Goal: Task Accomplishment & Management: Use online tool/utility

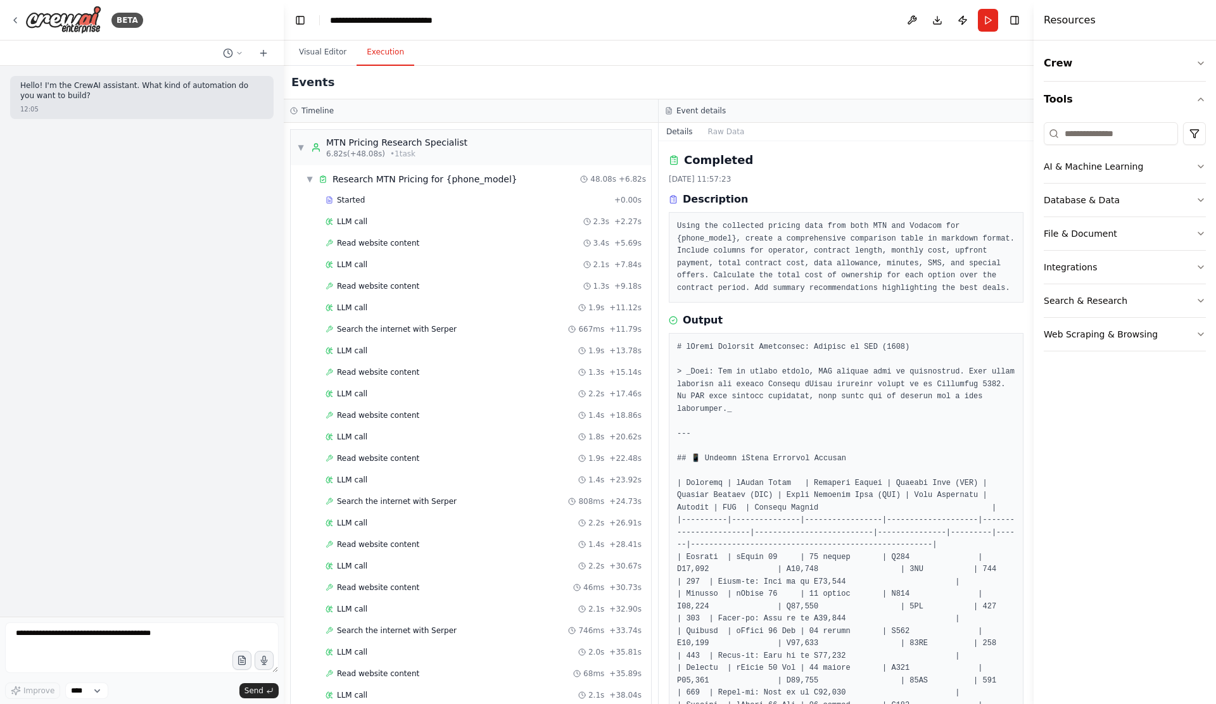
scroll to position [1086, 0]
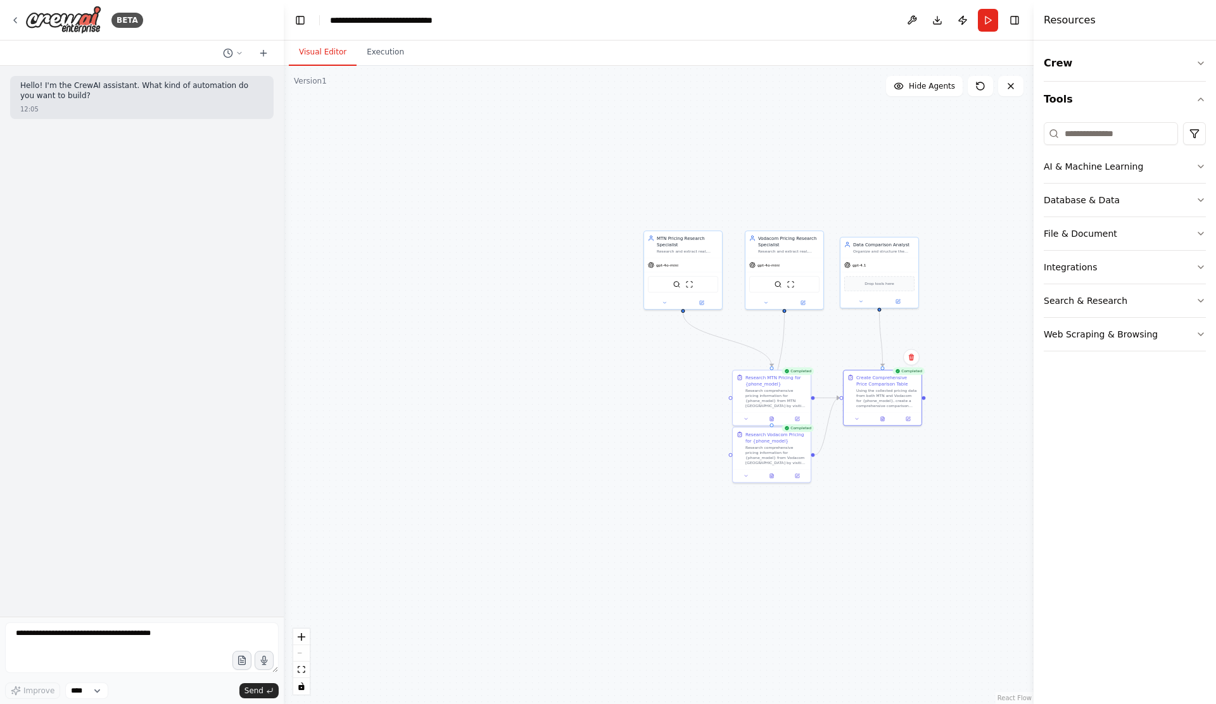
click at [295, 51] on button "Visual Editor" at bounding box center [323, 52] width 68 height 27
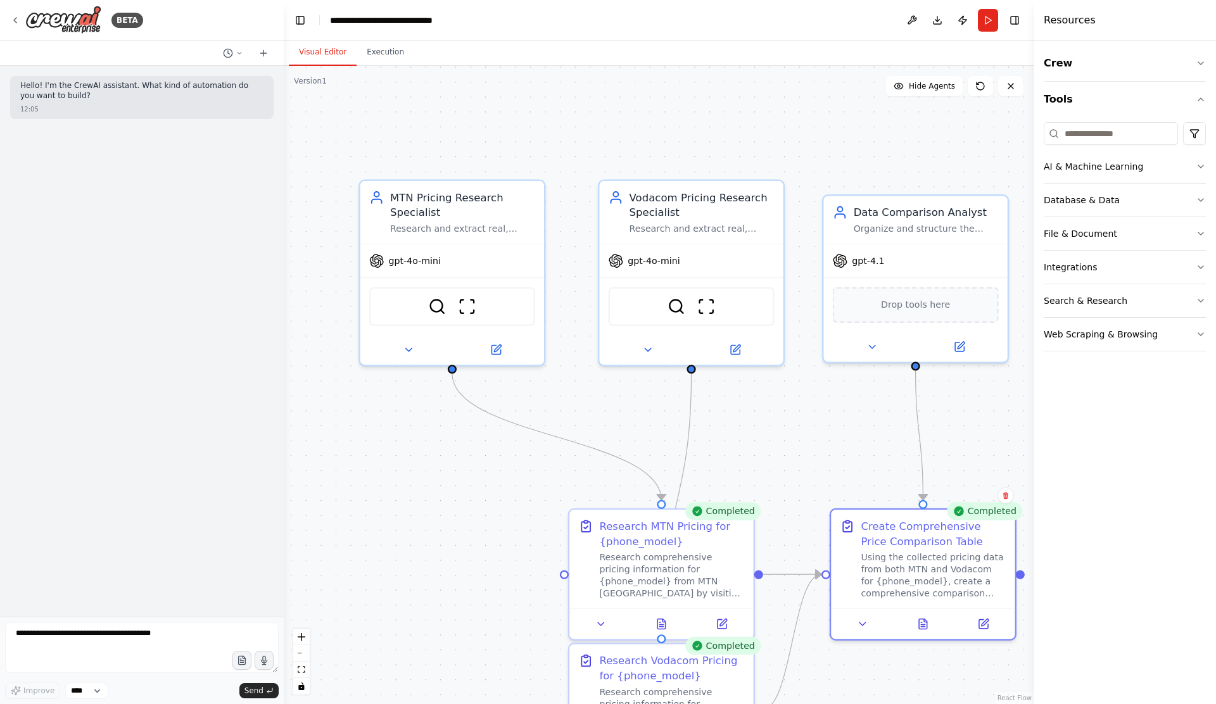
drag, startPoint x: 747, startPoint y: 191, endPoint x: 736, endPoint y: 84, distance: 107.0
click at [736, 84] on div ".deletable-edge-delete-btn { width: 20px; height: 20px; border: 0px solid #ffff…" at bounding box center [659, 385] width 750 height 639
click at [404, 349] on icon at bounding box center [408, 347] width 12 height 12
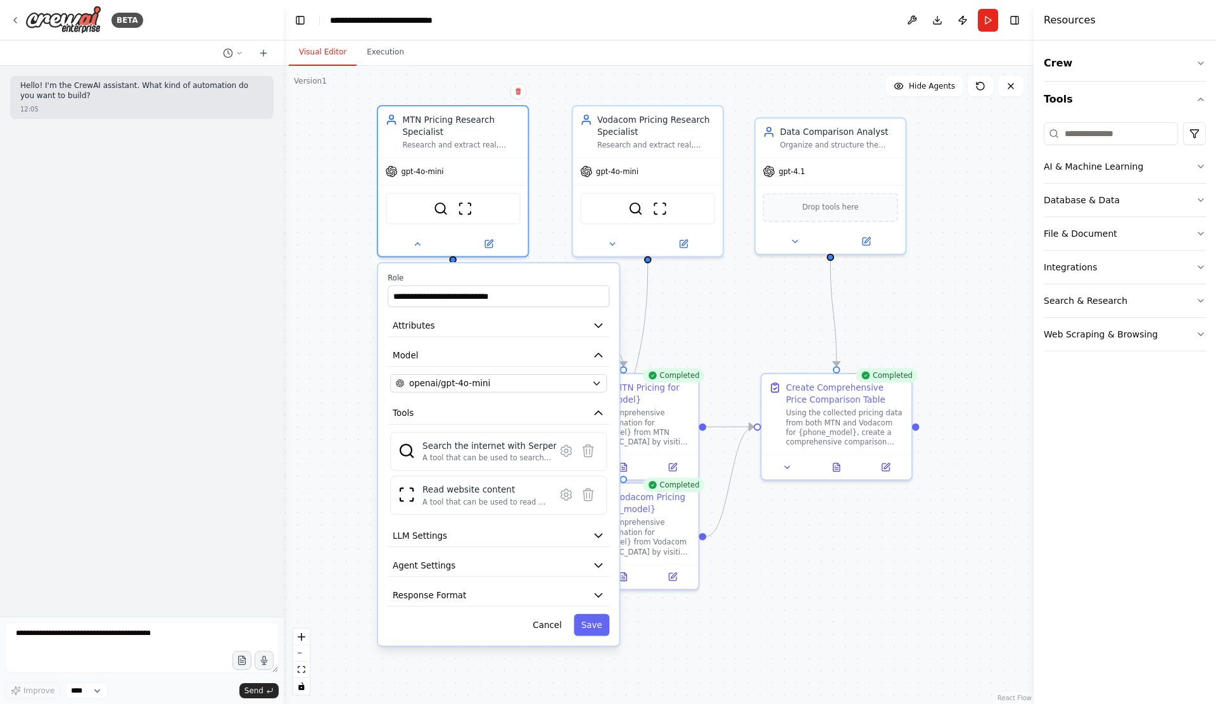
drag, startPoint x: 943, startPoint y: 377, endPoint x: 941, endPoint y: 276, distance: 100.7
click at [941, 276] on div ".deletable-edge-delete-btn { width: 20px; height: 20px; border: 0px solid #ffff…" at bounding box center [659, 385] width 750 height 639
click at [592, 327] on icon "button" at bounding box center [598, 325] width 12 height 12
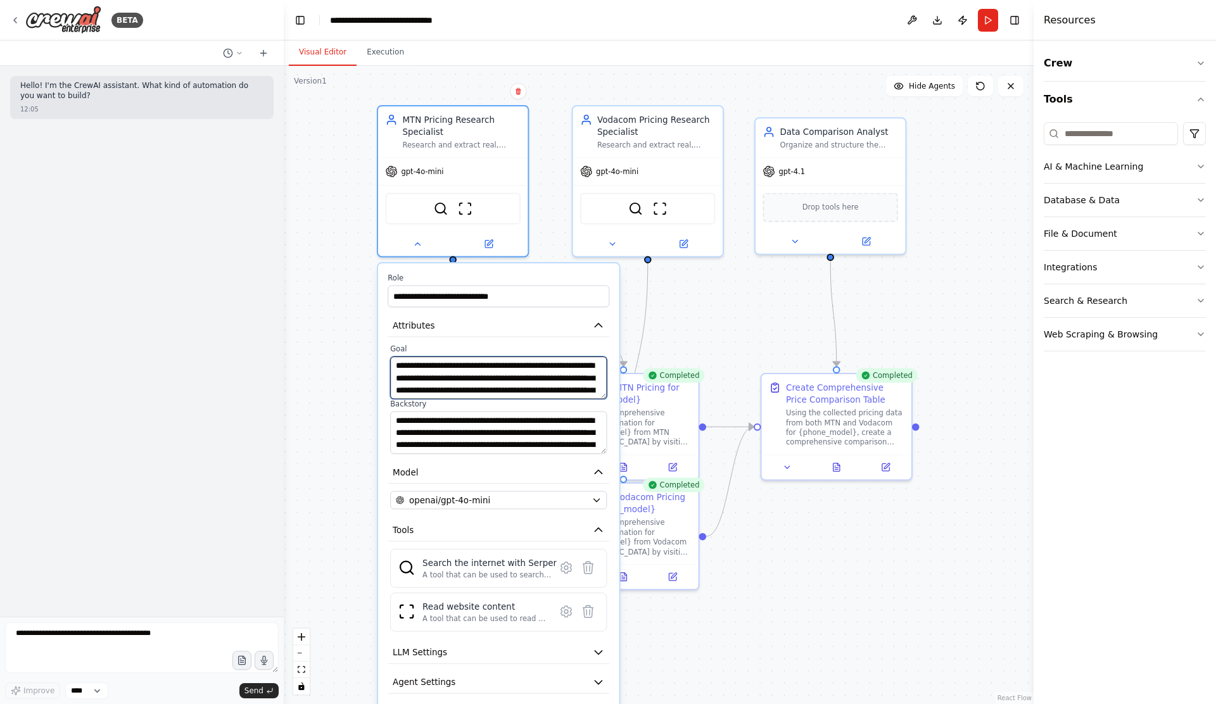
click at [502, 383] on textarea "**********" at bounding box center [498, 378] width 217 height 42
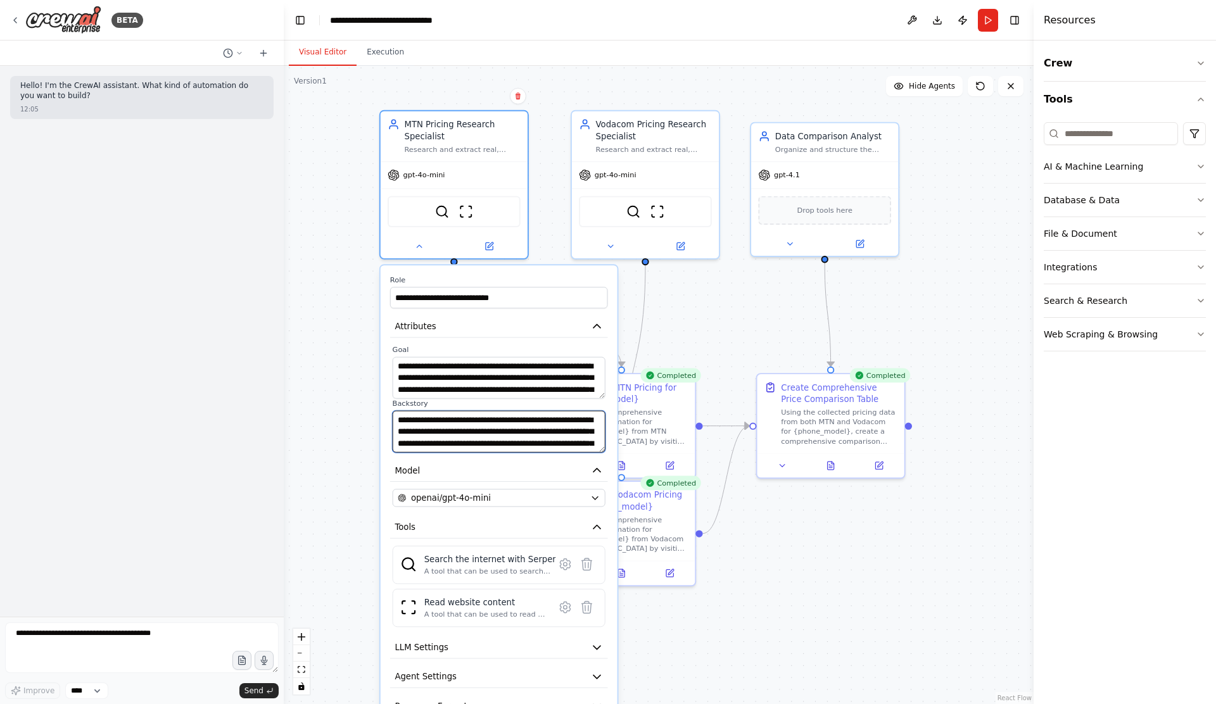
click at [471, 428] on textarea "**********" at bounding box center [499, 432] width 213 height 42
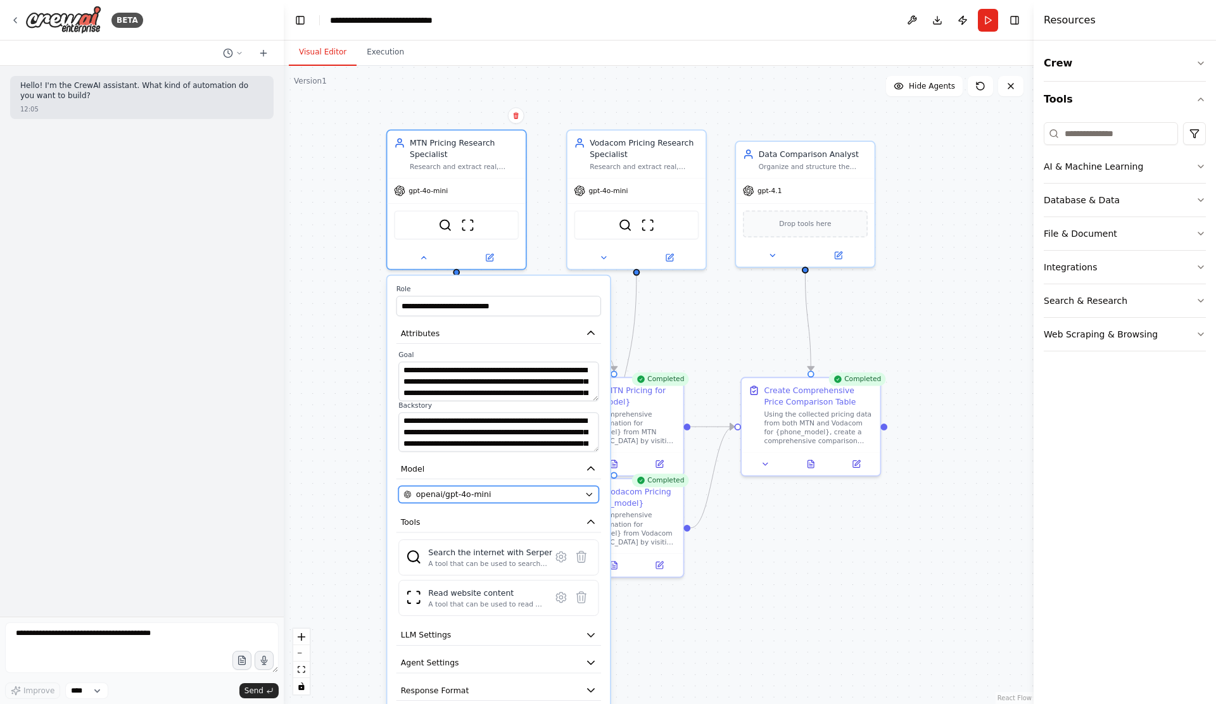
click at [590, 494] on icon "button" at bounding box center [589, 494] width 5 height 3
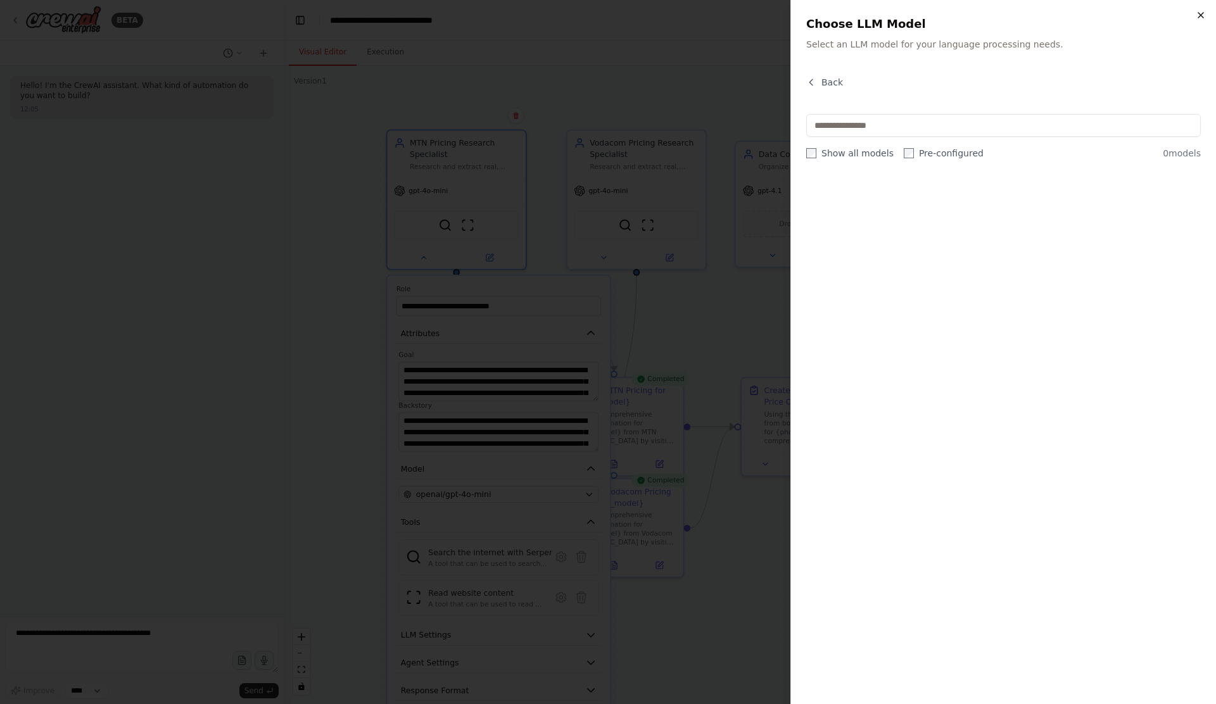
click at [1206, 16] on icon "button" at bounding box center [1201, 15] width 10 height 10
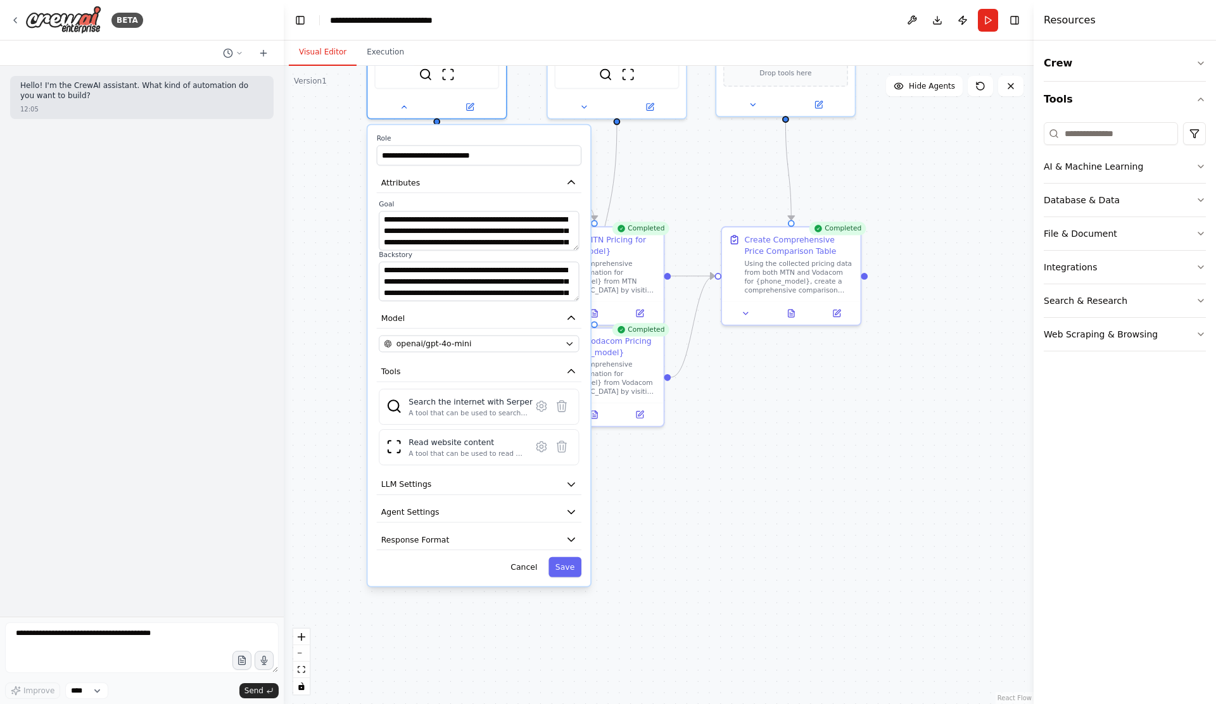
drag, startPoint x: 737, startPoint y: 595, endPoint x: 718, endPoint y: 444, distance: 152.0
click at [718, 444] on div ".deletable-edge-delete-btn { width: 20px; height: 20px; border: 0px solid #ffff…" at bounding box center [659, 385] width 750 height 639
click at [569, 488] on icon "button" at bounding box center [571, 484] width 11 height 11
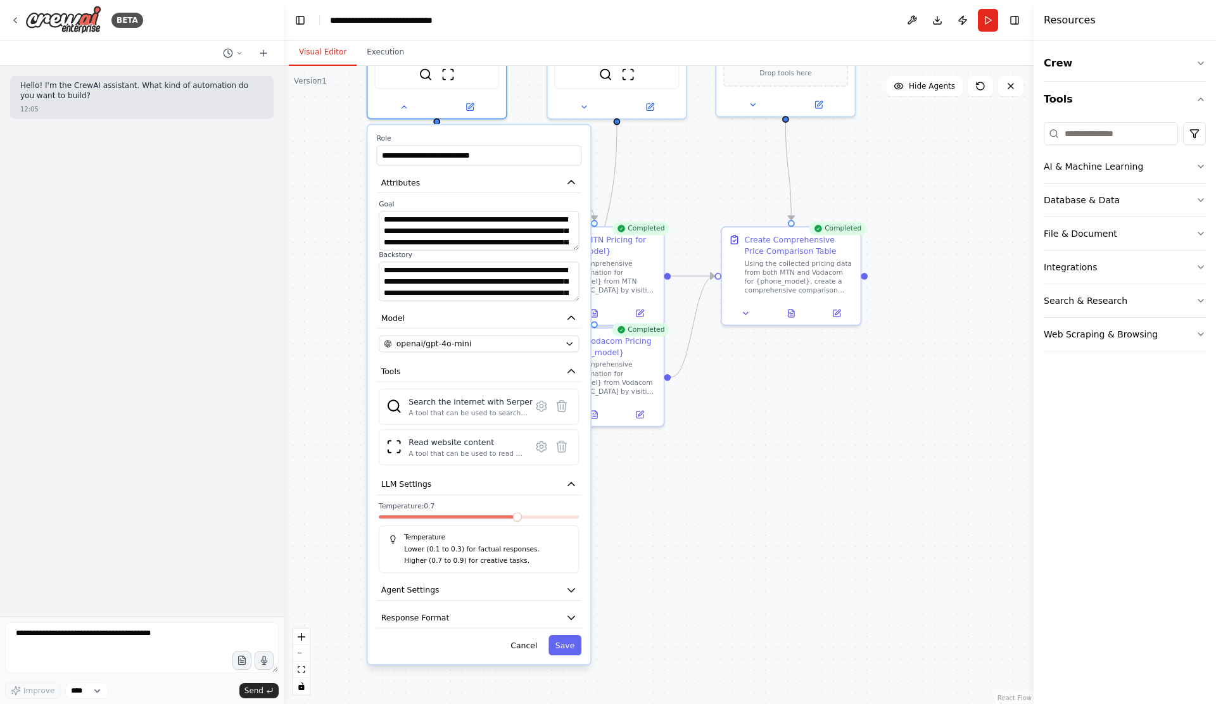
click at [412, 521] on div at bounding box center [479, 520] width 200 height 8
click at [412, 517] on span at bounding box center [399, 517] width 40 height 3
click at [566, 587] on icon "button" at bounding box center [571, 590] width 11 height 11
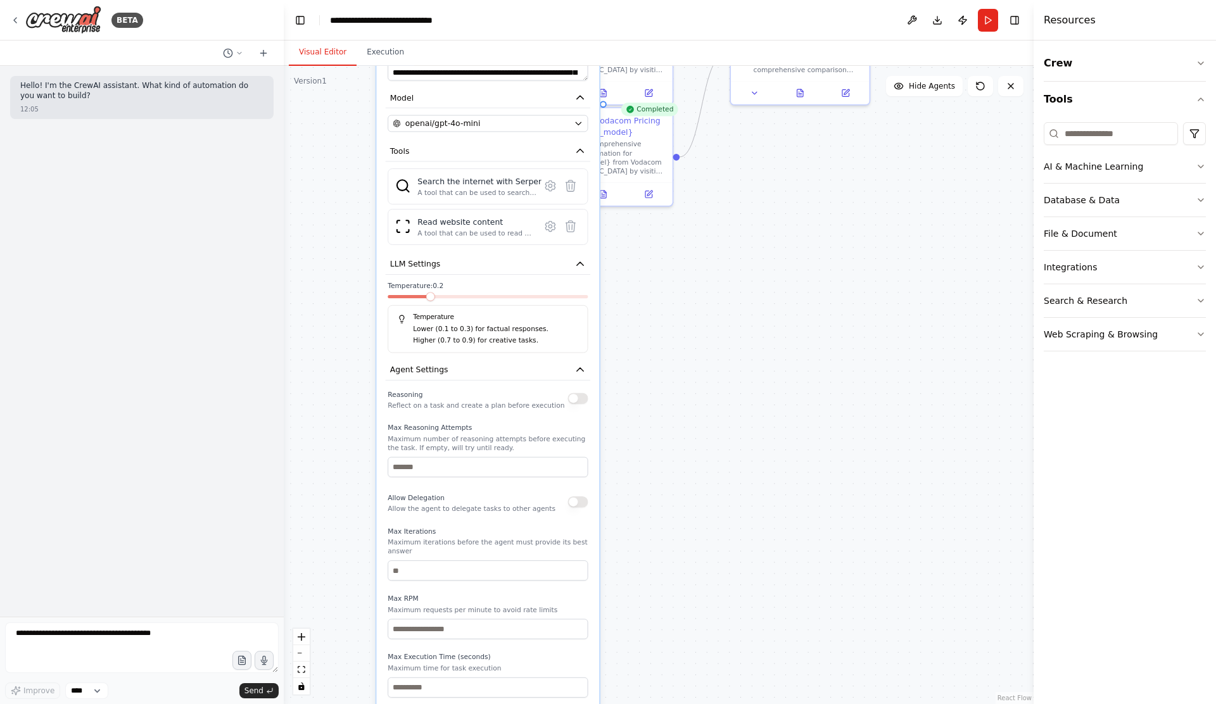
drag, startPoint x: 732, startPoint y: 531, endPoint x: 741, endPoint y: 300, distance: 232.0
click at [741, 300] on div ".deletable-edge-delete-btn { width: 20px; height: 20px; border: 0px solid #ffff…" at bounding box center [659, 385] width 750 height 639
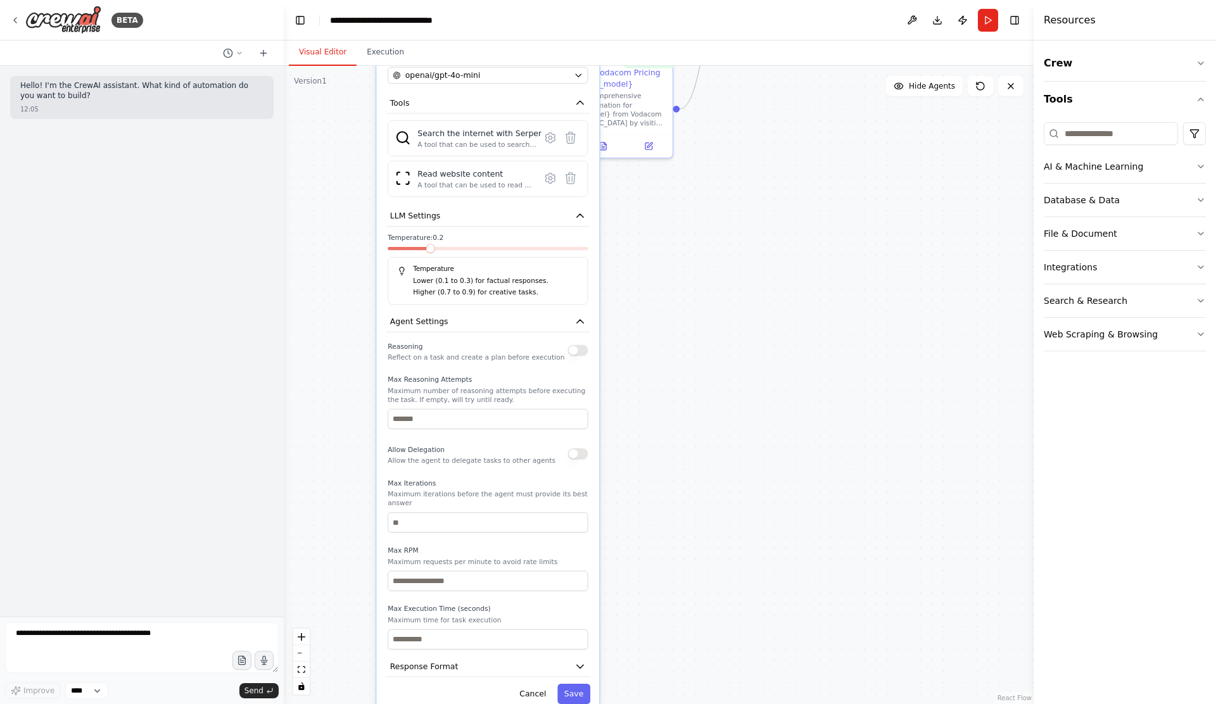
drag, startPoint x: 703, startPoint y: 425, endPoint x: 703, endPoint y: 383, distance: 41.8
click at [703, 383] on div ".deletable-edge-delete-btn { width: 20px; height: 20px; border: 0px solid #ffff…" at bounding box center [659, 385] width 750 height 639
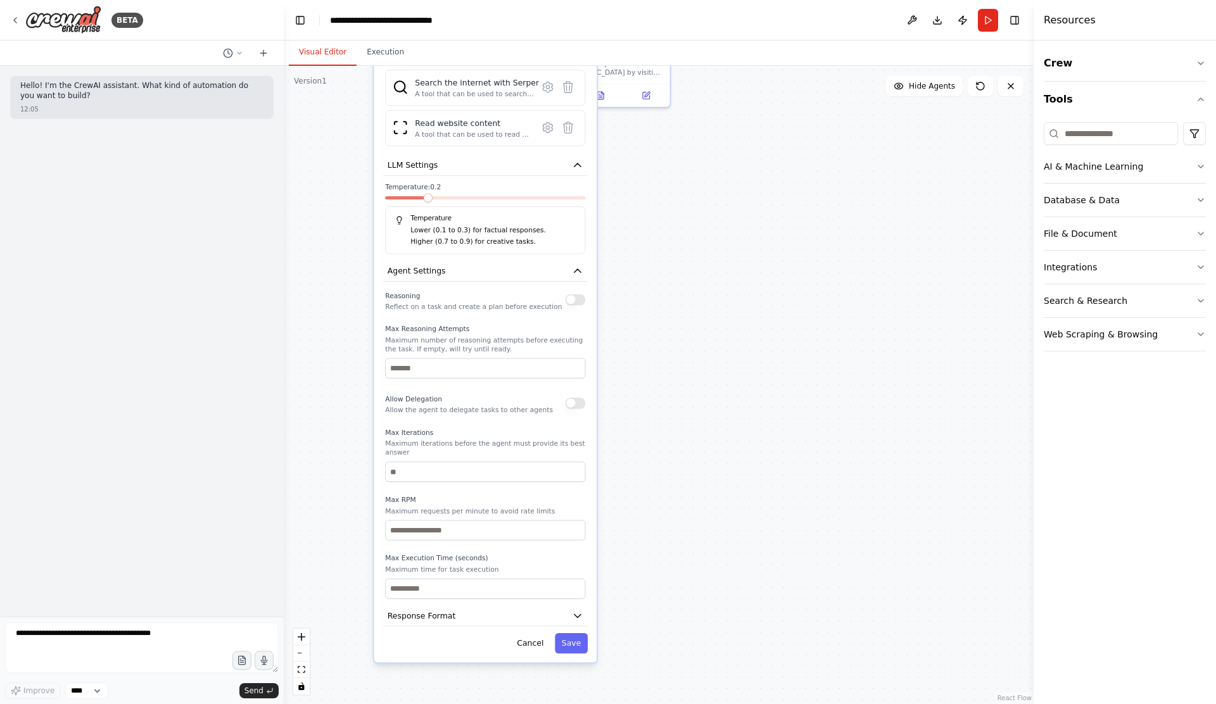
drag, startPoint x: 668, startPoint y: 511, endPoint x: 660, endPoint y: 433, distance: 78.4
click at [660, 433] on div ".deletable-edge-delete-btn { width: 20px; height: 20px; border: 0px solid #ffff…" at bounding box center [659, 385] width 750 height 639
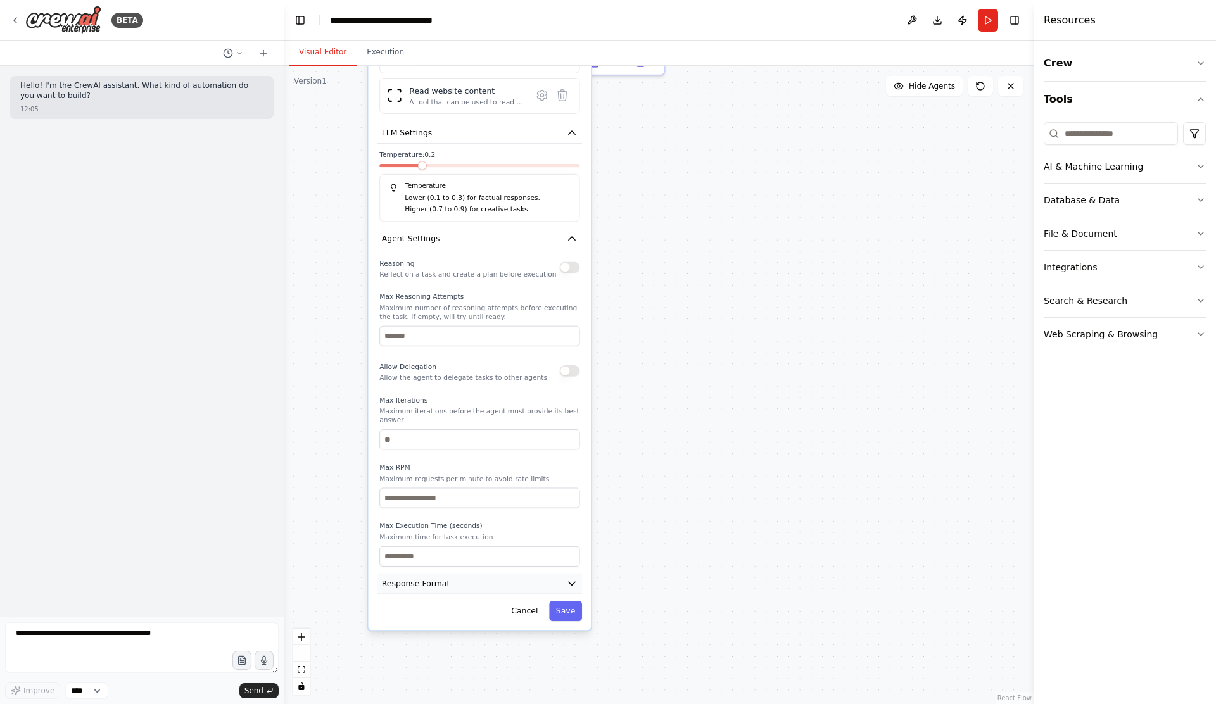
click at [575, 585] on icon "button" at bounding box center [571, 583] width 11 height 11
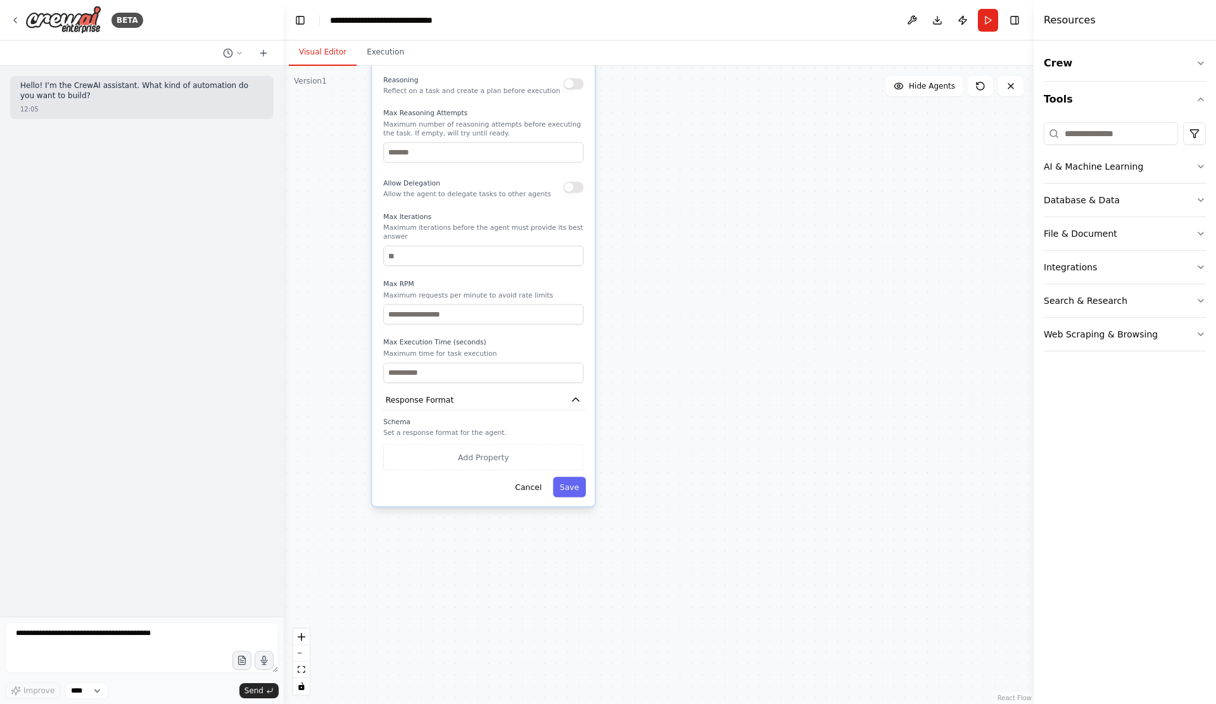
drag, startPoint x: 661, startPoint y: 577, endPoint x: 665, endPoint y: 393, distance: 183.8
click at [665, 393] on div ".deletable-edge-delete-btn { width: 20px; height: 20px; border: 0px solid #ffff…" at bounding box center [659, 385] width 750 height 639
click at [483, 461] on button "Add Property" at bounding box center [483, 458] width 200 height 26
click at [437, 458] on input "**********" at bounding box center [417, 455] width 68 height 20
click at [650, 442] on div ".deletable-edge-delete-btn { width: 20px; height: 20px; border: 0px solid #ffff…" at bounding box center [659, 385] width 750 height 639
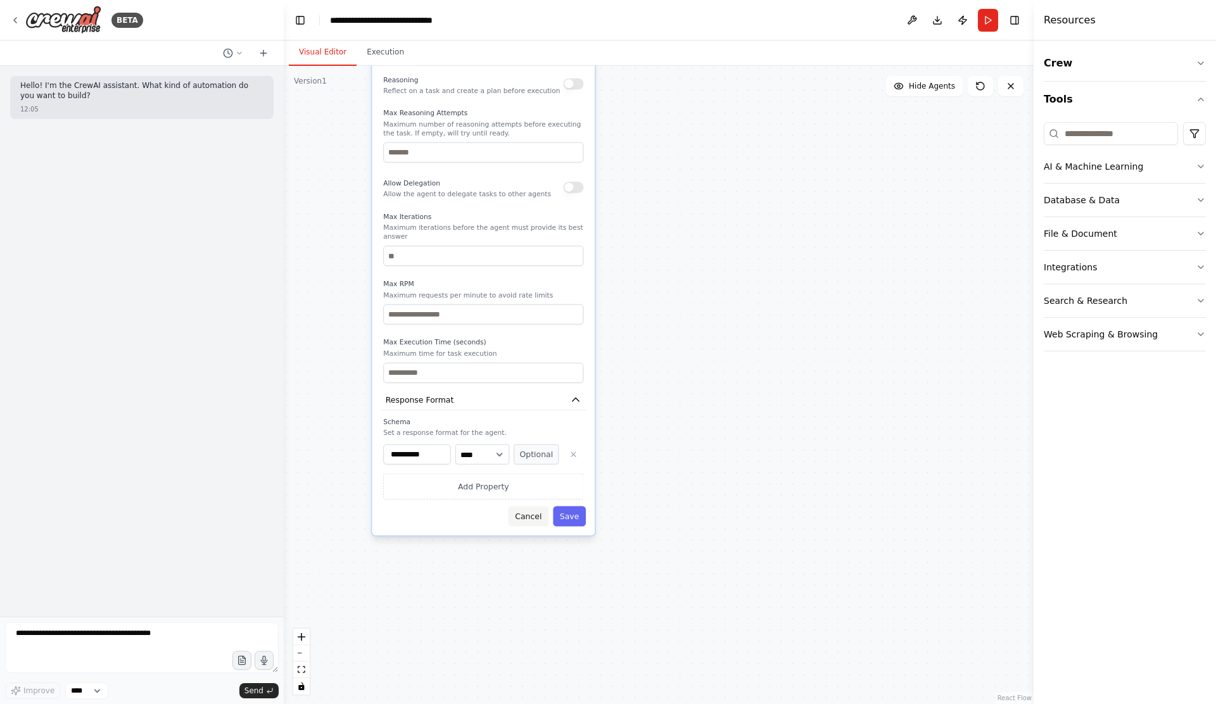
click at [534, 513] on button "Cancel" at bounding box center [529, 516] width 40 height 20
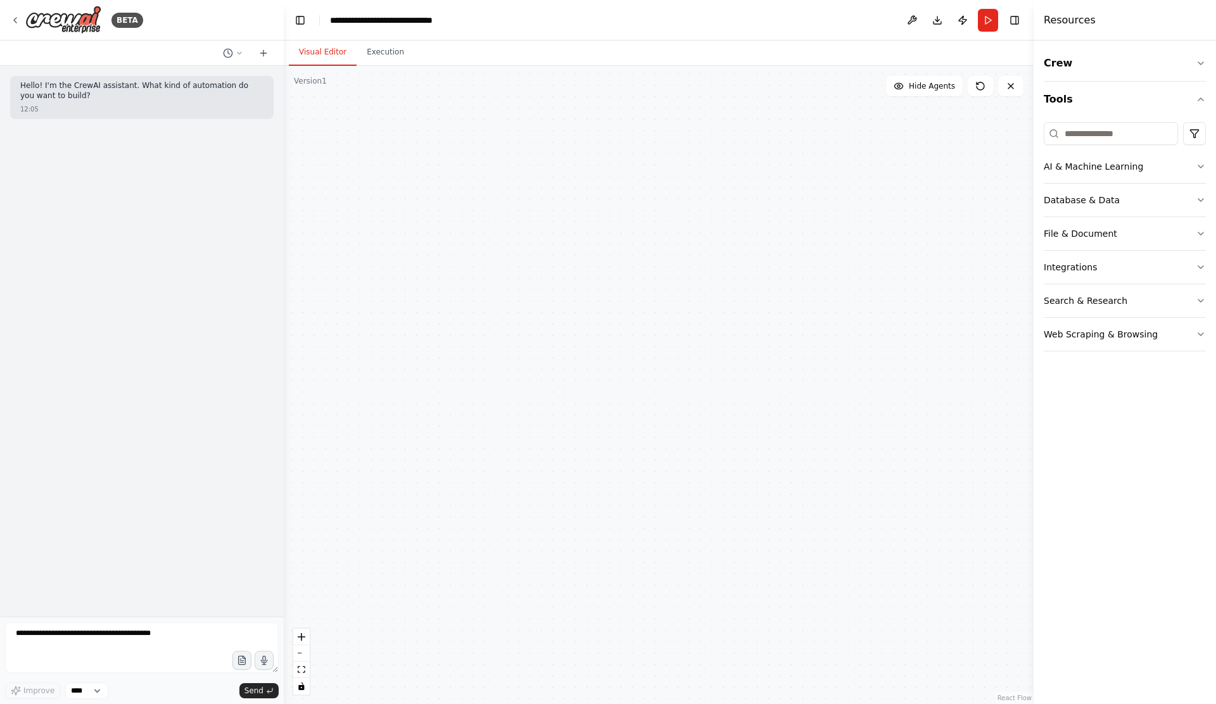
drag, startPoint x: 620, startPoint y: 324, endPoint x: 651, endPoint y: 412, distance: 93.8
click at [651, 412] on div ".deletable-edge-delete-btn { width: 20px; height: 20px; border: 0px solid #ffff…" at bounding box center [659, 385] width 750 height 639
click at [665, 407] on div ".deletable-edge-delete-btn { width: 20px; height: 20px; border: 0px solid #ffff…" at bounding box center [659, 385] width 750 height 639
click at [302, 658] on button "zoom out" at bounding box center [301, 654] width 16 height 16
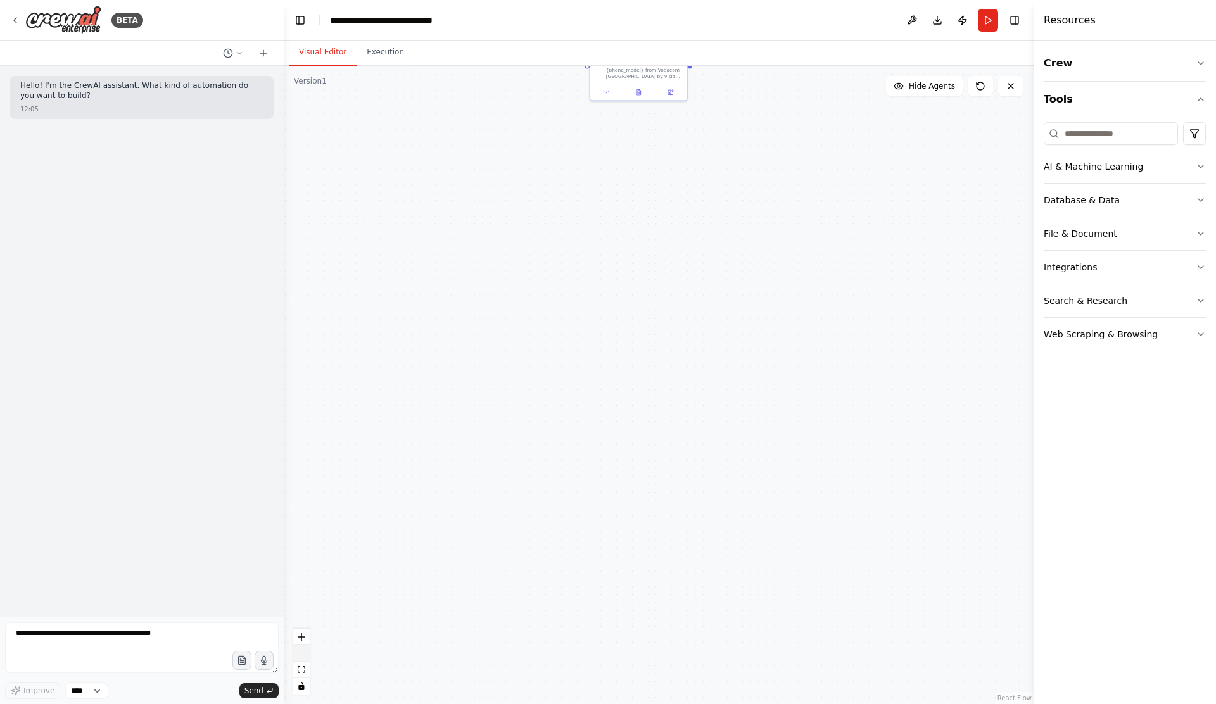
click at [302, 658] on button "zoom out" at bounding box center [301, 654] width 16 height 16
drag, startPoint x: 570, startPoint y: 393, endPoint x: 530, endPoint y: 556, distance: 166.9
click at [530, 556] on div ".deletable-edge-delete-btn { width: 20px; height: 20px; border: 0px solid #ffff…" at bounding box center [659, 385] width 750 height 639
click at [307, 640] on button "zoom in" at bounding box center [301, 637] width 16 height 16
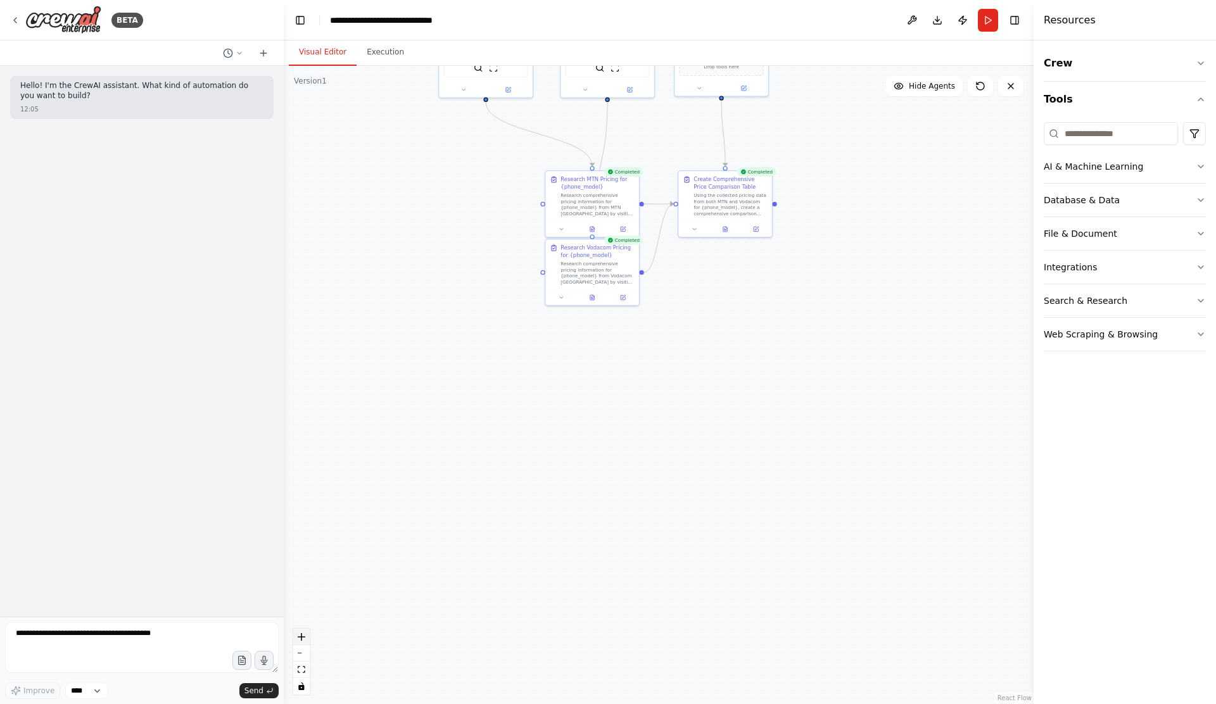
click at [307, 640] on button "zoom in" at bounding box center [301, 637] width 16 height 16
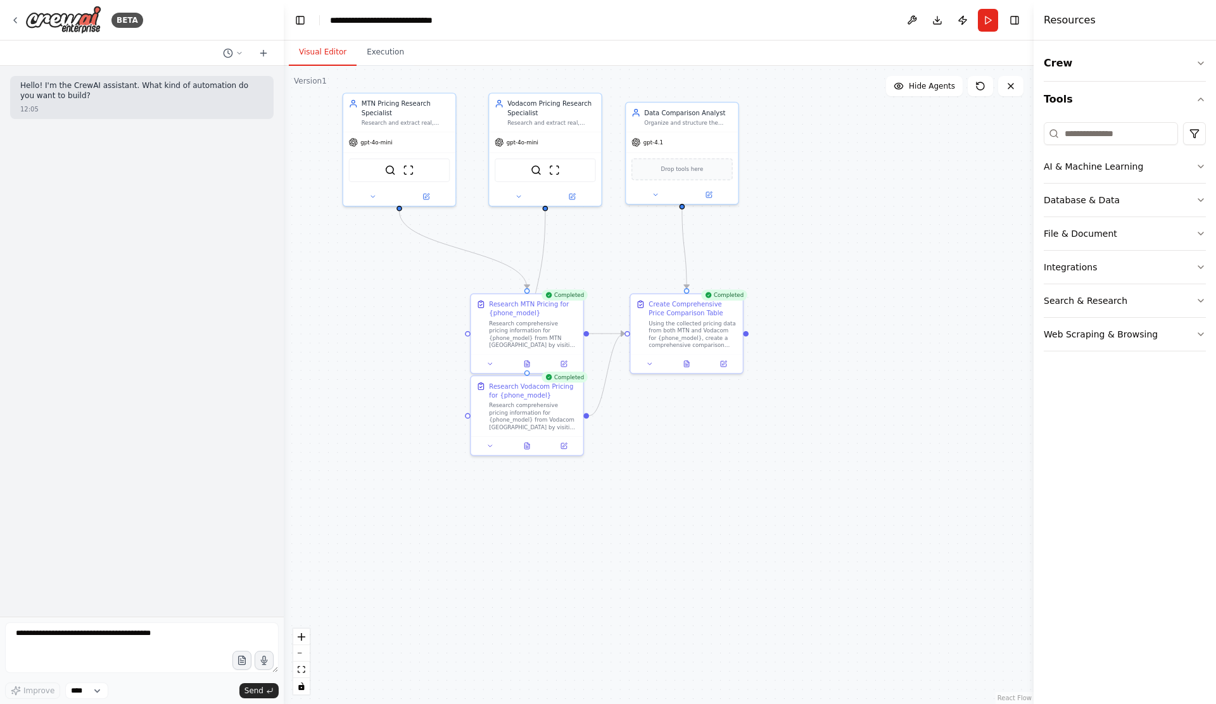
drag, startPoint x: 767, startPoint y: 349, endPoint x: 714, endPoint y: 518, distance: 177.3
click at [714, 518] on div ".deletable-edge-delete-btn { width: 20px; height: 20px; border: 0px solid #ffff…" at bounding box center [659, 385] width 750 height 639
click at [523, 343] on div "Research comprehensive pricing information for {phone_model} from MTN South Afr…" at bounding box center [532, 335] width 89 height 29
click at [544, 321] on div "Research comprehensive pricing information for {phone_model} from MTN South Afr…" at bounding box center [532, 335] width 89 height 29
click at [490, 366] on icon at bounding box center [489, 366] width 8 height 8
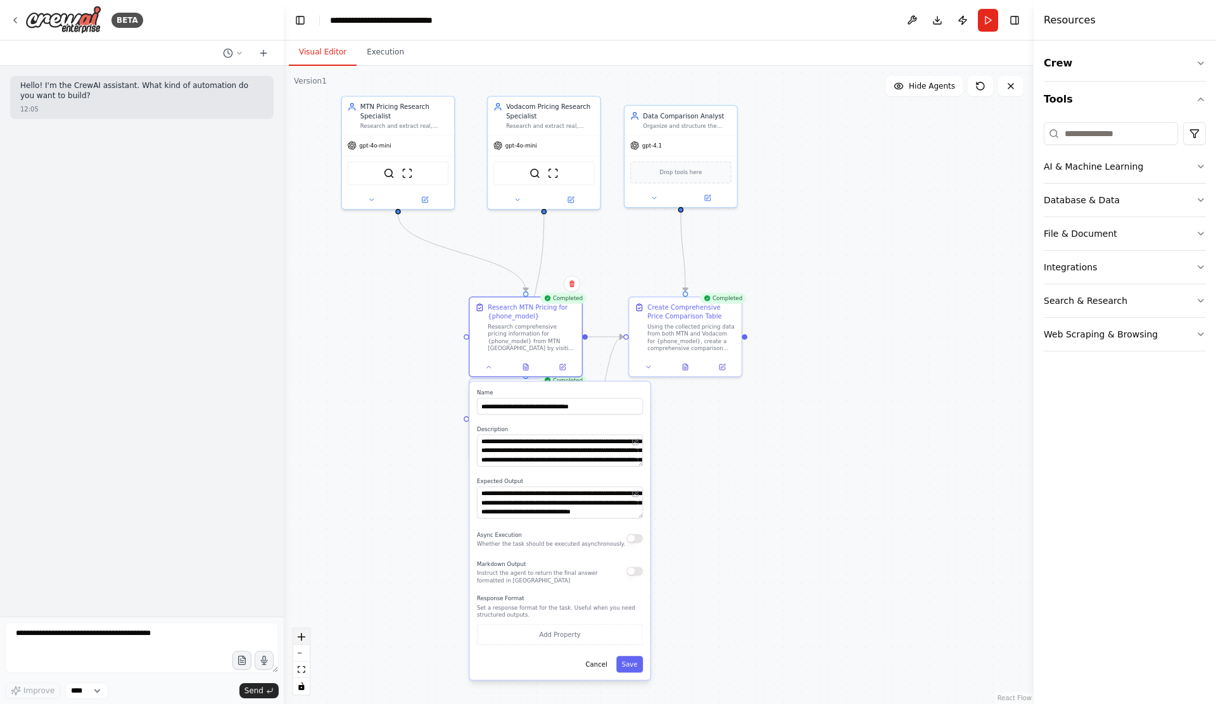
click at [303, 637] on icon "zoom in" at bounding box center [302, 637] width 8 height 8
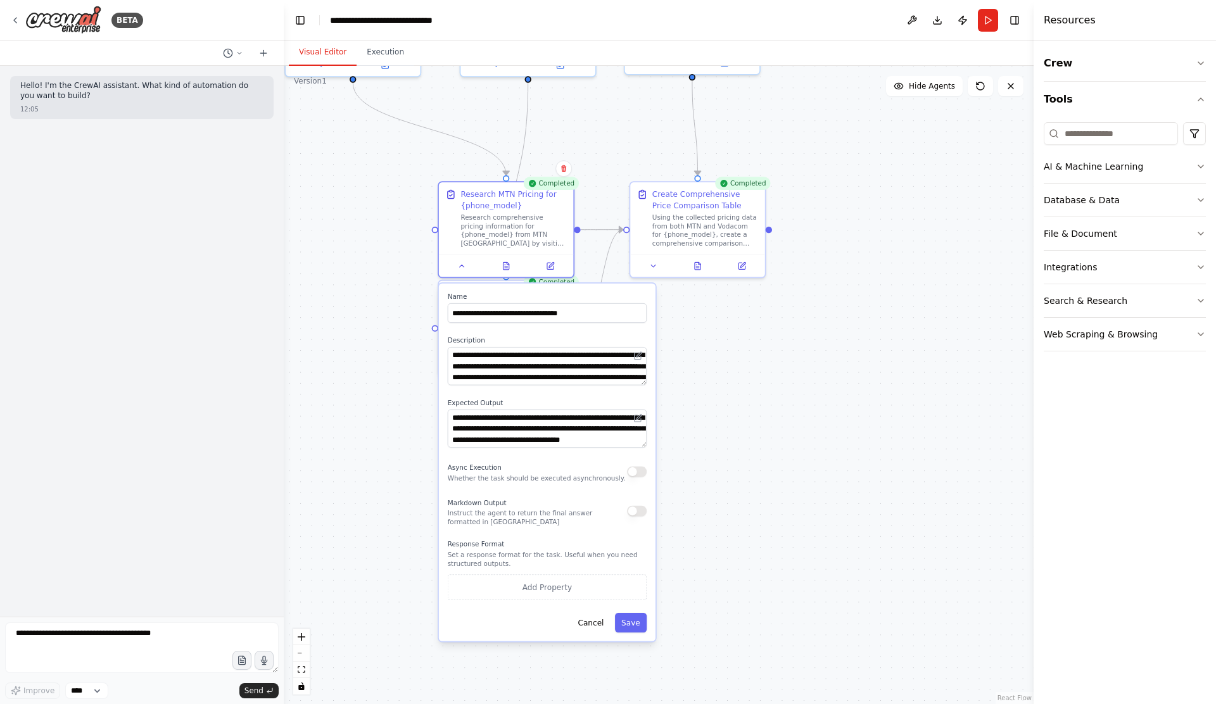
drag, startPoint x: 748, startPoint y: 435, endPoint x: 755, endPoint y: 334, distance: 101.0
click at [755, 334] on div ".deletable-edge-delete-btn { width: 20px; height: 20px; border: 0px solid #ffff…" at bounding box center [659, 385] width 750 height 639
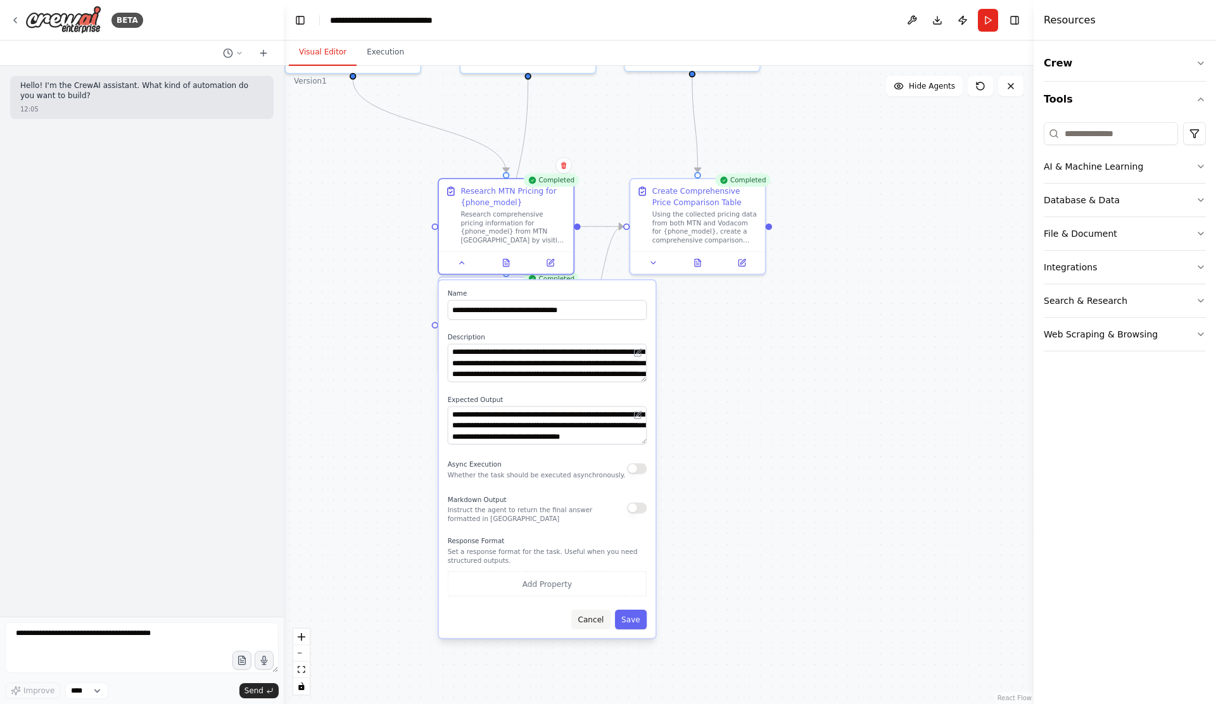
click at [594, 623] on button "Cancel" at bounding box center [590, 620] width 39 height 20
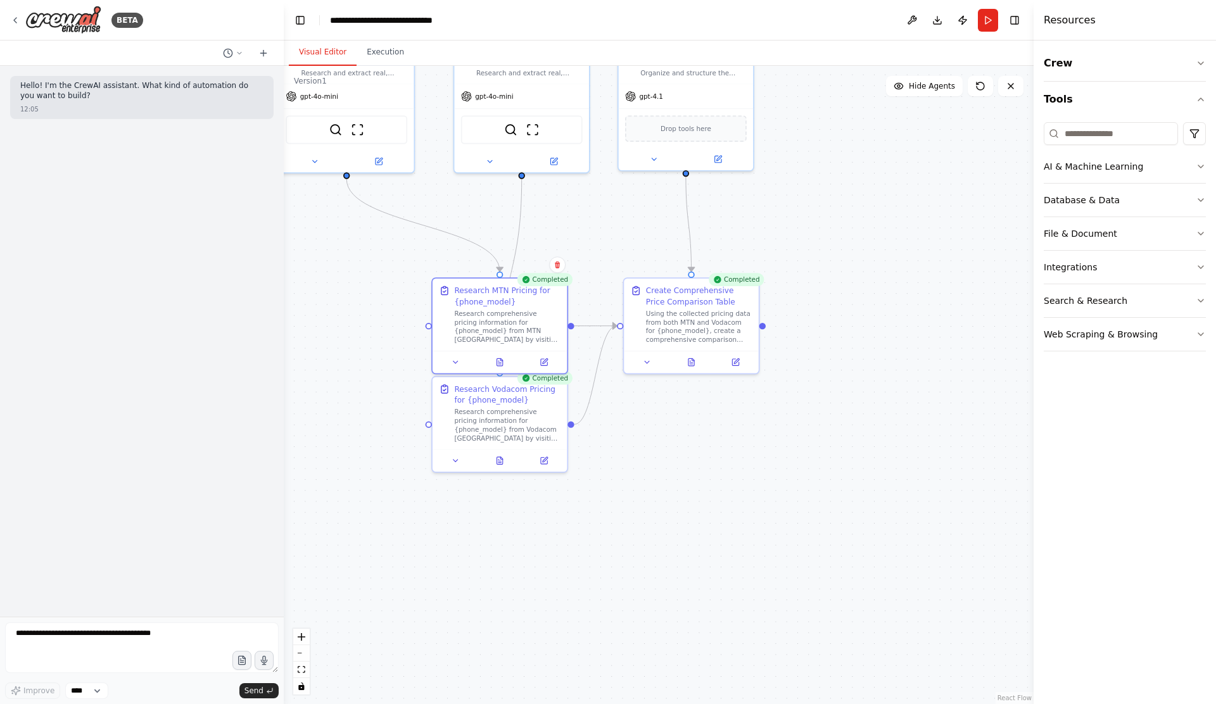
drag, startPoint x: 642, startPoint y: 445, endPoint x: 633, endPoint y: 551, distance: 106.2
click at [633, 551] on div ".deletable-edge-delete-btn { width: 20px; height: 20px; border: 0px solid #ffff…" at bounding box center [659, 385] width 750 height 639
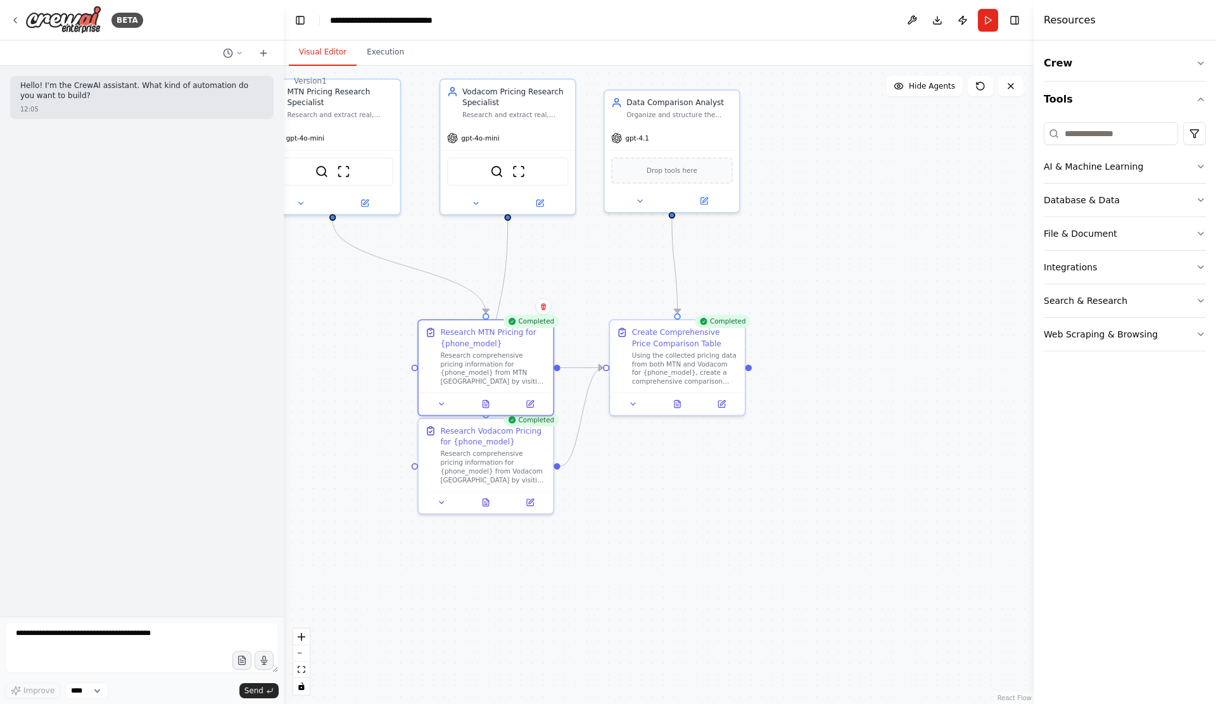
drag, startPoint x: 772, startPoint y: 216, endPoint x: 751, endPoint y: 272, distance: 60.1
click at [751, 272] on div ".deletable-edge-delete-btn { width: 20px; height: 20px; border: 0px solid #ffff…" at bounding box center [659, 385] width 750 height 639
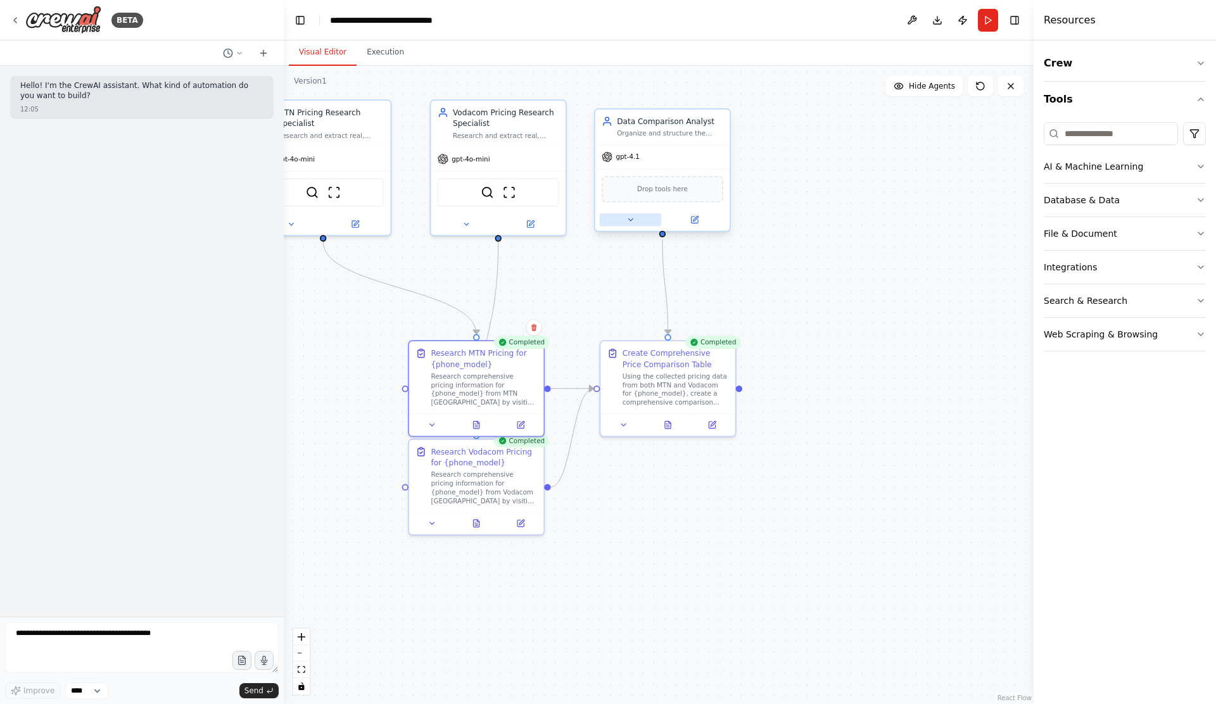
click at [631, 226] on button at bounding box center [631, 219] width 62 height 13
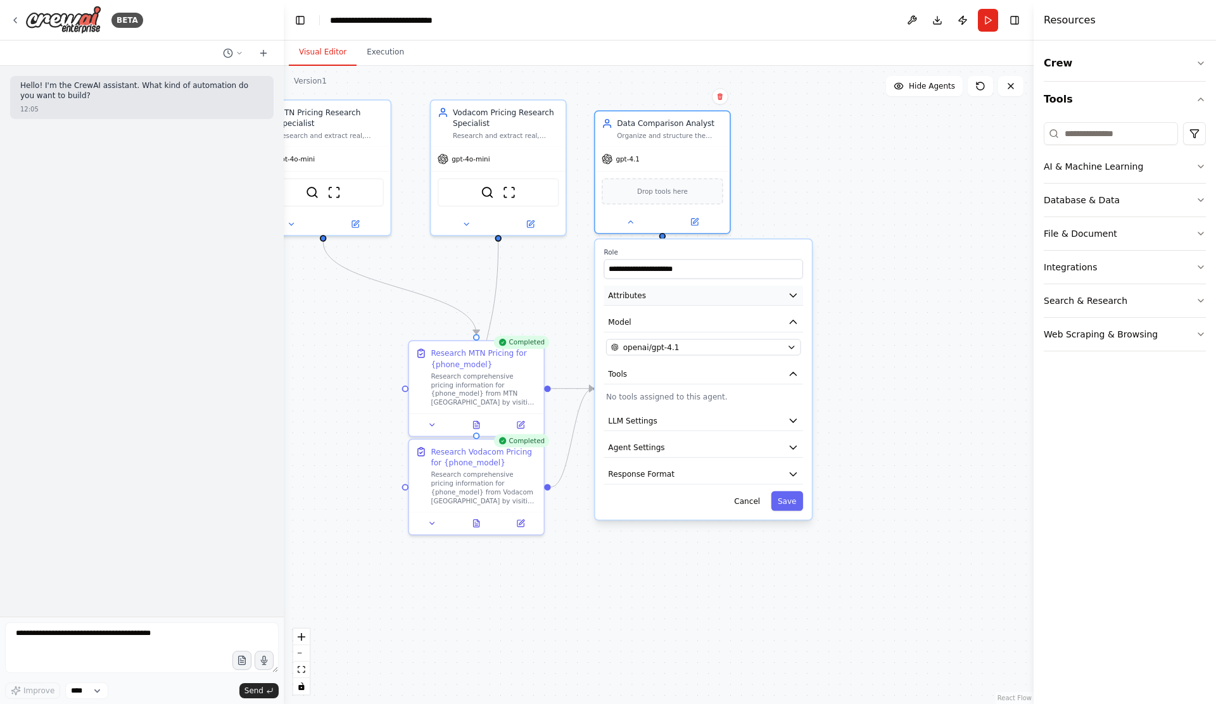
click at [792, 303] on button "Attributes" at bounding box center [703, 296] width 199 height 20
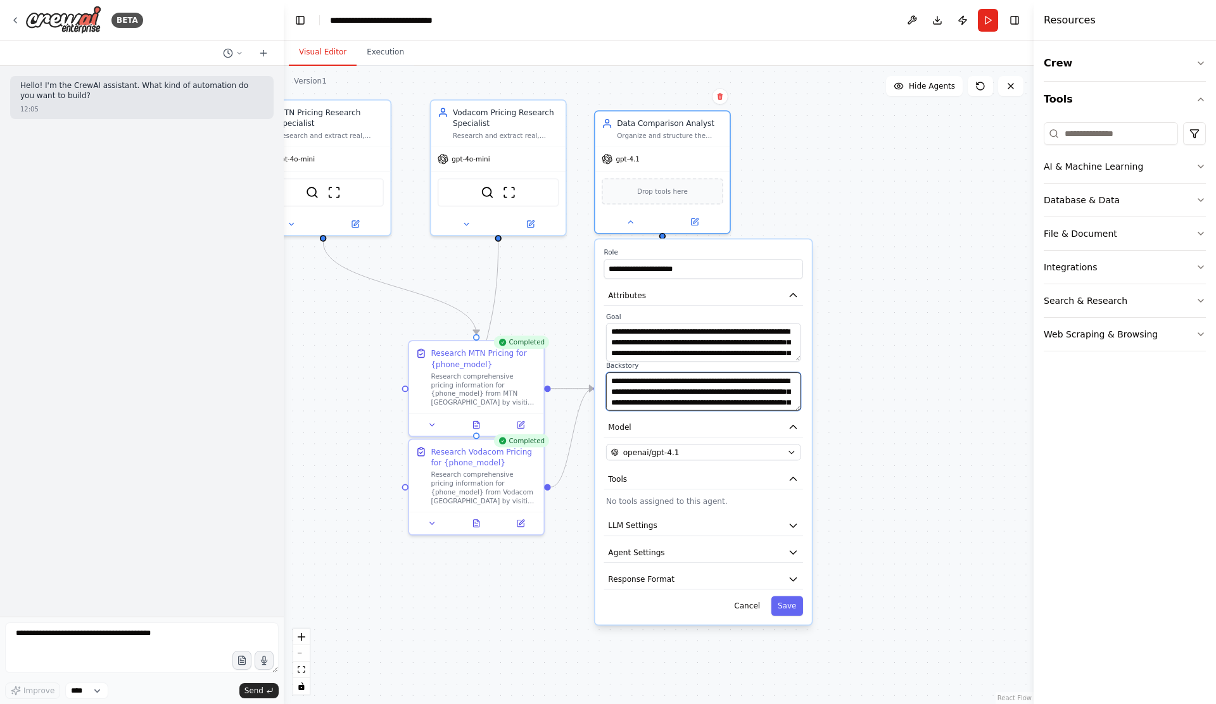
click at [670, 391] on textarea "**********" at bounding box center [703, 391] width 195 height 38
click at [751, 606] on button "Cancel" at bounding box center [747, 607] width 39 height 20
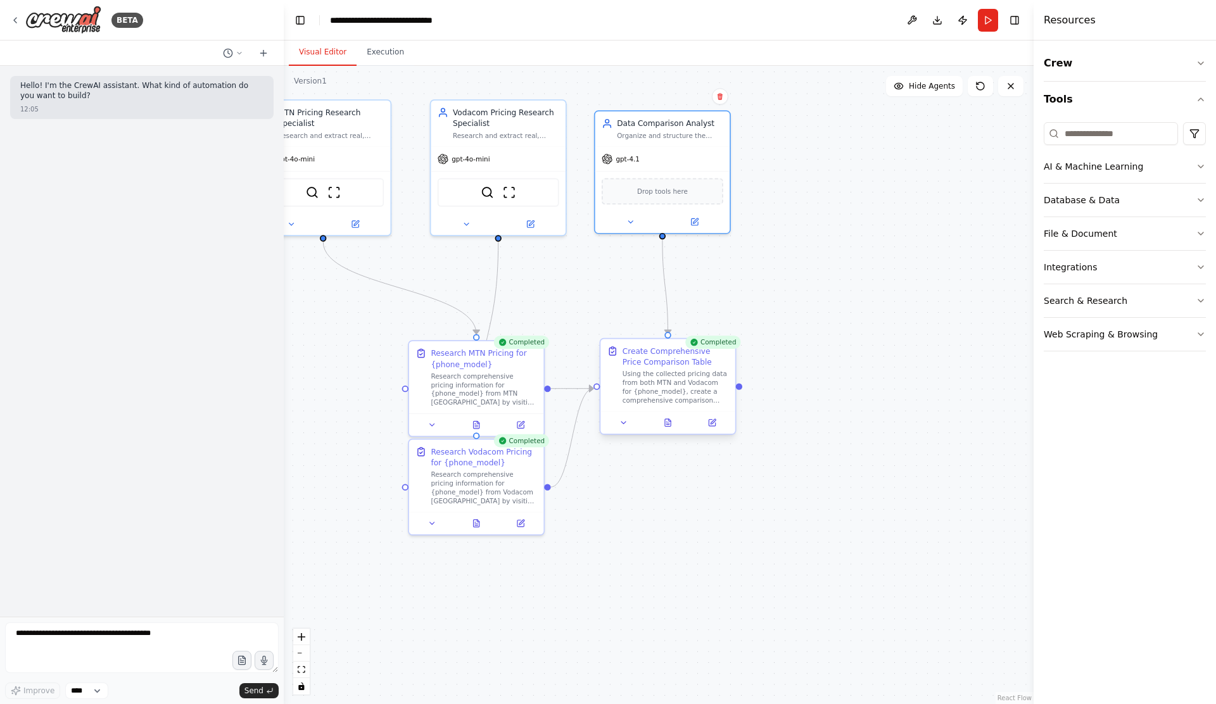
click at [623, 431] on div at bounding box center [668, 423] width 135 height 22
click at [623, 426] on icon at bounding box center [624, 423] width 9 height 9
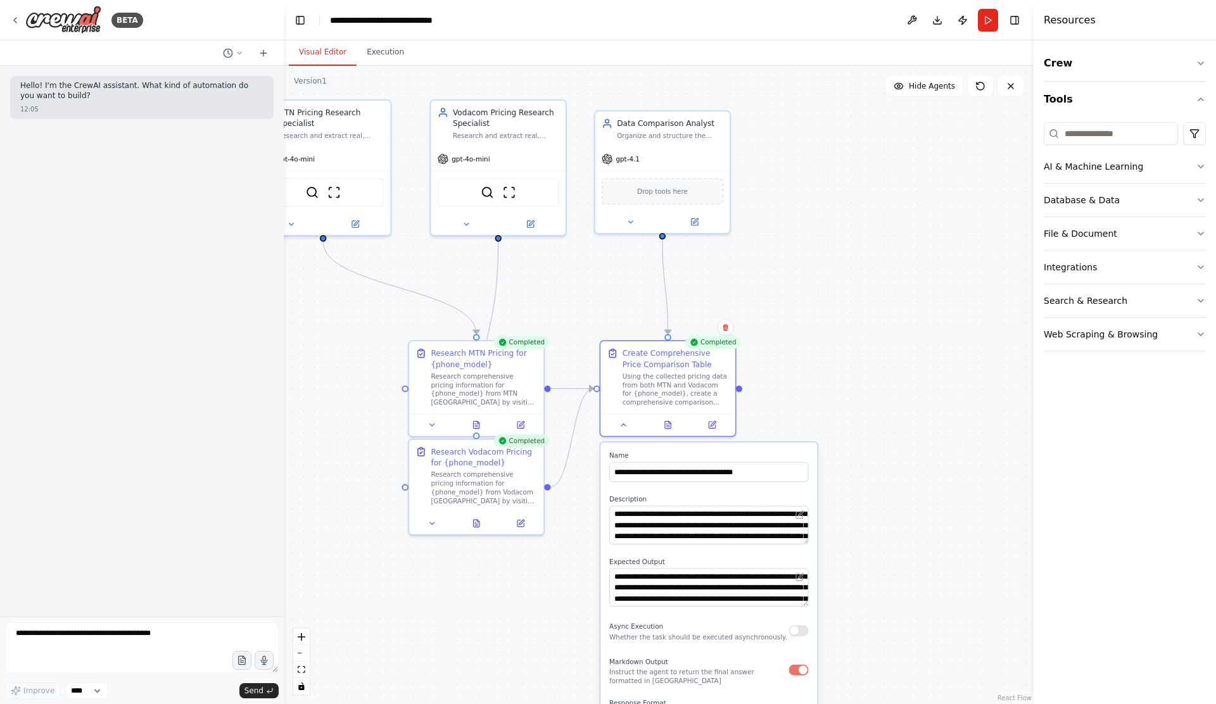
click at [879, 567] on div ".deletable-edge-delete-btn { width: 20px; height: 20px; border: 0px solid #ffff…" at bounding box center [659, 385] width 750 height 639
click at [985, 20] on button "Run" at bounding box center [988, 20] width 20 height 23
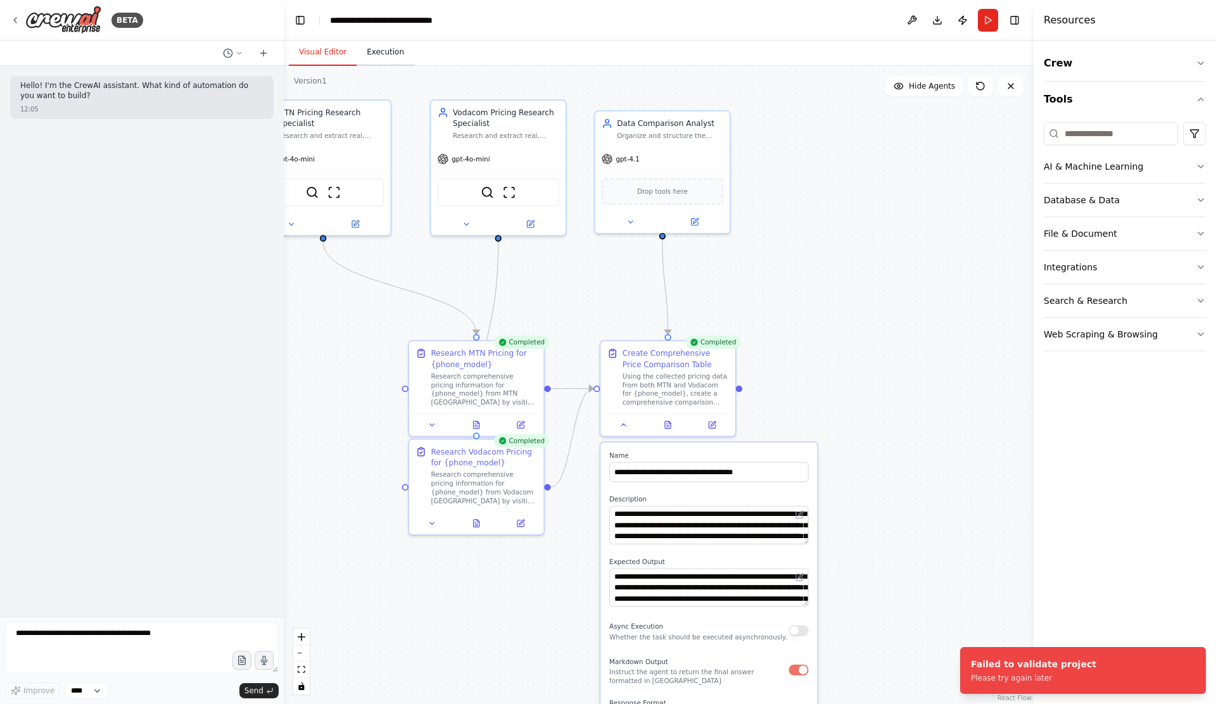
click at [392, 54] on button "Execution" at bounding box center [386, 52] width 58 height 27
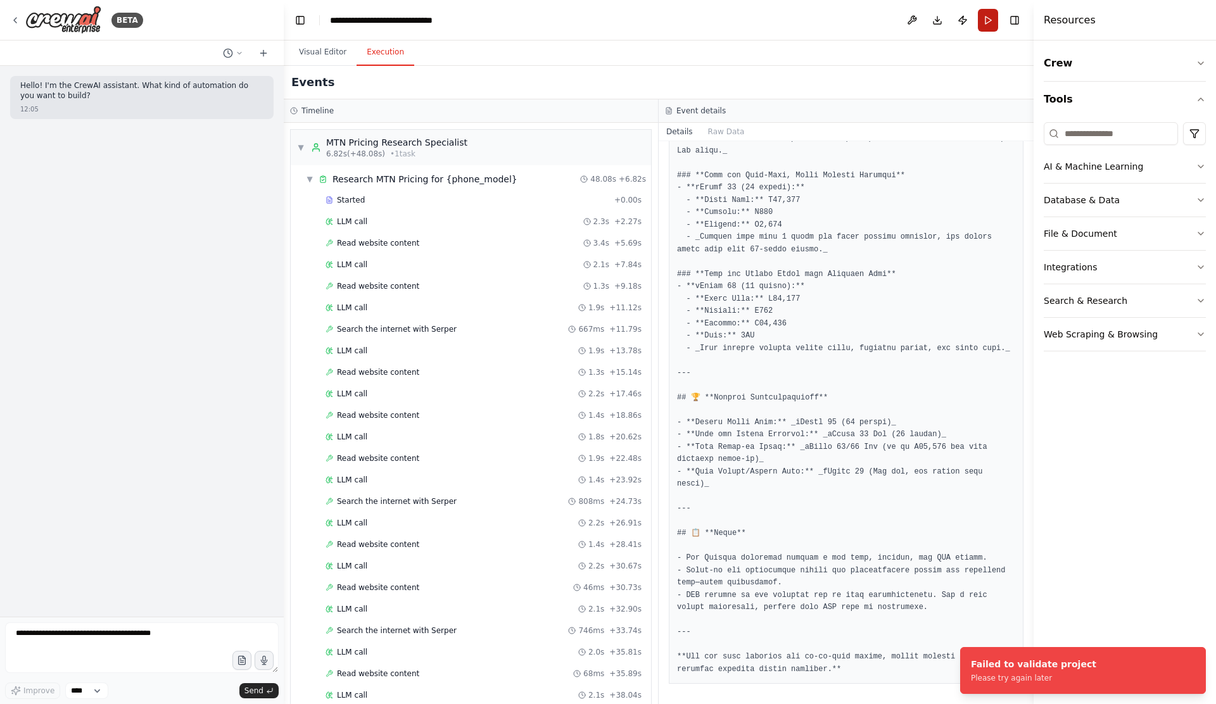
click at [981, 24] on button "Run" at bounding box center [988, 20] width 20 height 23
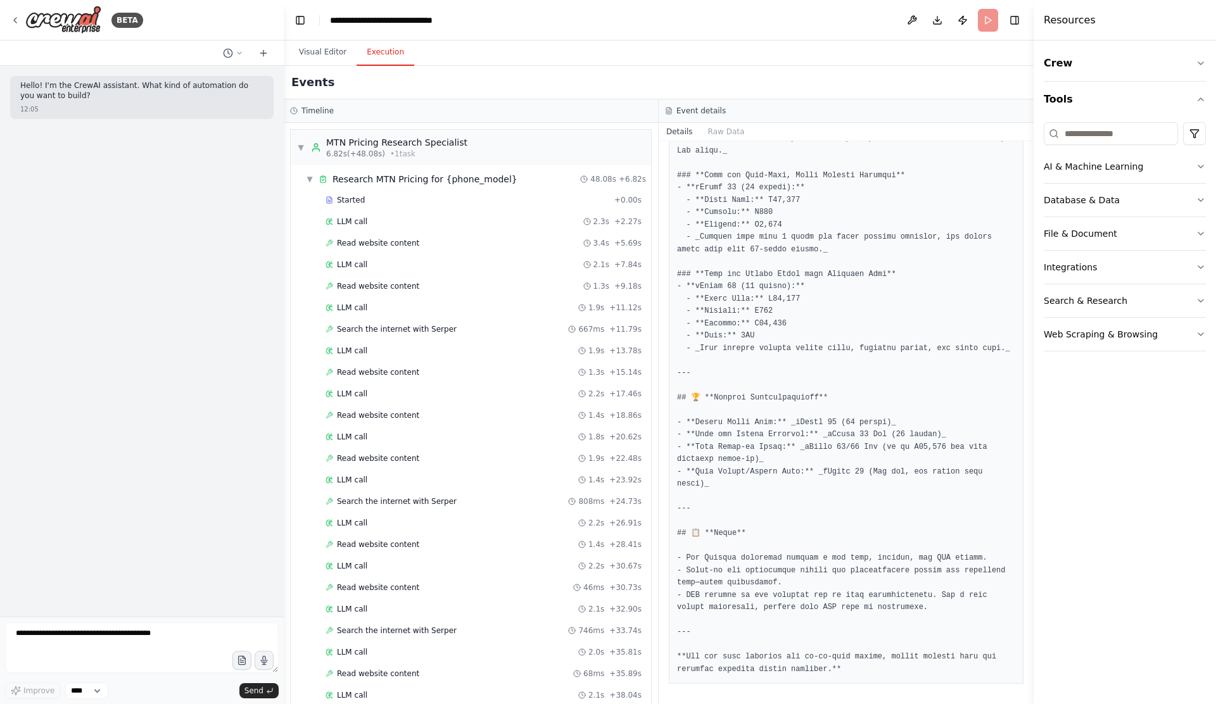
click at [981, 24] on header "**********" at bounding box center [659, 20] width 750 height 41
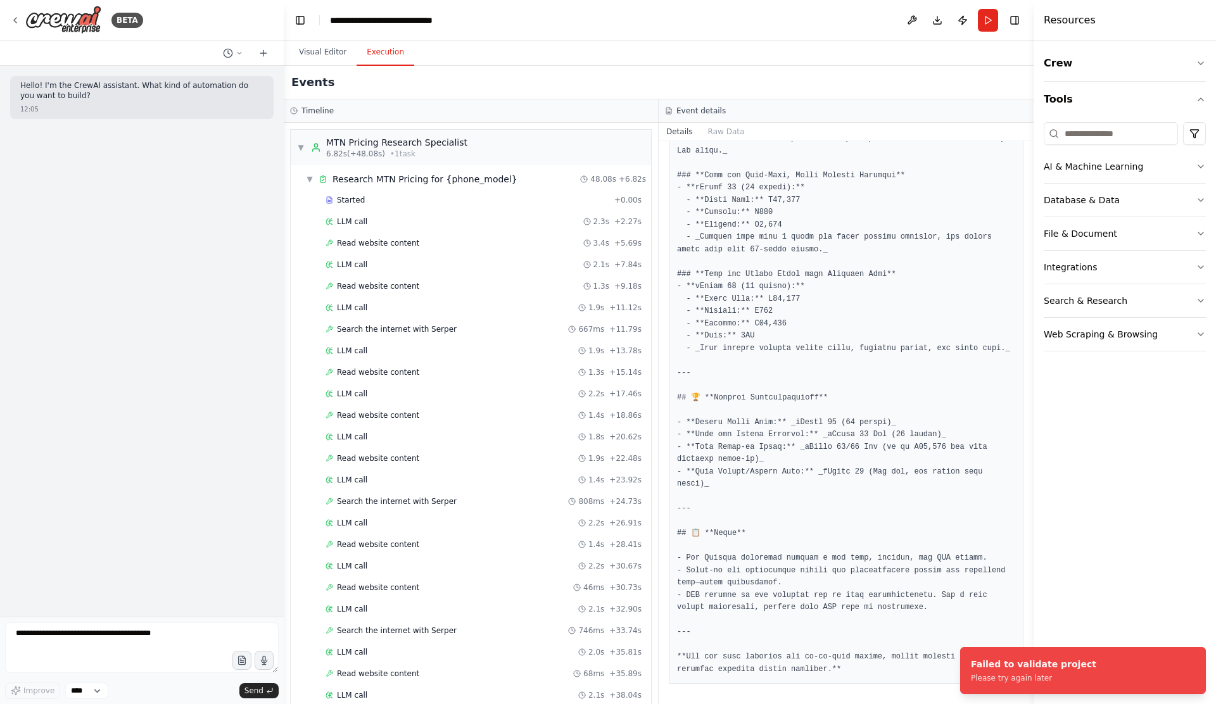
click at [981, 24] on button "Run" at bounding box center [988, 20] width 20 height 23
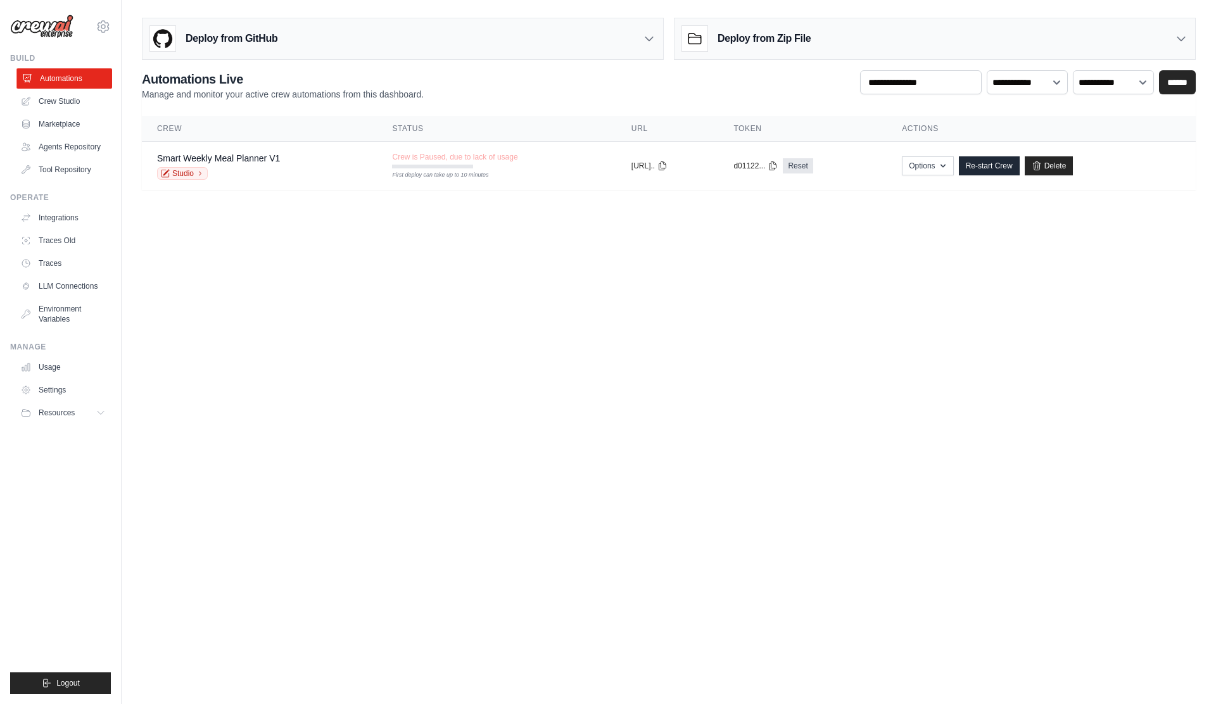
click at [77, 83] on link "Automations" at bounding box center [64, 78] width 96 height 20
click at [65, 146] on link "Agents Repository" at bounding box center [64, 147] width 96 height 20
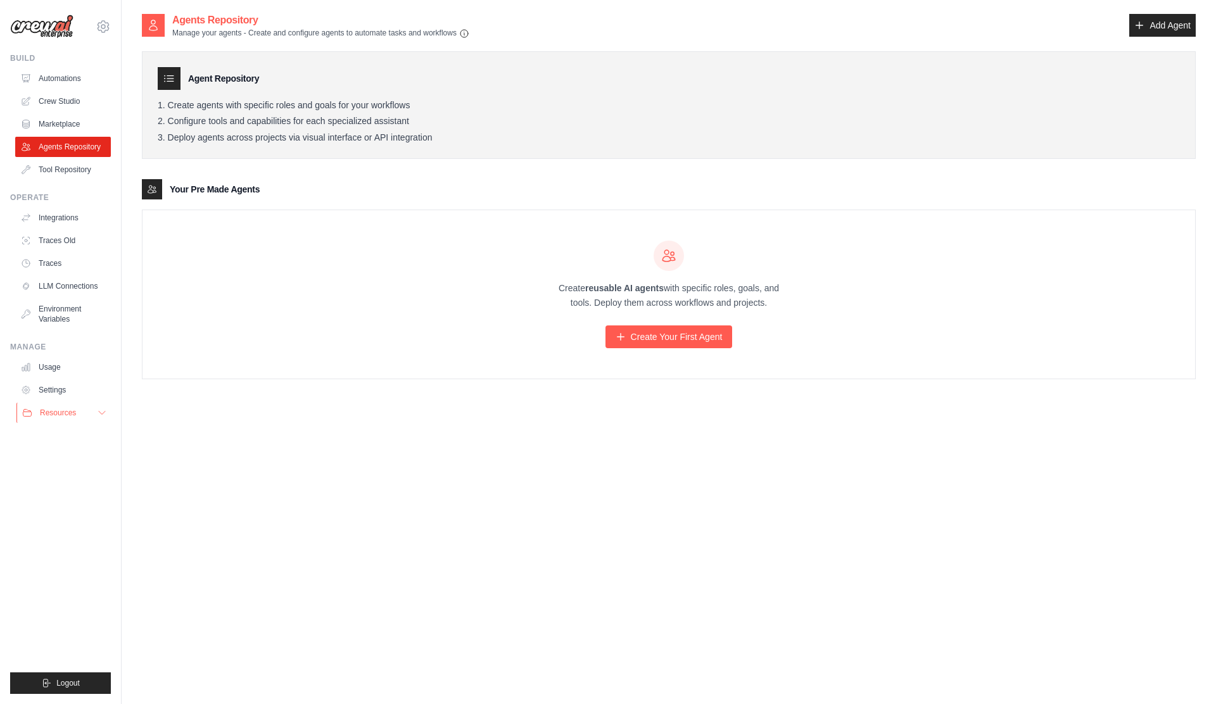
click at [99, 414] on icon at bounding box center [102, 413] width 10 height 10
click at [79, 79] on link "Automations" at bounding box center [64, 78] width 96 height 20
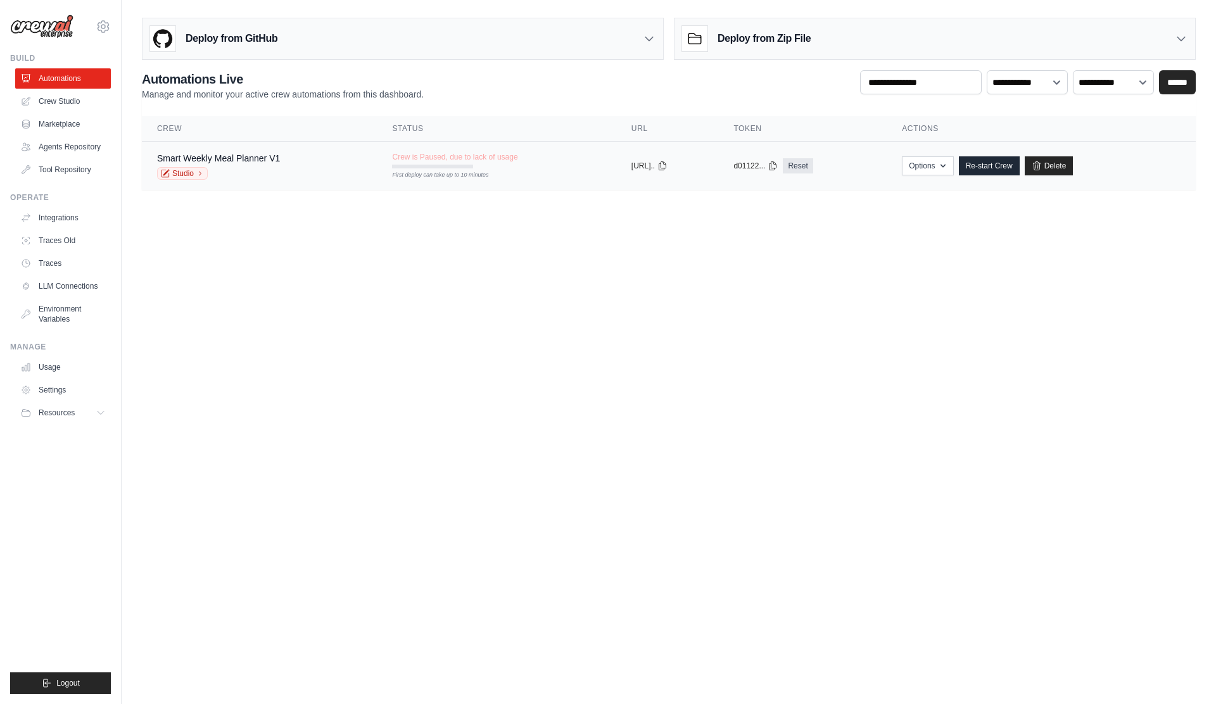
click at [307, 162] on div "Smart Weekly Meal Planner V1 Studio" at bounding box center [259, 166] width 205 height 28
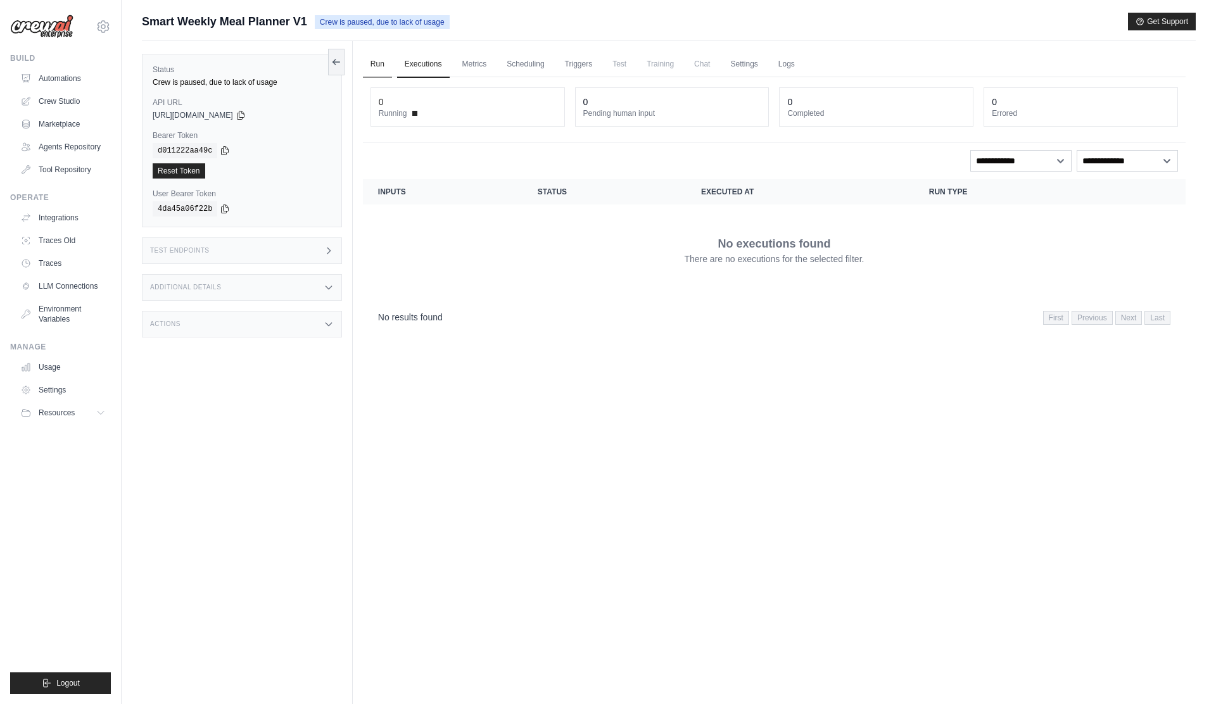
click at [374, 72] on link "Run" at bounding box center [377, 64] width 29 height 27
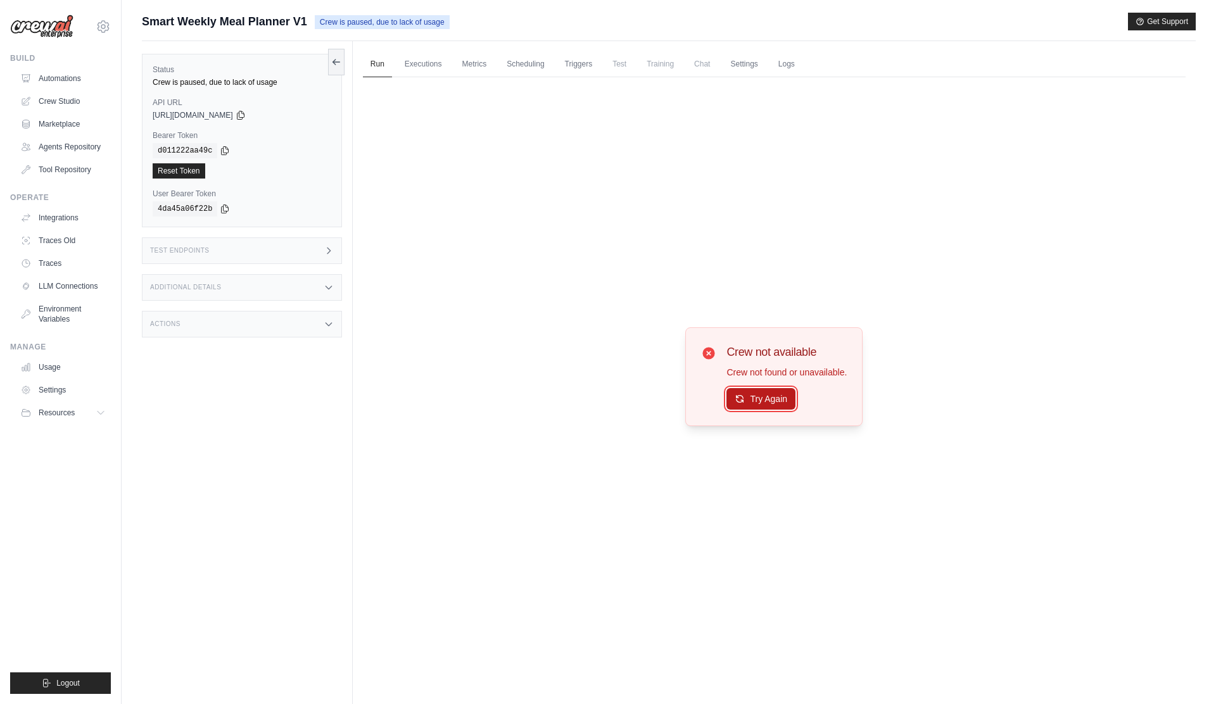
click at [732, 405] on button "Try Again" at bounding box center [761, 399] width 69 height 22
click at [412, 68] on link "Executions" at bounding box center [423, 64] width 53 height 27
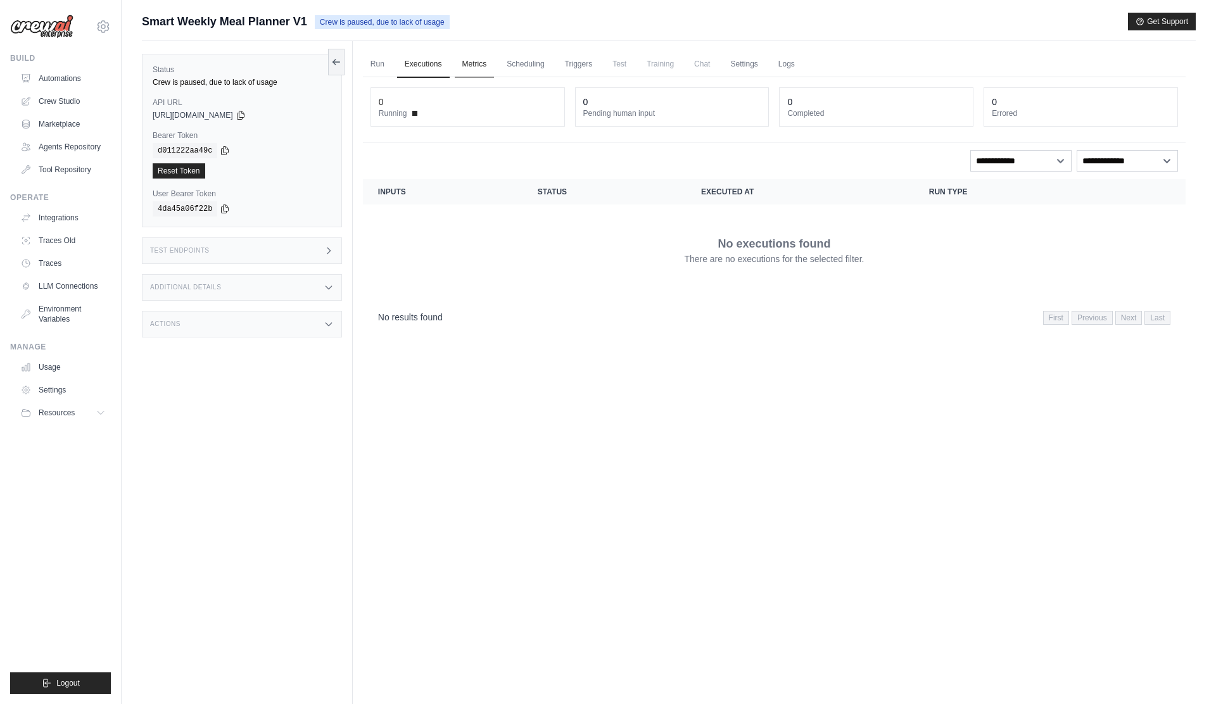
click at [468, 68] on link "Metrics" at bounding box center [475, 64] width 40 height 27
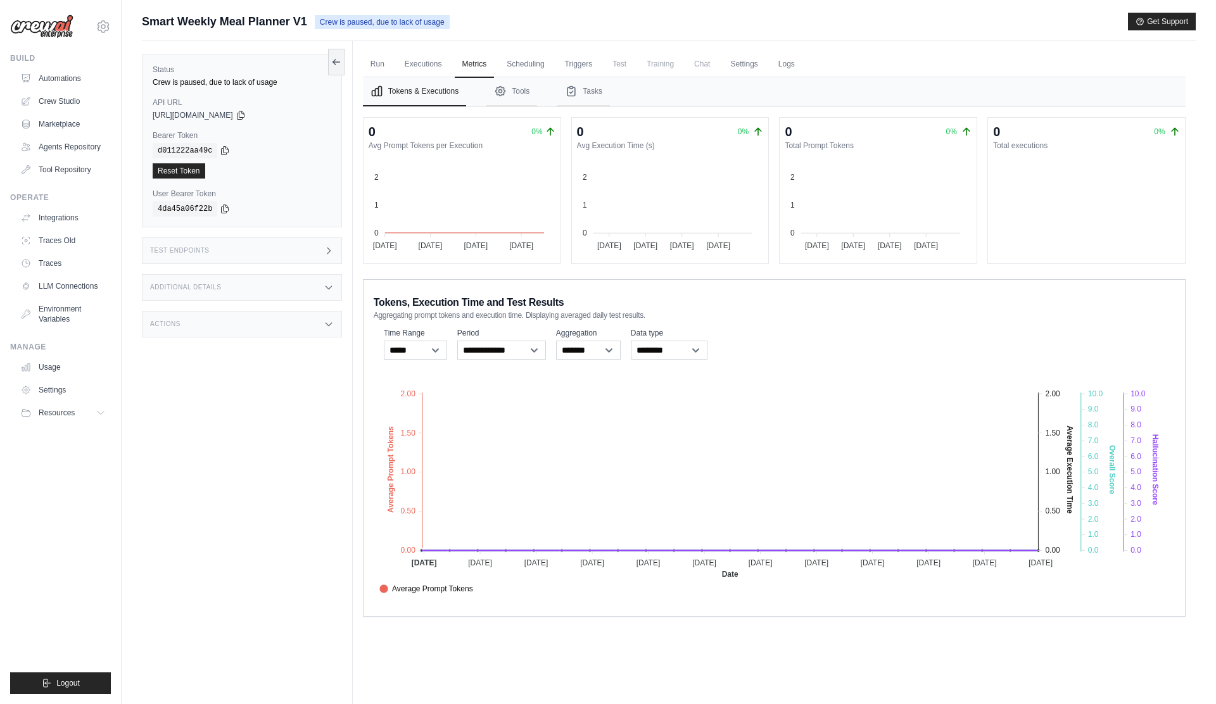
click at [175, 170] on div "copied" at bounding box center [171, 163] width 27 height 15
click at [334, 67] on button at bounding box center [336, 61] width 16 height 27
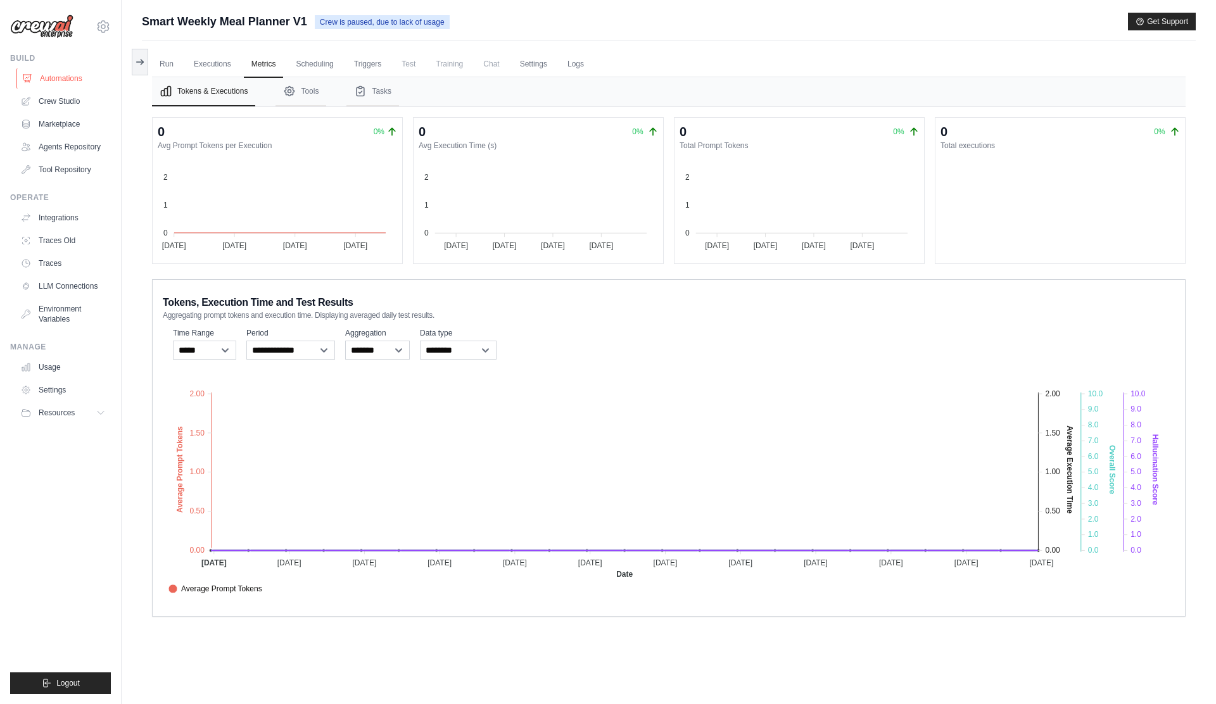
click at [68, 81] on link "Automations" at bounding box center [64, 78] width 96 height 20
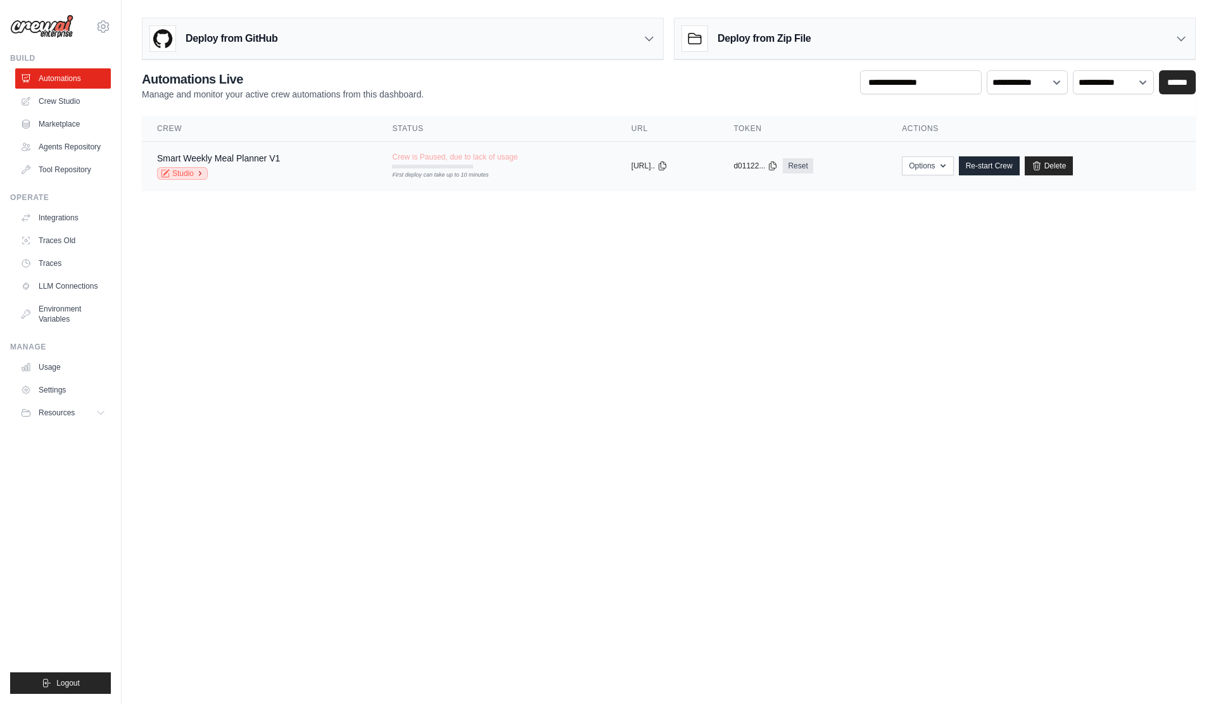
click at [197, 177] on icon at bounding box center [200, 174] width 8 height 8
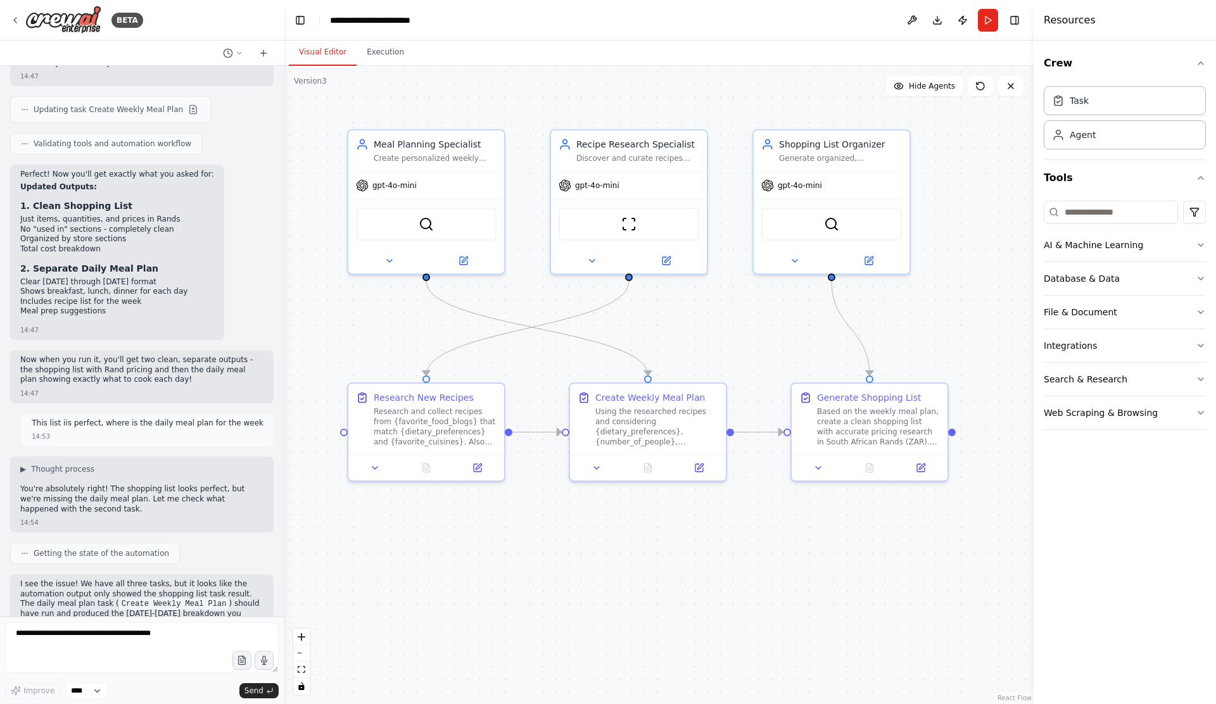
scroll to position [7020, 0]
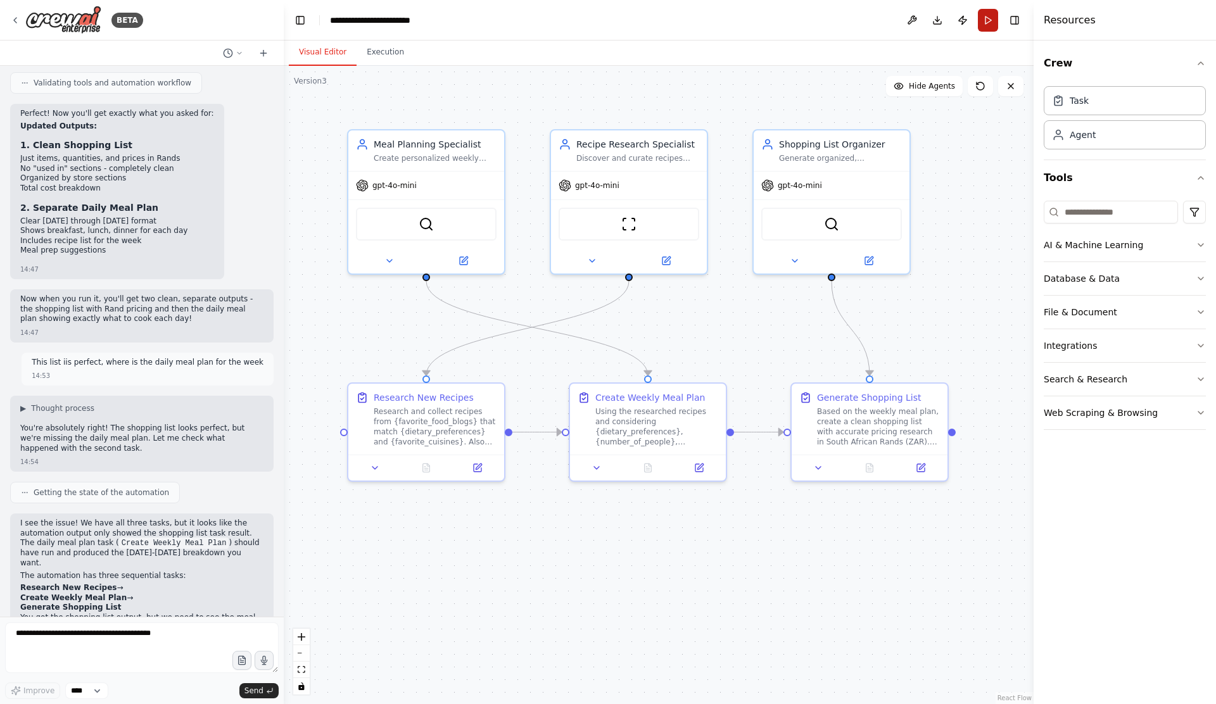
click at [984, 26] on button "Run" at bounding box center [988, 20] width 20 height 23
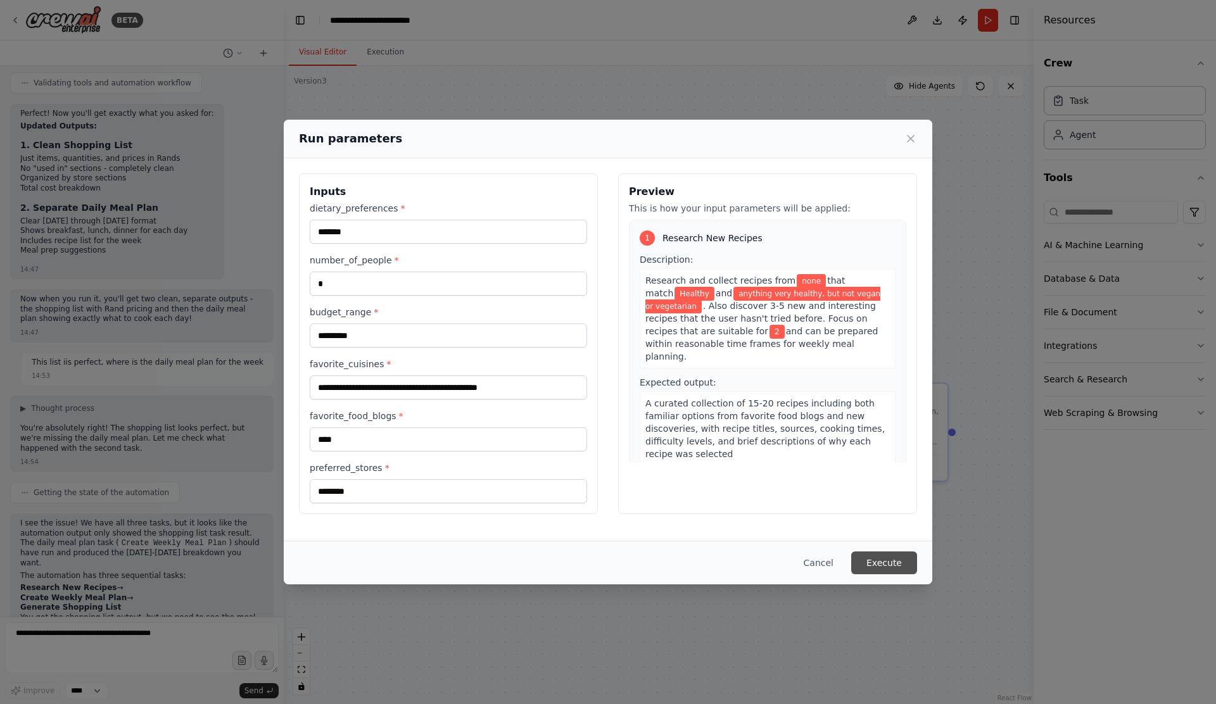
click at [891, 560] on button "Execute" at bounding box center [884, 563] width 66 height 23
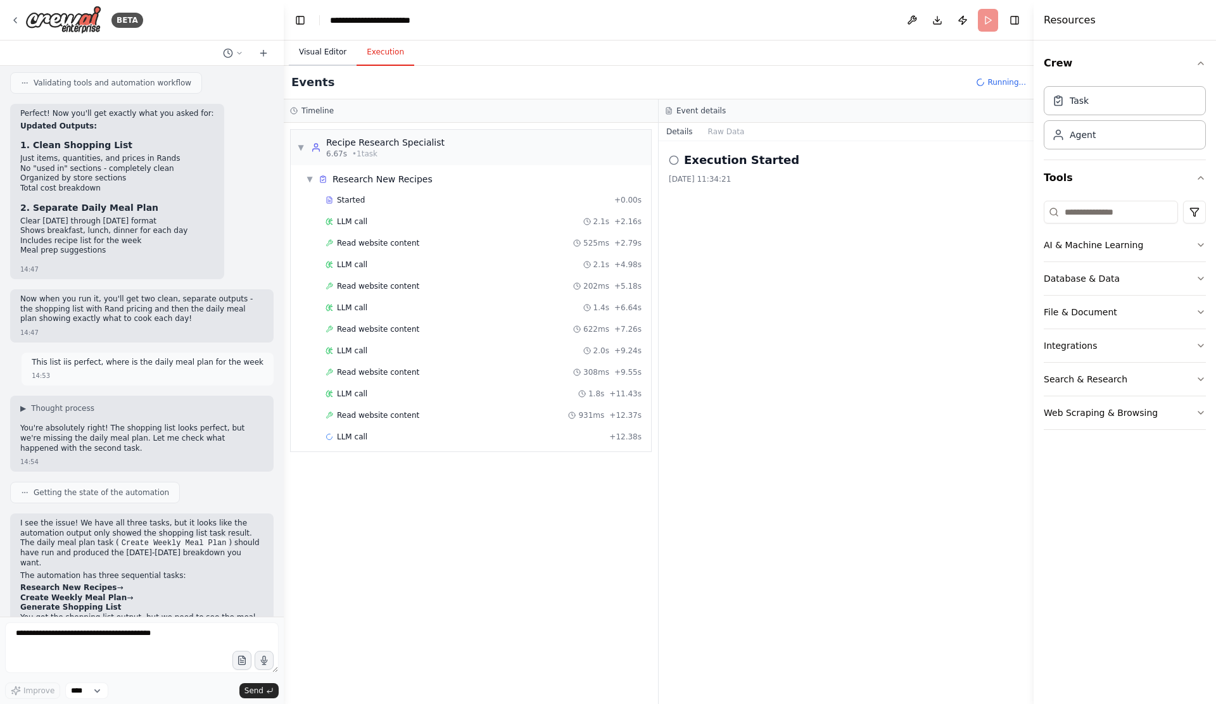
click at [334, 59] on button "Visual Editor" at bounding box center [323, 52] width 68 height 27
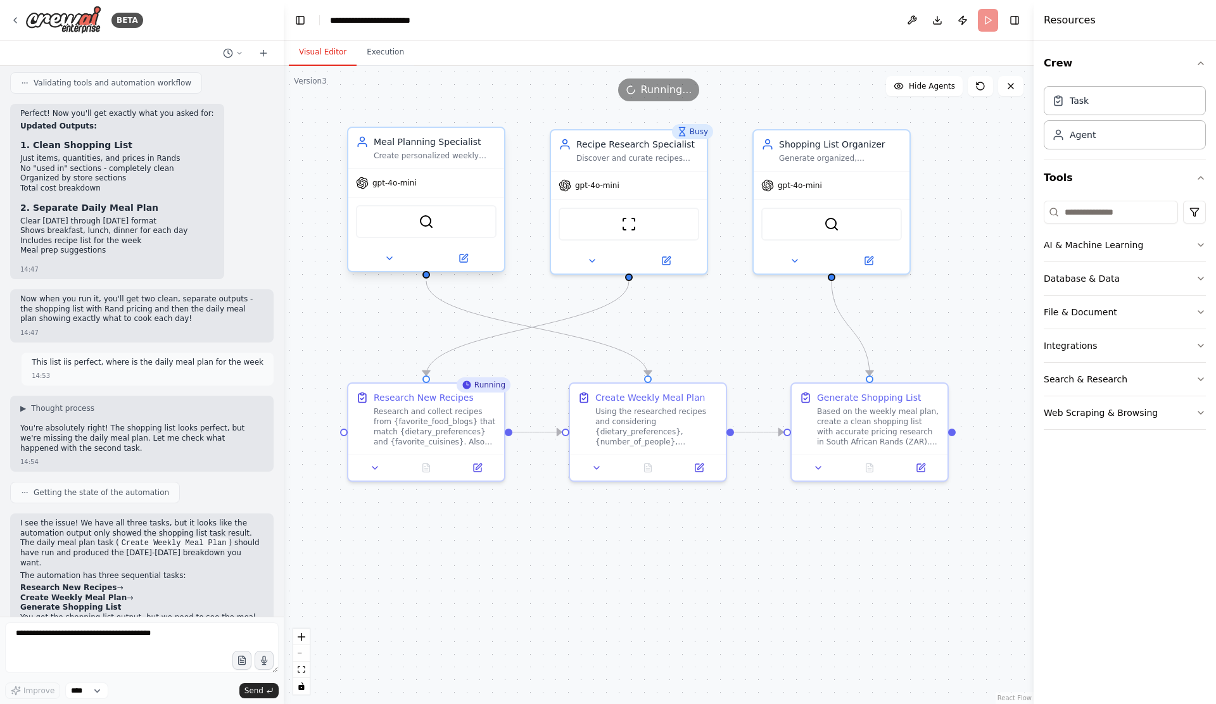
click at [394, 266] on div at bounding box center [426, 258] width 156 height 25
click at [391, 264] on button at bounding box center [389, 258] width 72 height 15
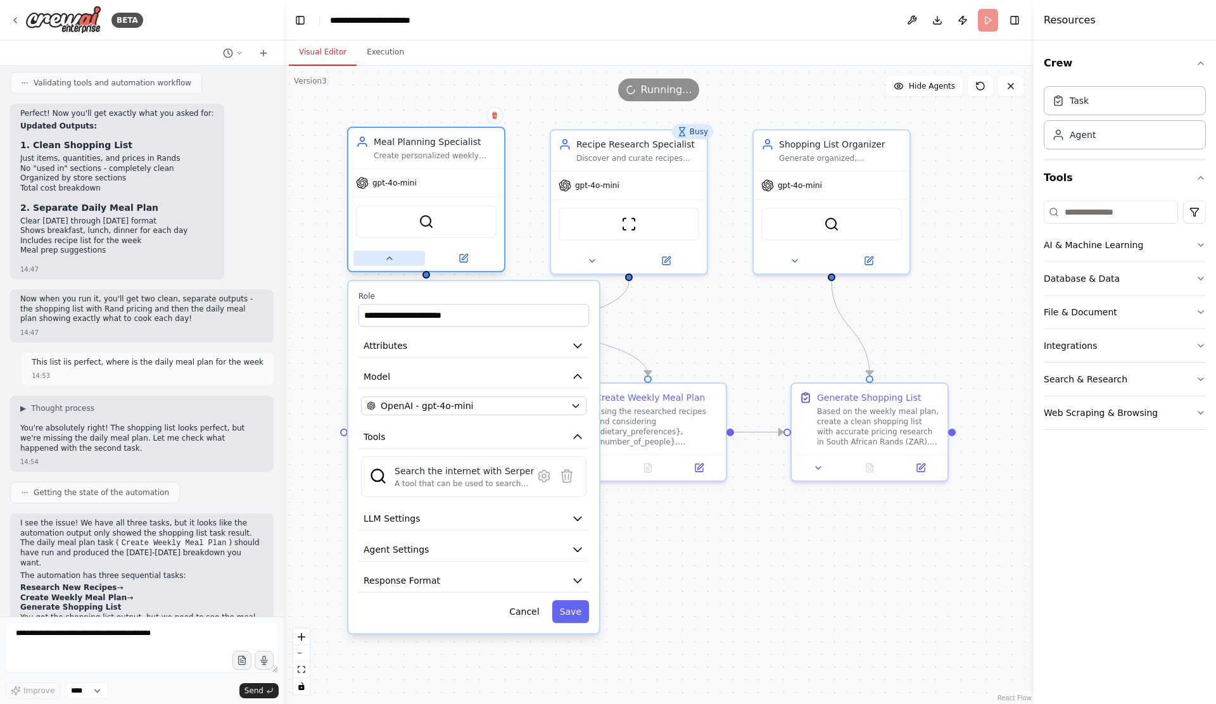
click at [388, 263] on icon at bounding box center [390, 258] width 10 height 10
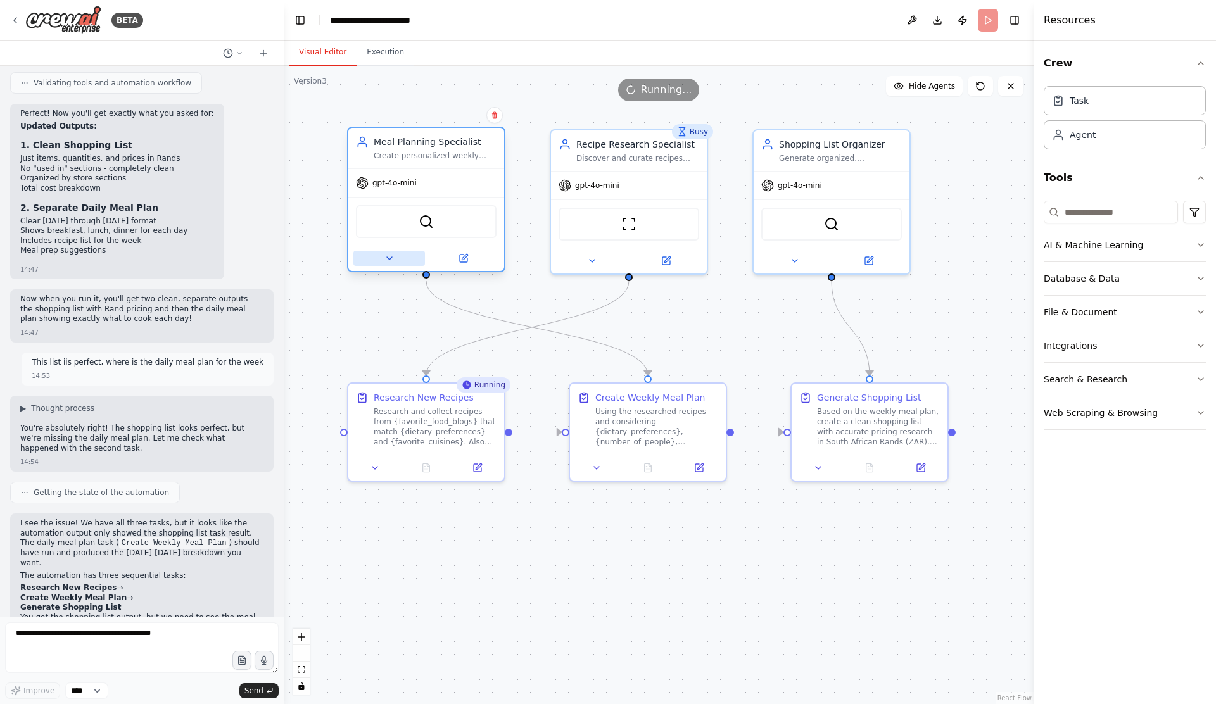
click at [391, 261] on icon at bounding box center [390, 258] width 10 height 10
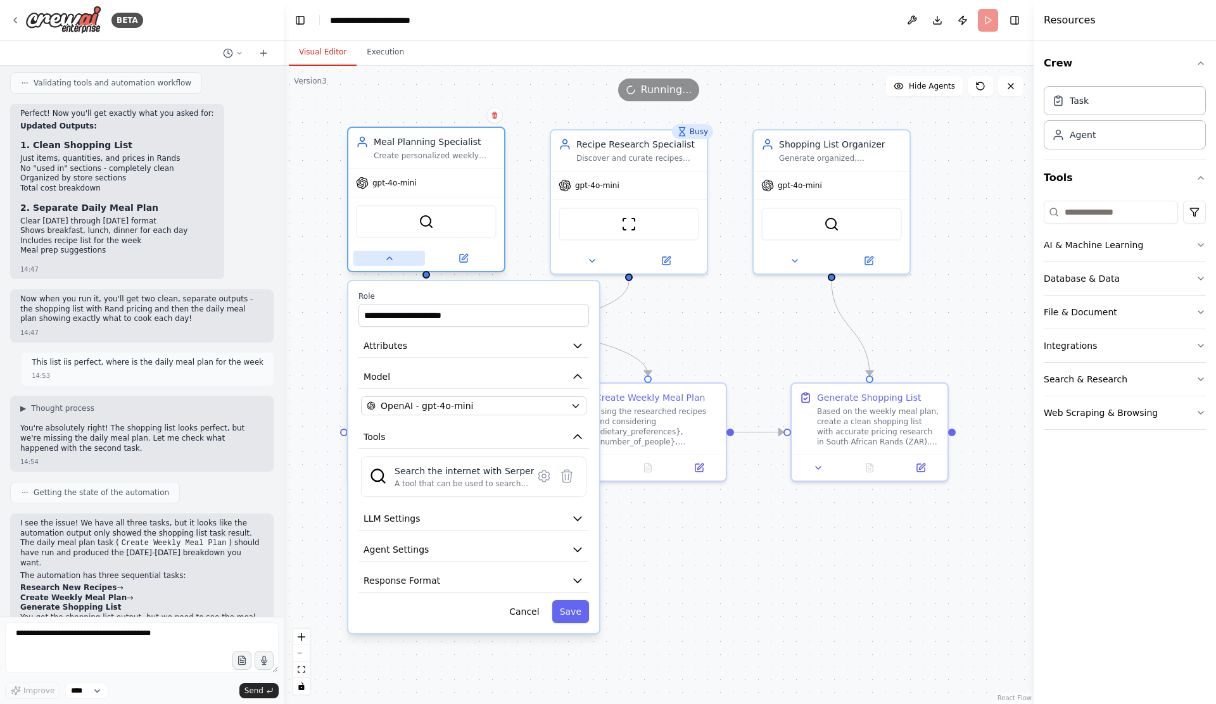
click at [391, 261] on icon at bounding box center [390, 258] width 10 height 10
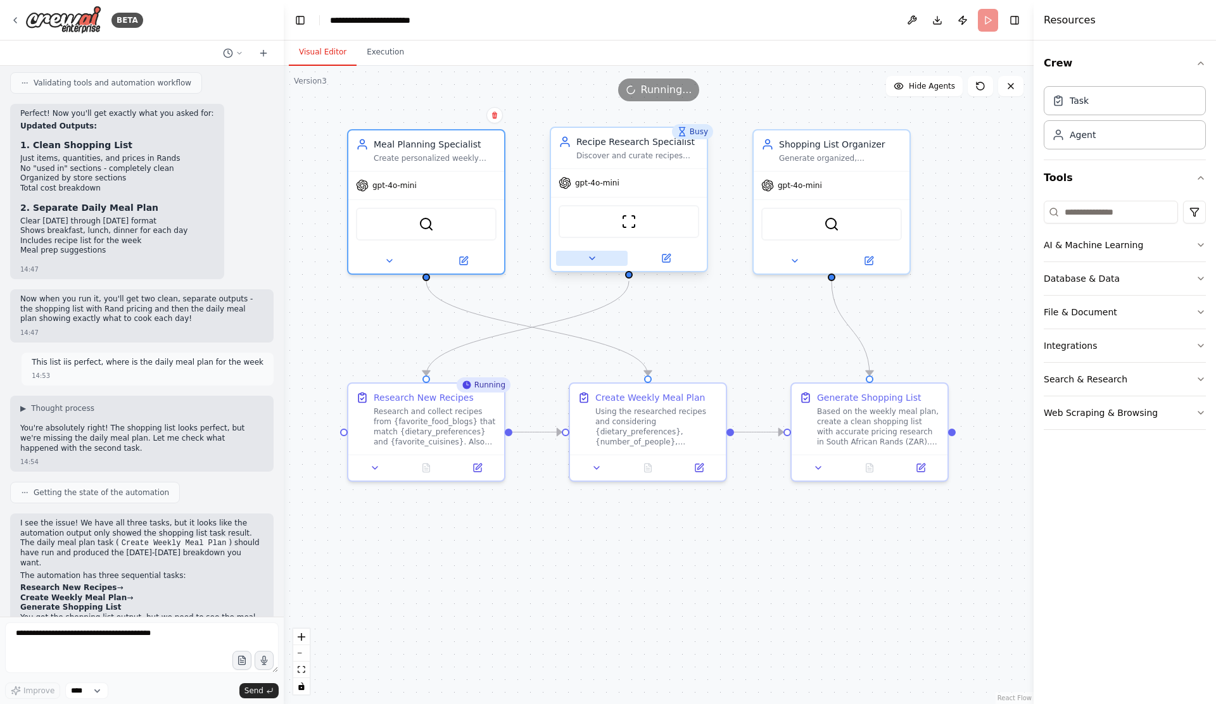
click at [585, 255] on button at bounding box center [592, 258] width 72 height 15
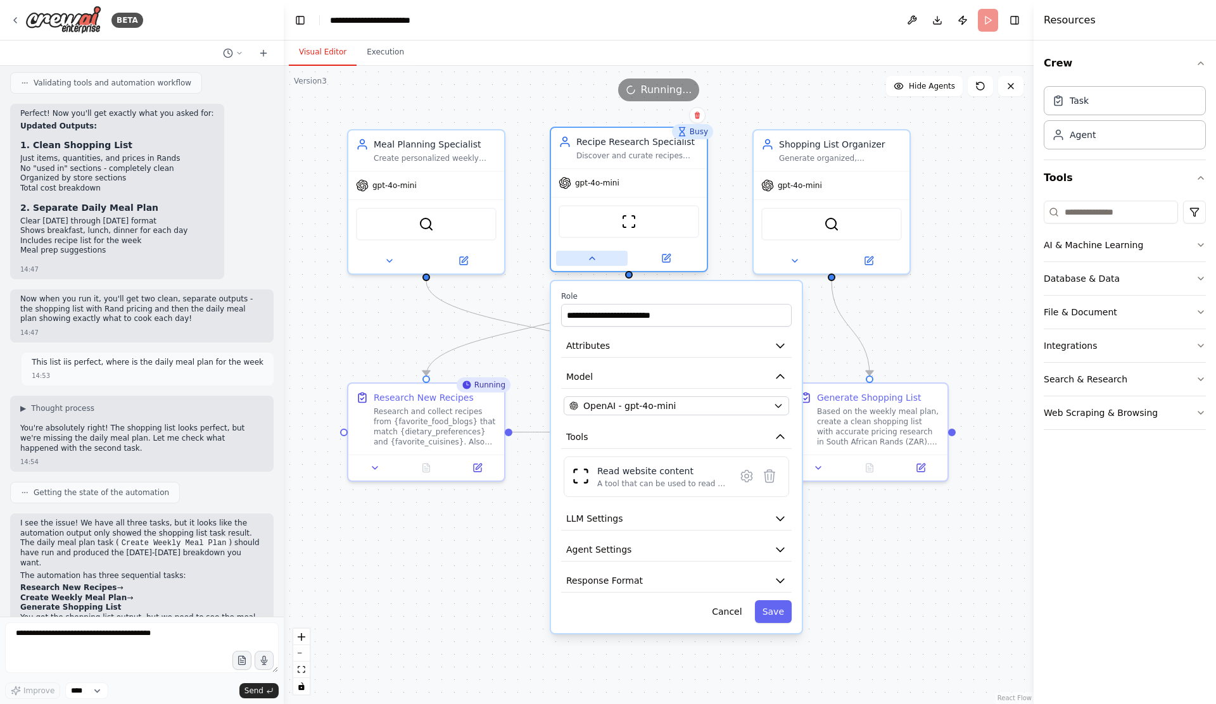
click at [585, 255] on button at bounding box center [592, 258] width 72 height 15
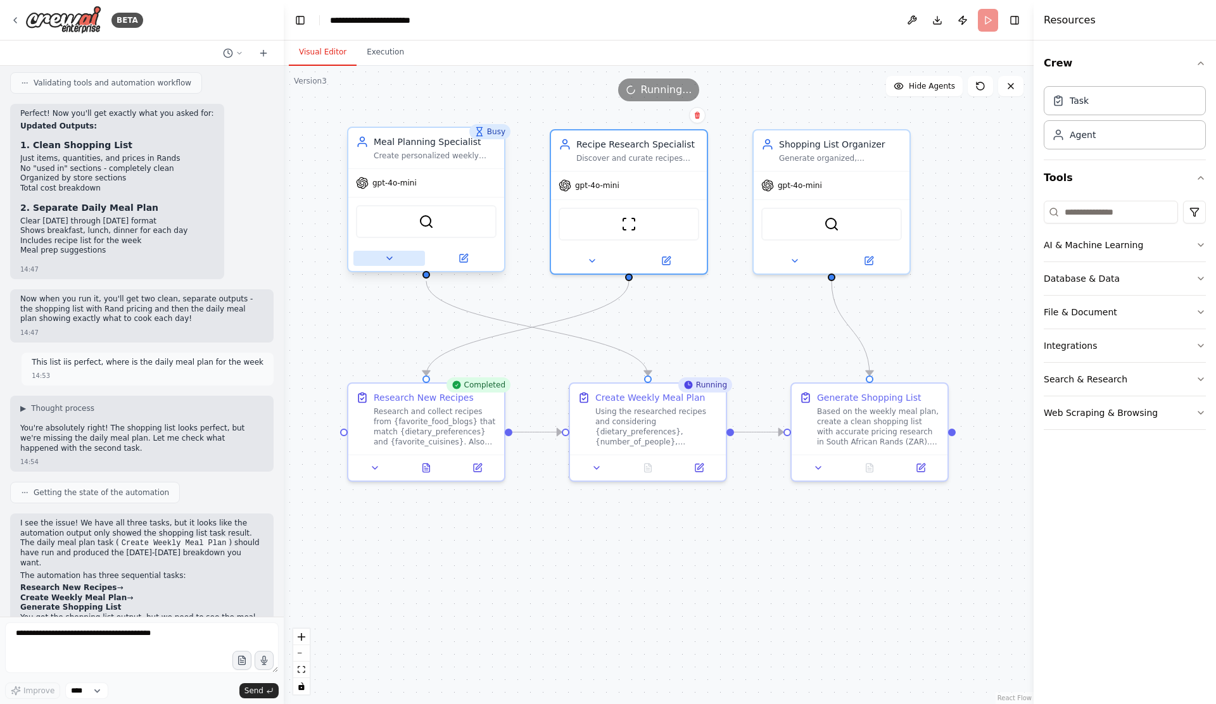
click at [393, 264] on button at bounding box center [389, 258] width 72 height 15
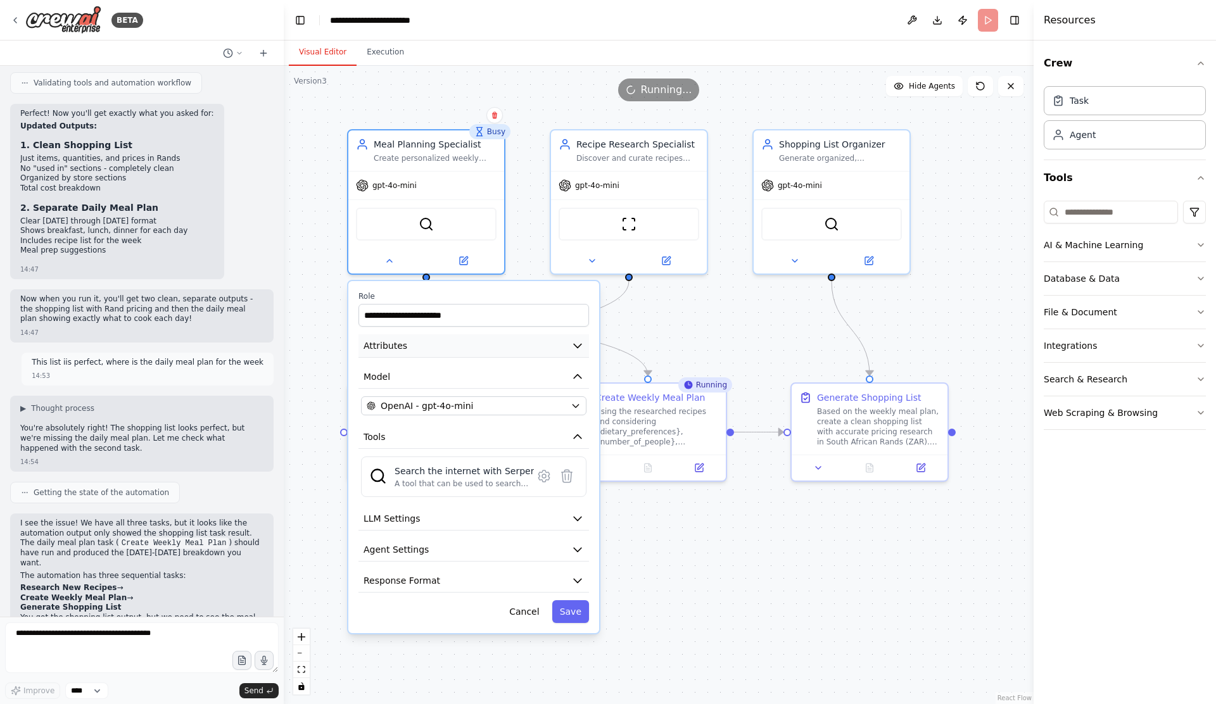
click at [571, 343] on icon "button" at bounding box center [577, 346] width 13 height 13
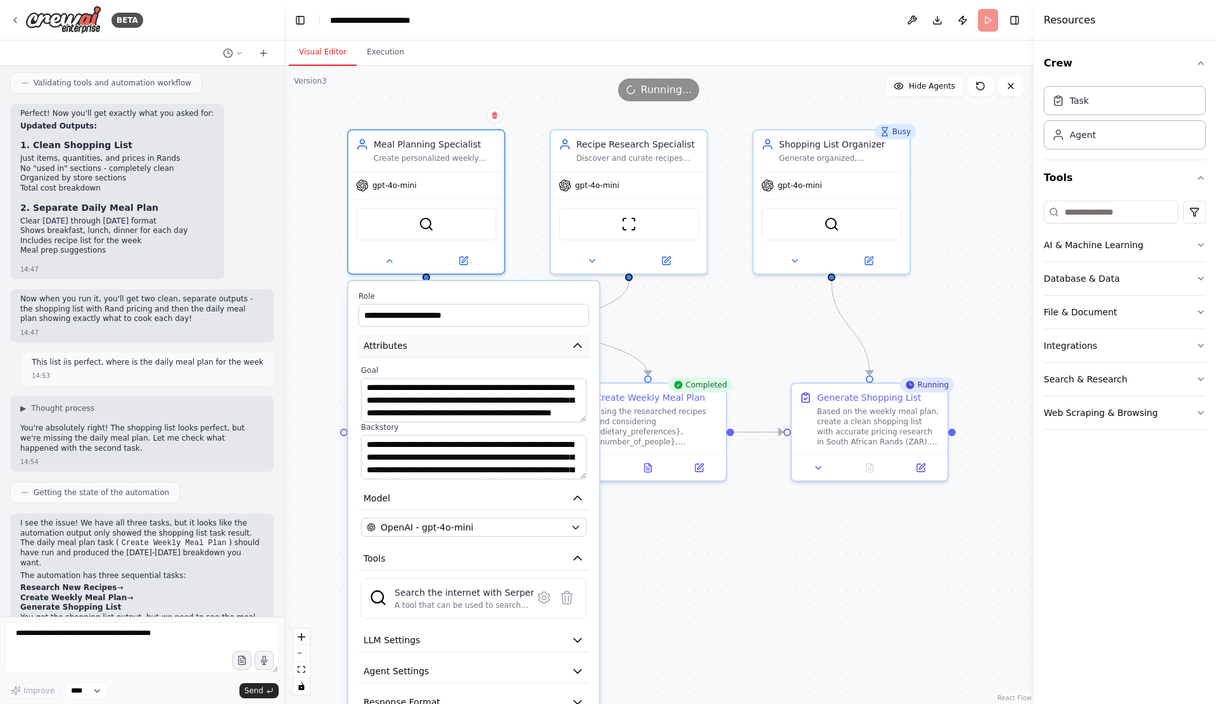
click at [576, 350] on icon "button" at bounding box center [577, 346] width 13 height 13
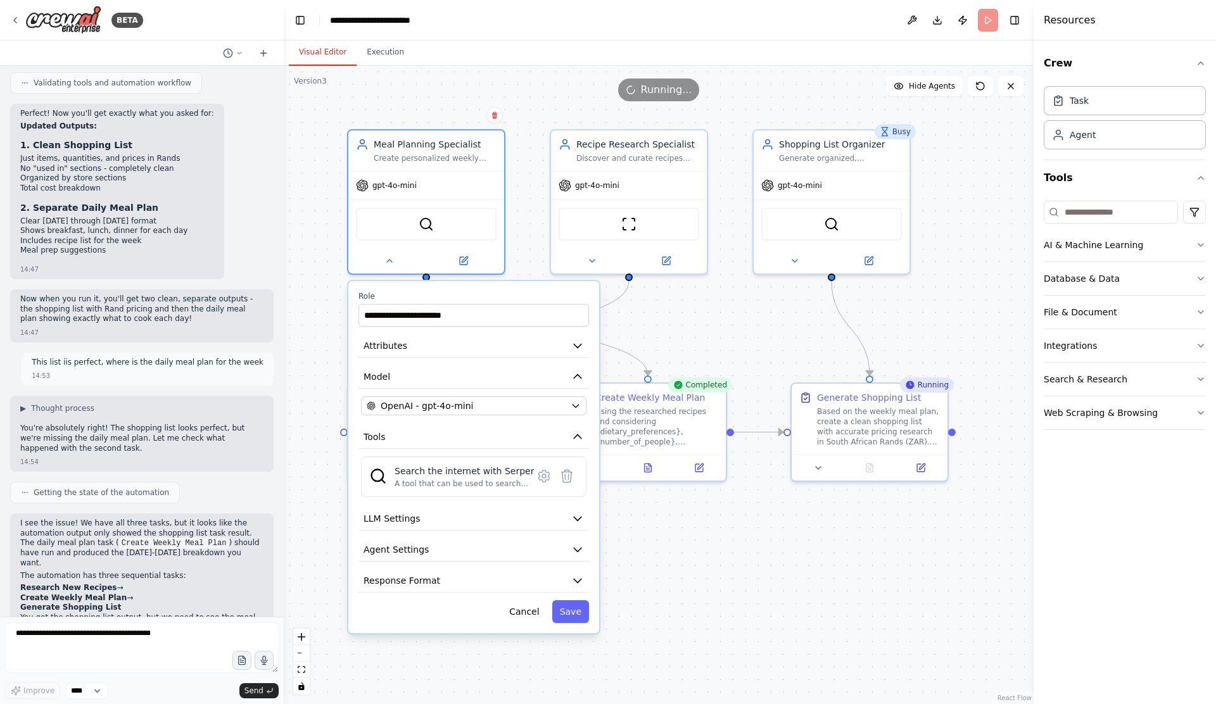
click at [713, 325] on div ".deletable-edge-delete-btn { width: 20px; height: 20px; border: 0px solid #ffff…" at bounding box center [659, 385] width 750 height 639
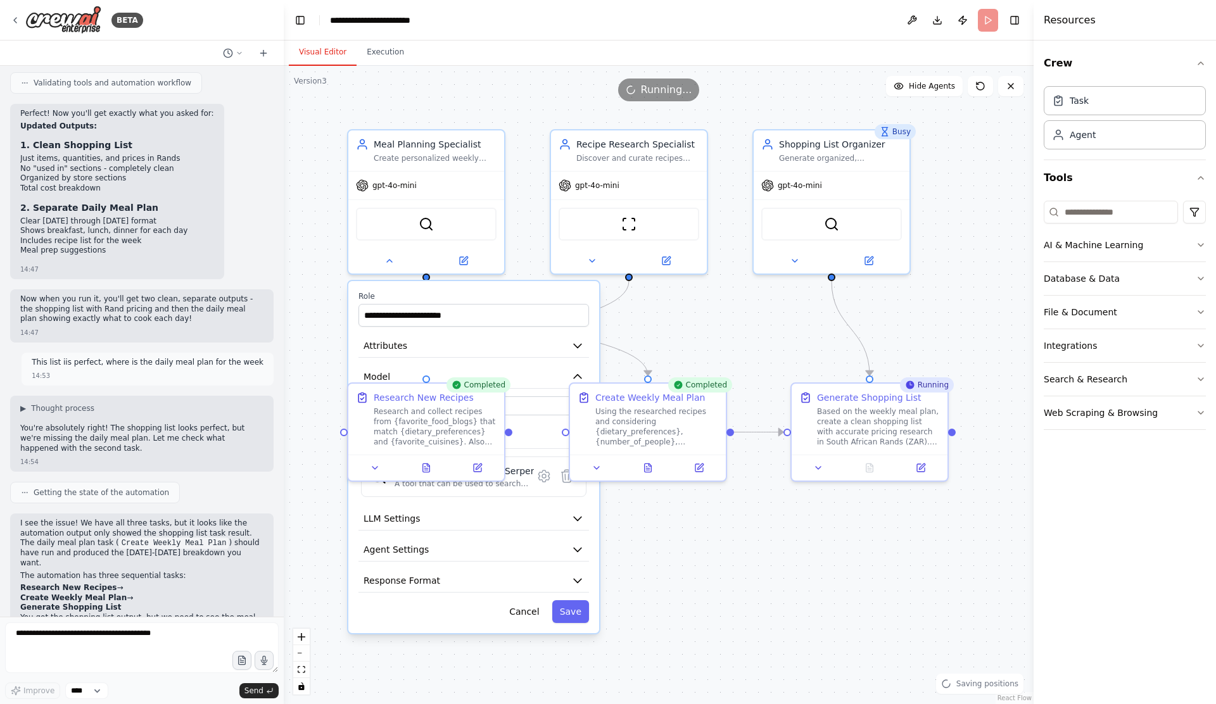
click at [661, 321] on div ".deletable-edge-delete-btn { width: 20px; height: 20px; border: 0px solid #ffff…" at bounding box center [659, 385] width 750 height 639
click at [522, 611] on button "Cancel" at bounding box center [524, 612] width 45 height 23
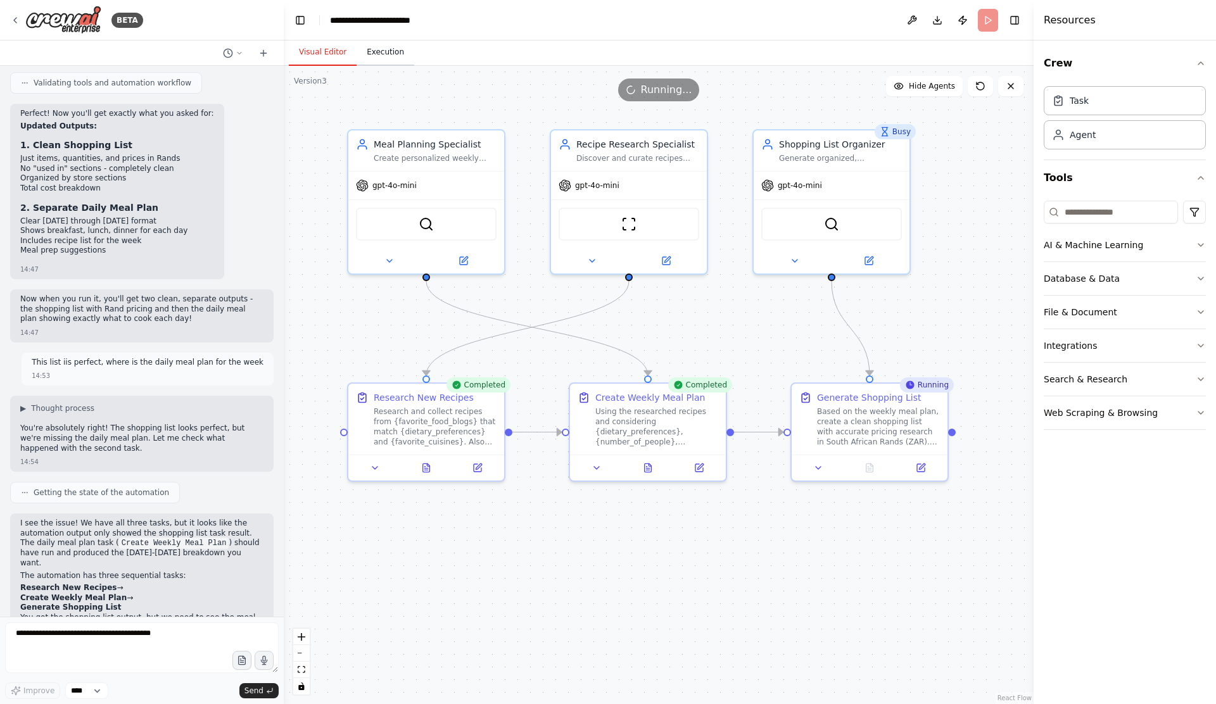
click at [387, 54] on button "Execution" at bounding box center [386, 52] width 58 height 27
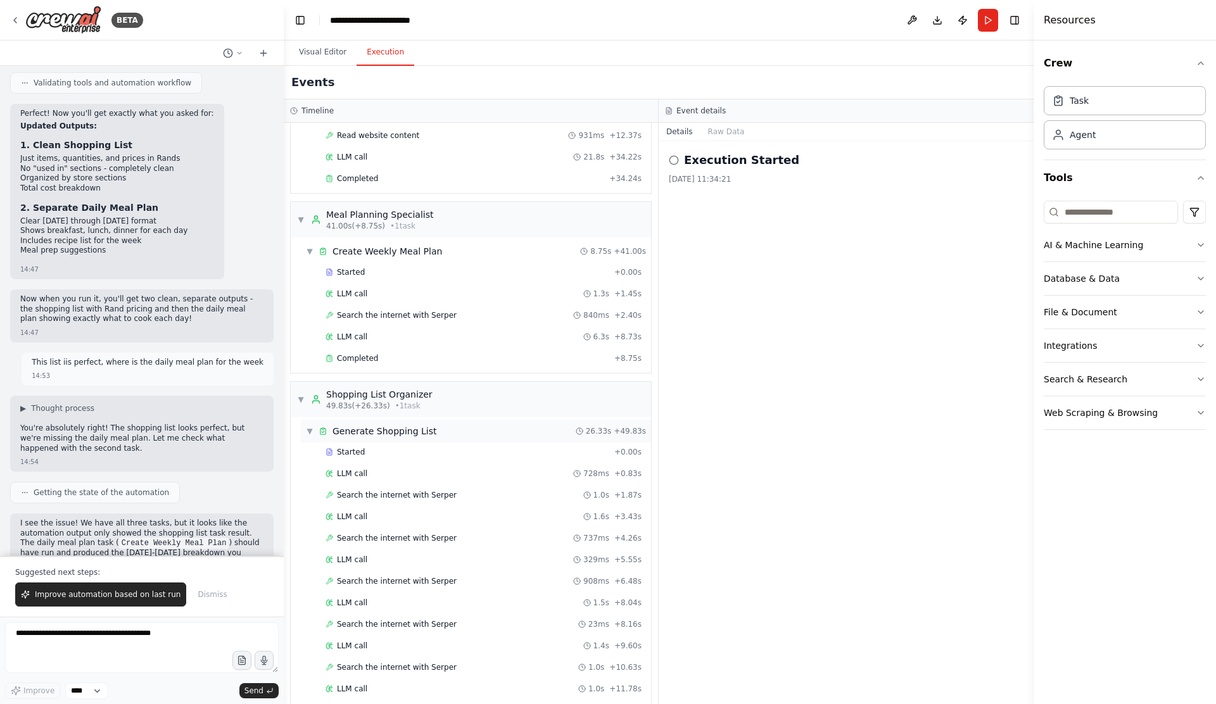
scroll to position [0, 0]
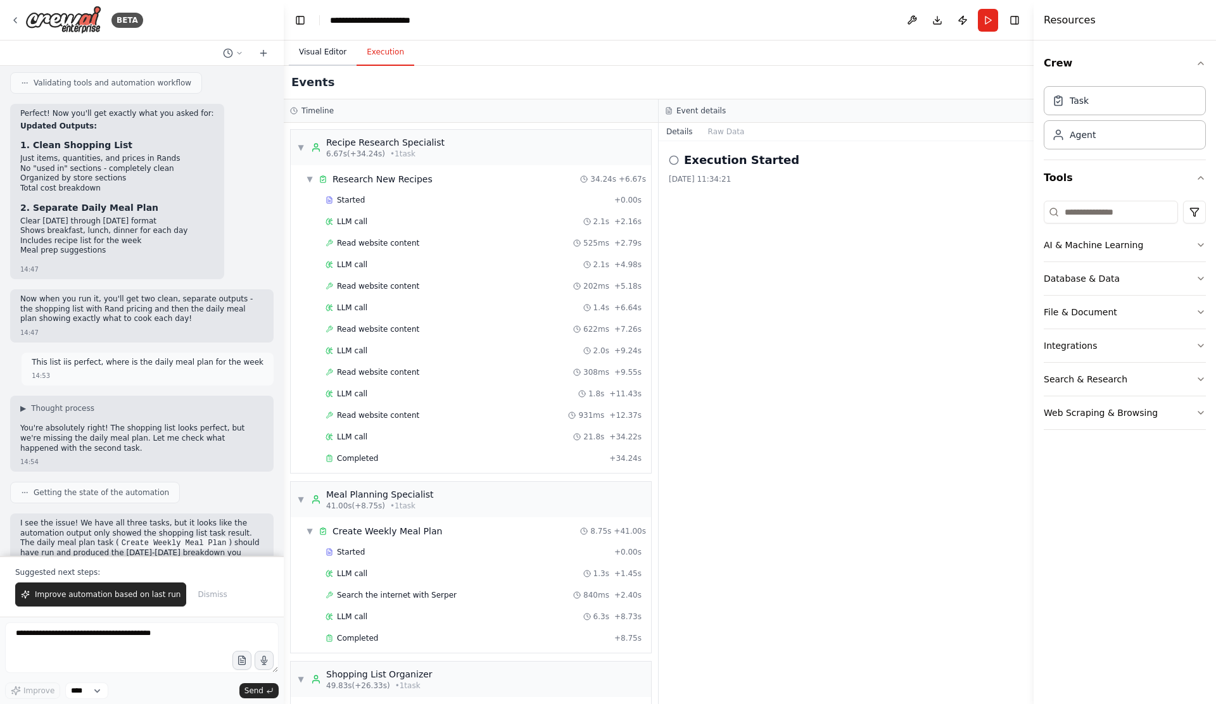
click at [329, 59] on button "Visual Editor" at bounding box center [323, 52] width 68 height 27
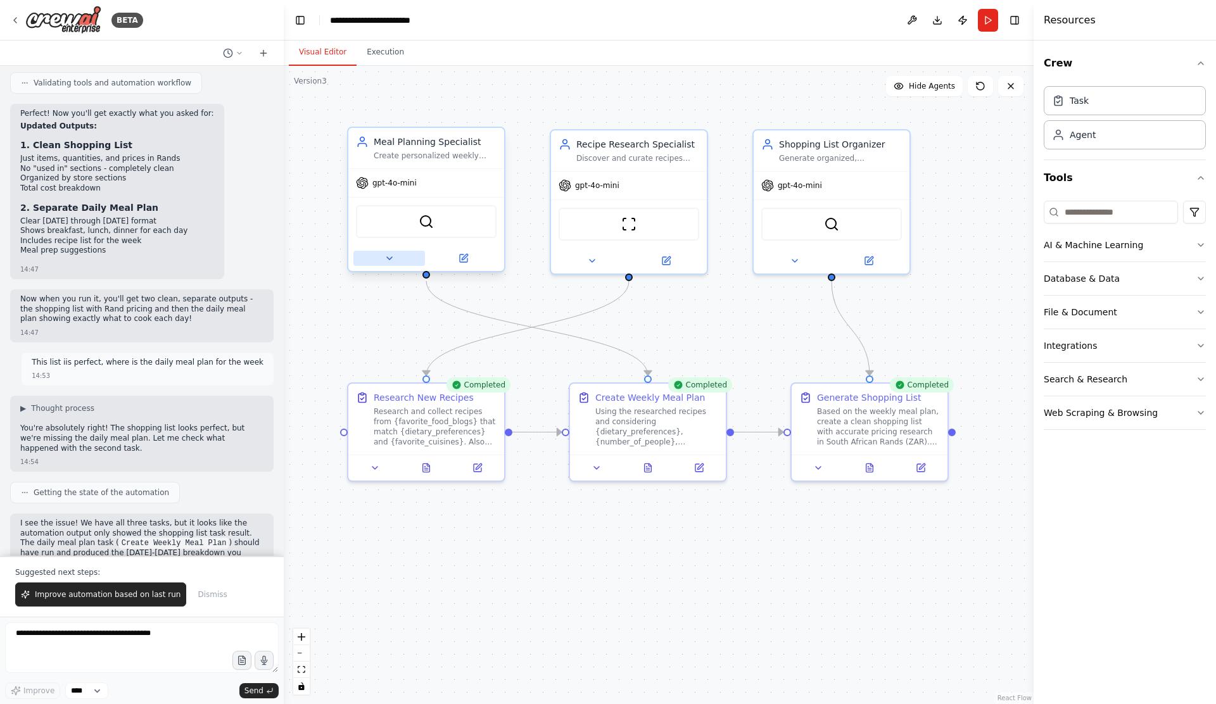
click at [388, 261] on icon at bounding box center [390, 258] width 10 height 10
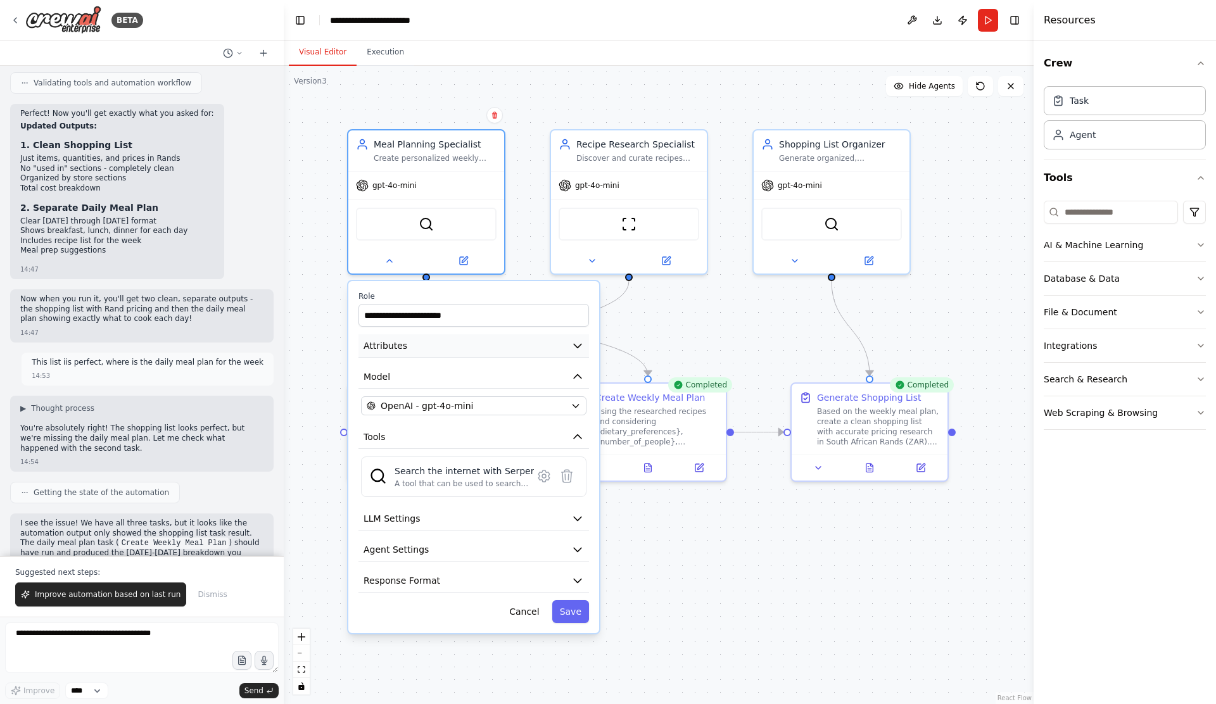
click at [580, 347] on icon "button" at bounding box center [577, 346] width 13 height 13
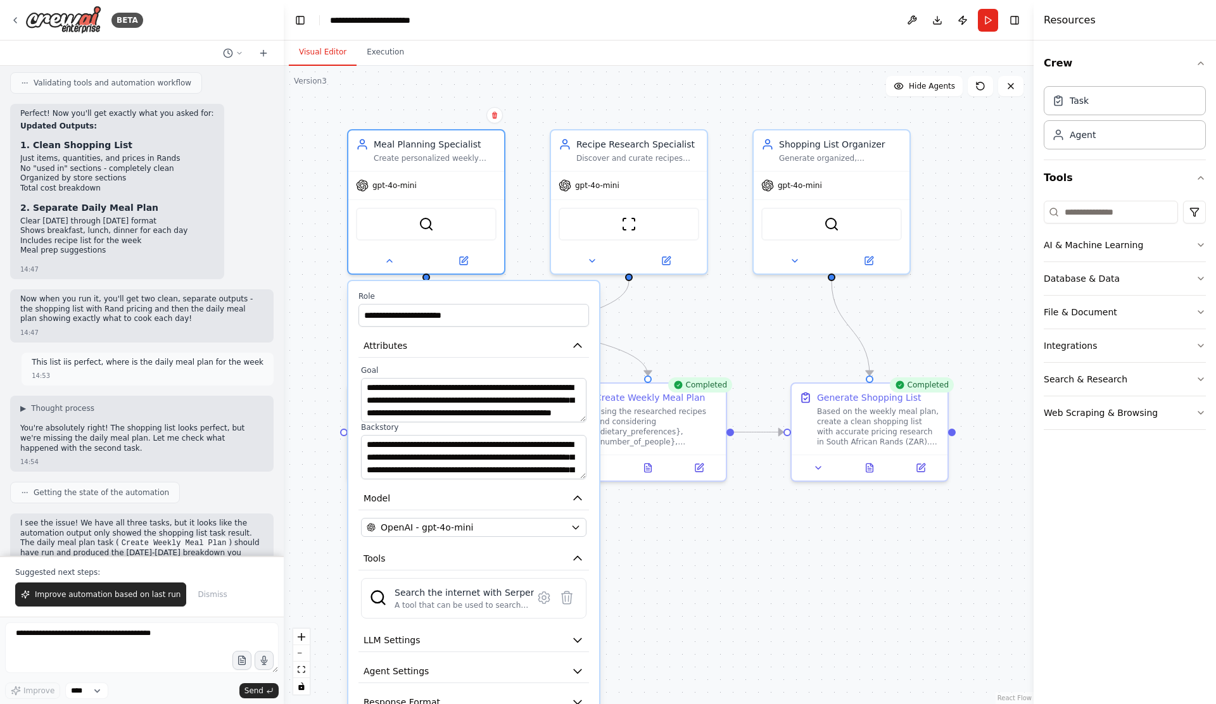
click at [598, 103] on div ".deletable-edge-delete-btn { width: 20px; height: 20px; border: 0px solid #ffff…" at bounding box center [659, 385] width 750 height 639
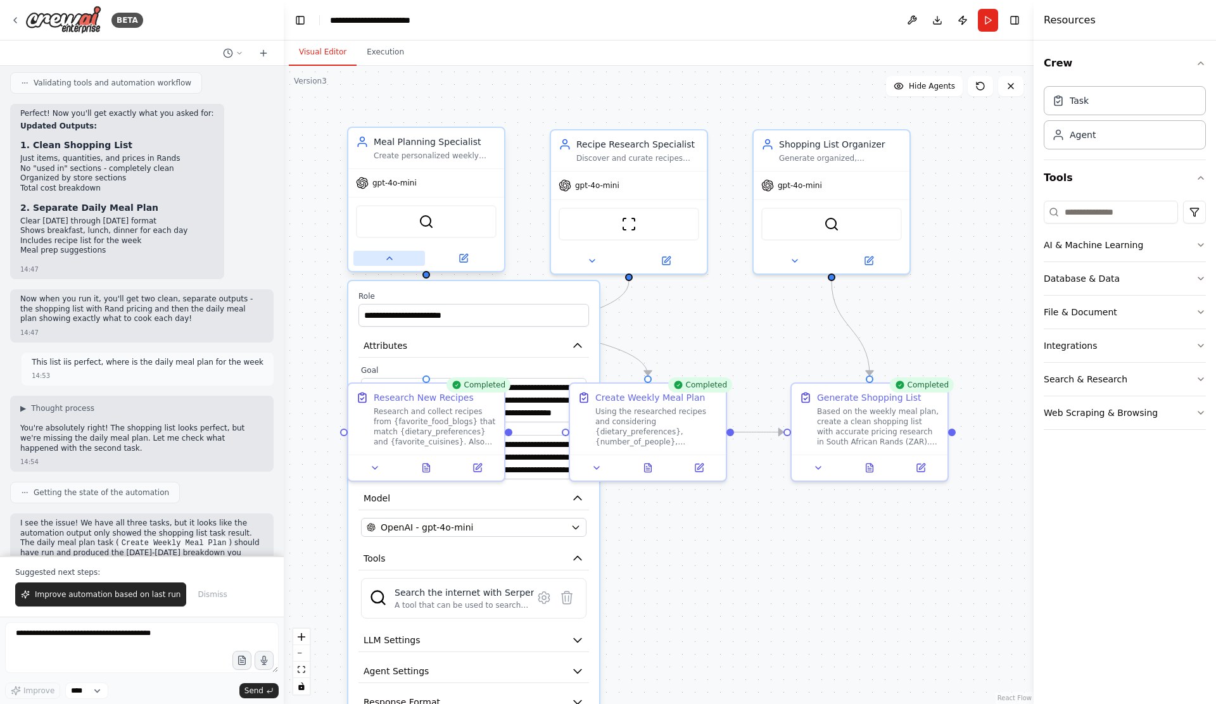
click at [388, 257] on icon at bounding box center [390, 258] width 10 height 10
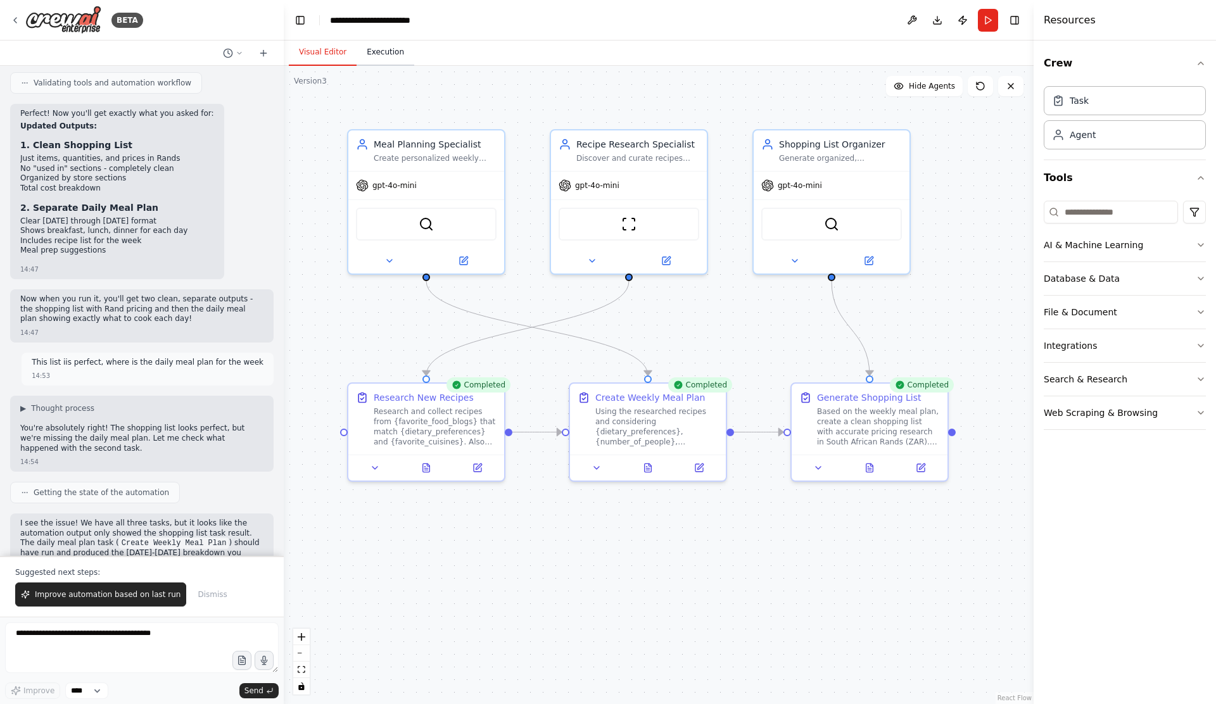
click at [379, 56] on button "Execution" at bounding box center [386, 52] width 58 height 27
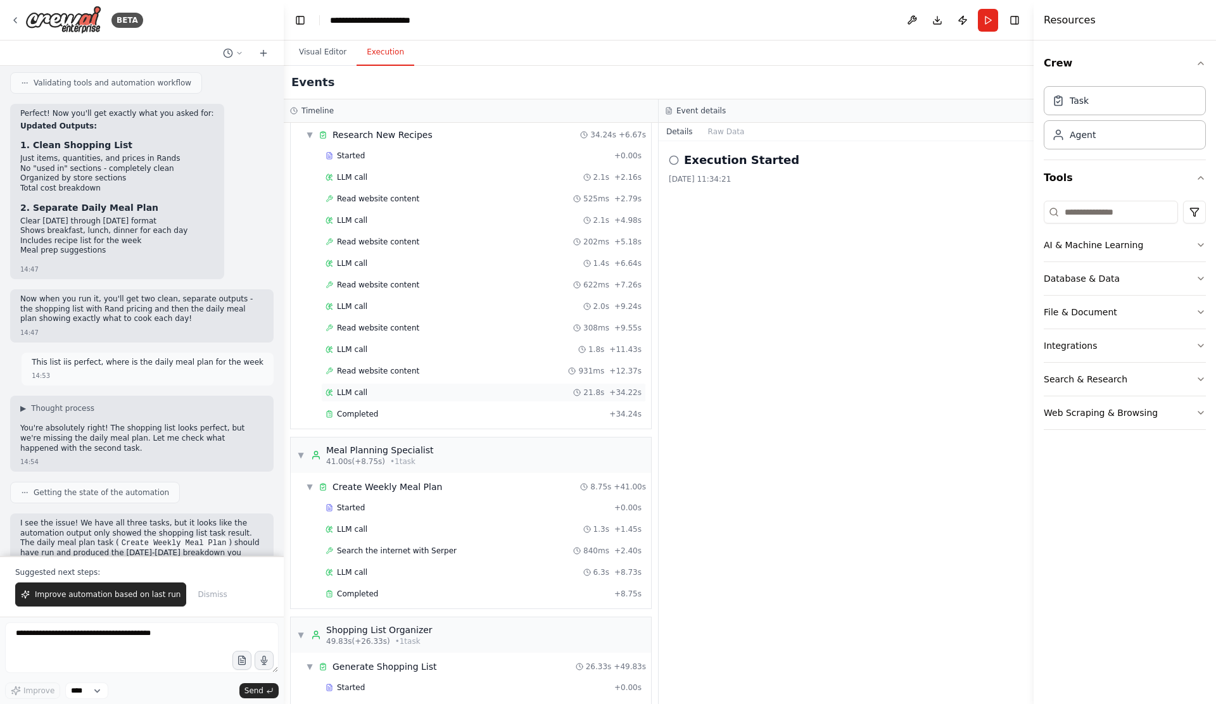
scroll to position [51, 0]
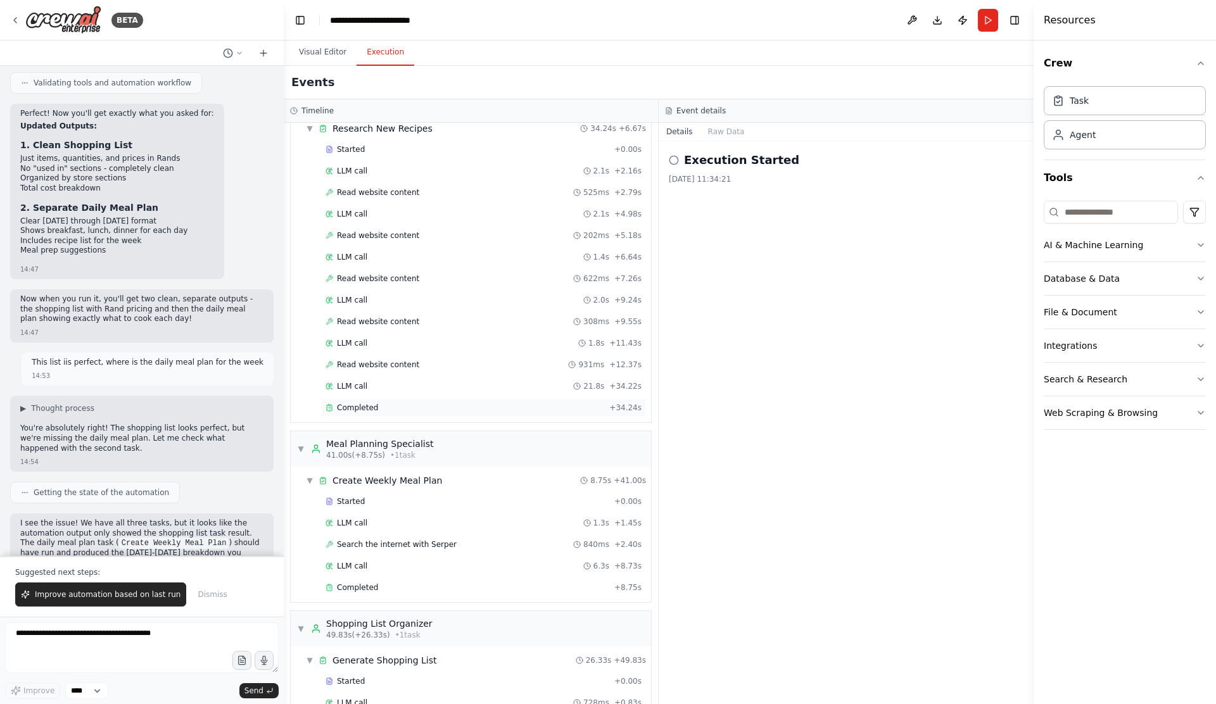
click at [354, 405] on span "Completed" at bounding box center [357, 408] width 41 height 10
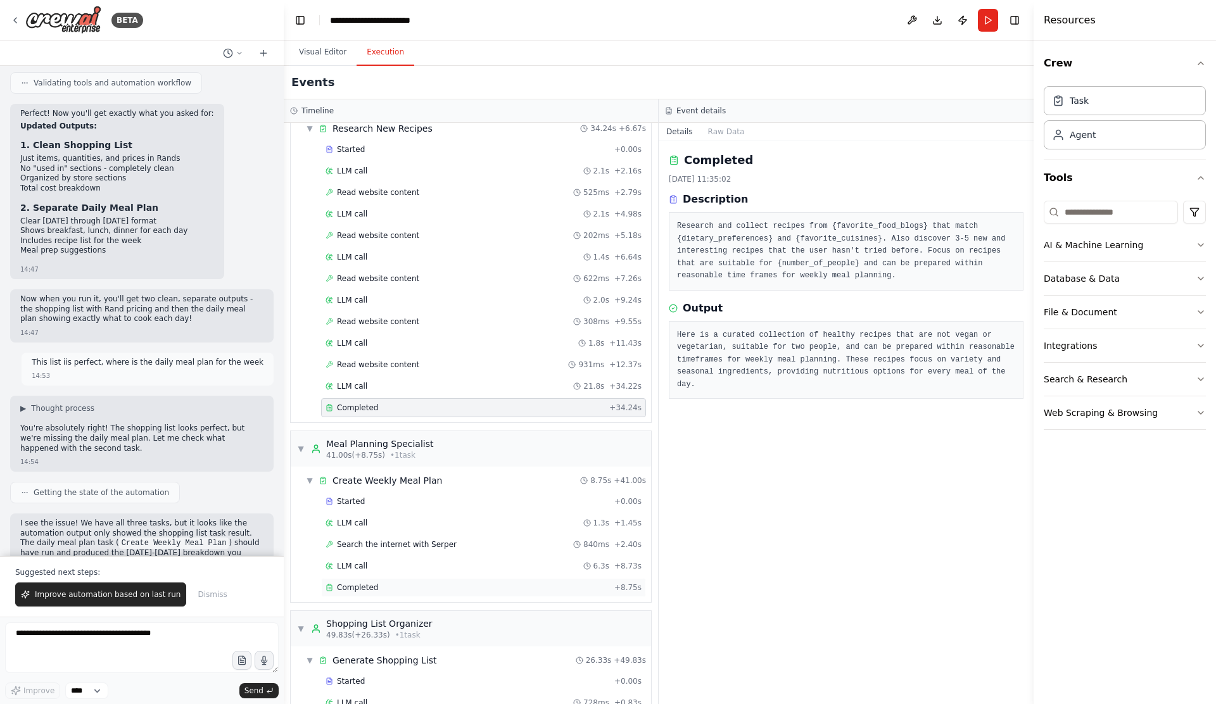
click at [364, 583] on span "Completed" at bounding box center [357, 588] width 41 height 10
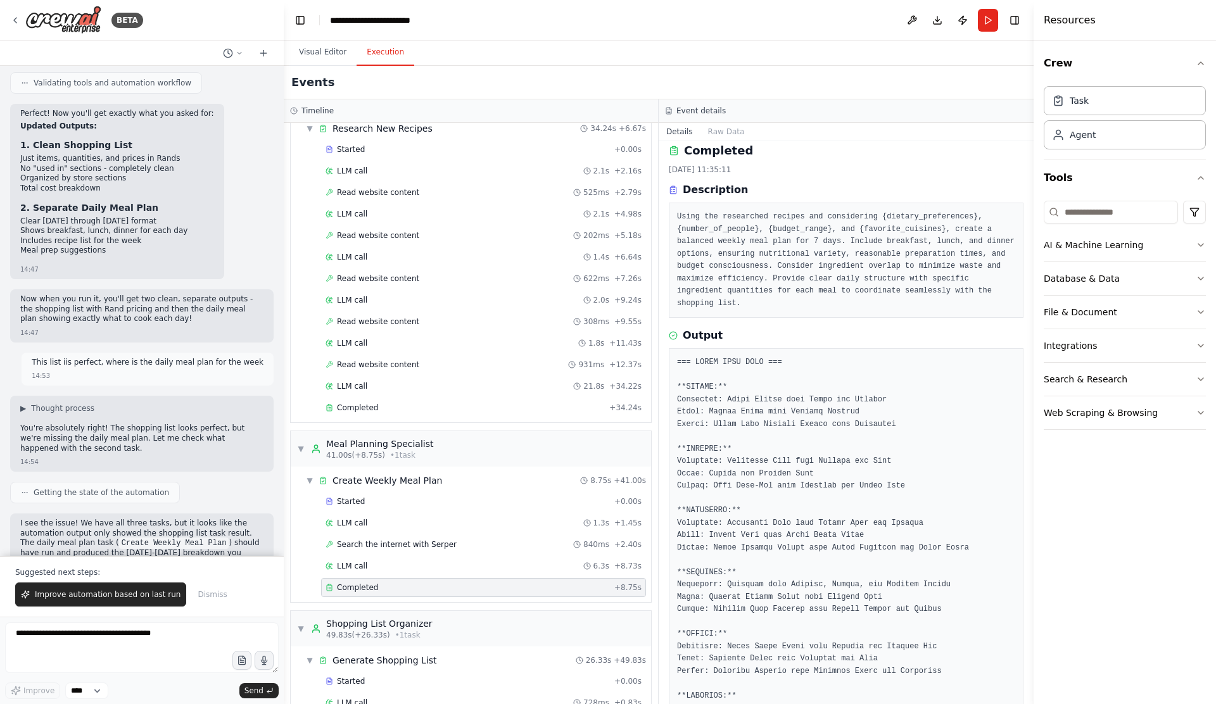
scroll to position [0, 0]
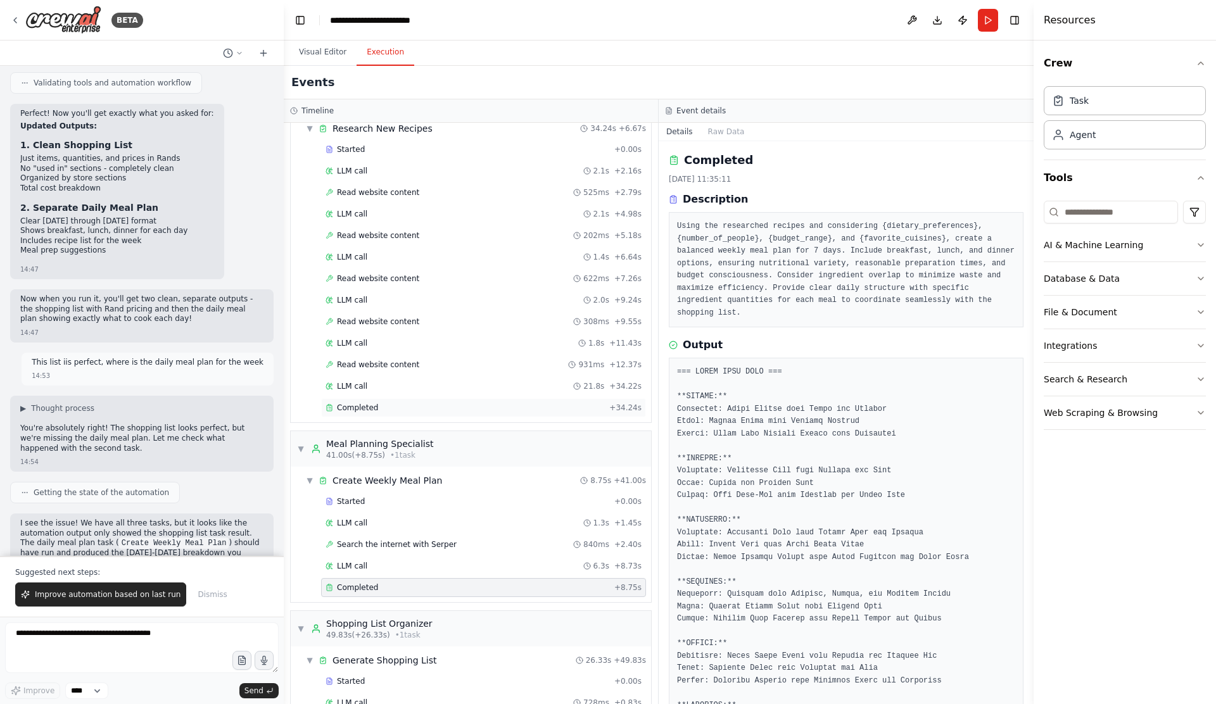
click at [475, 402] on div "Completed + 34.24s" at bounding box center [483, 407] width 325 height 19
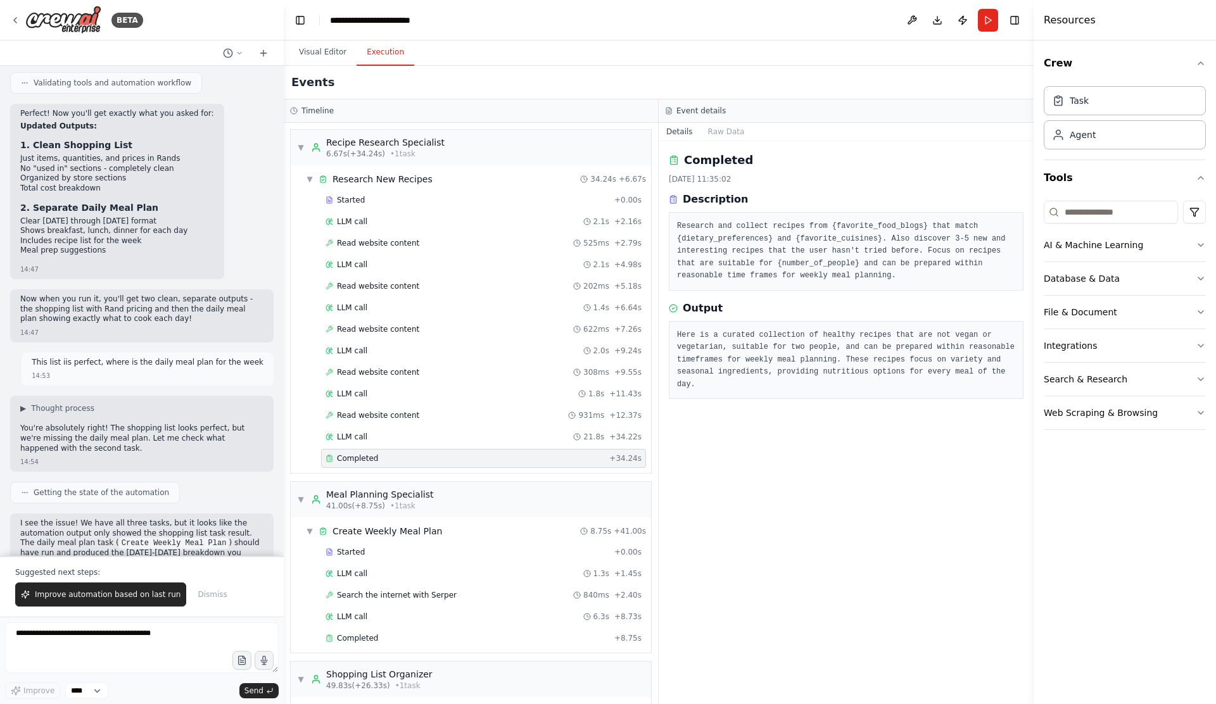
click at [818, 338] on pre "Here is a curated collection of healthy recipes that are not vegan or vegetaria…" at bounding box center [846, 360] width 338 height 62
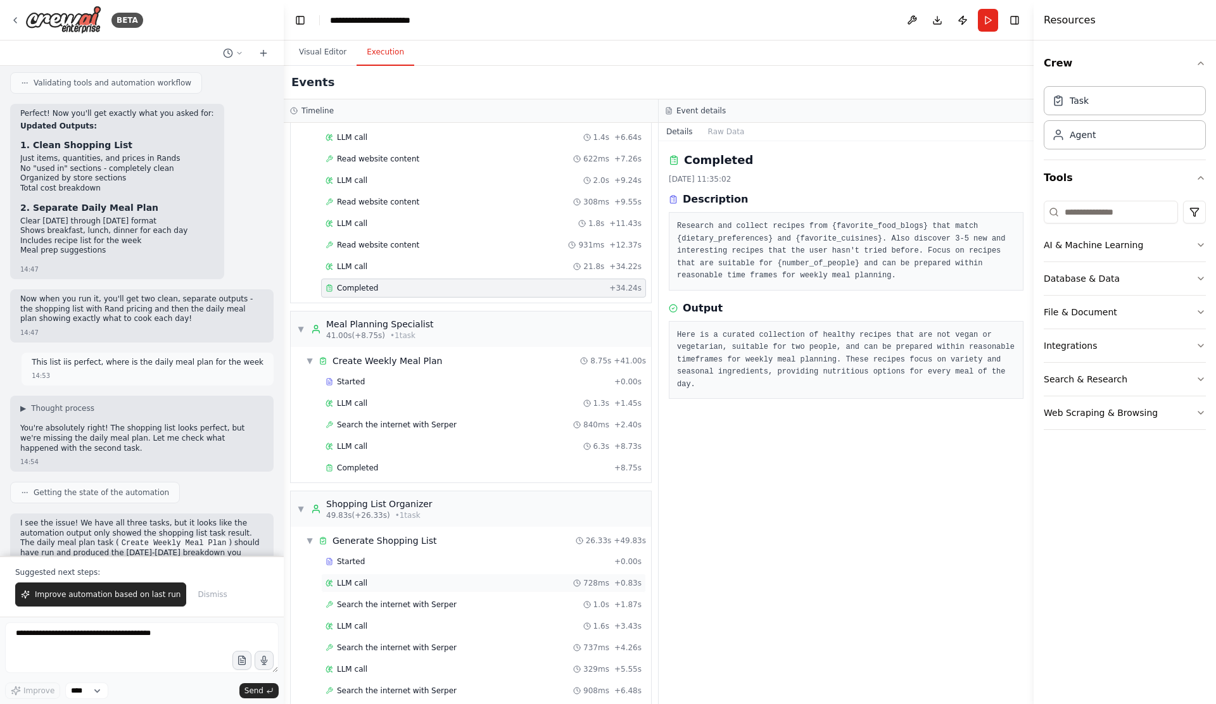
scroll to position [195, 0]
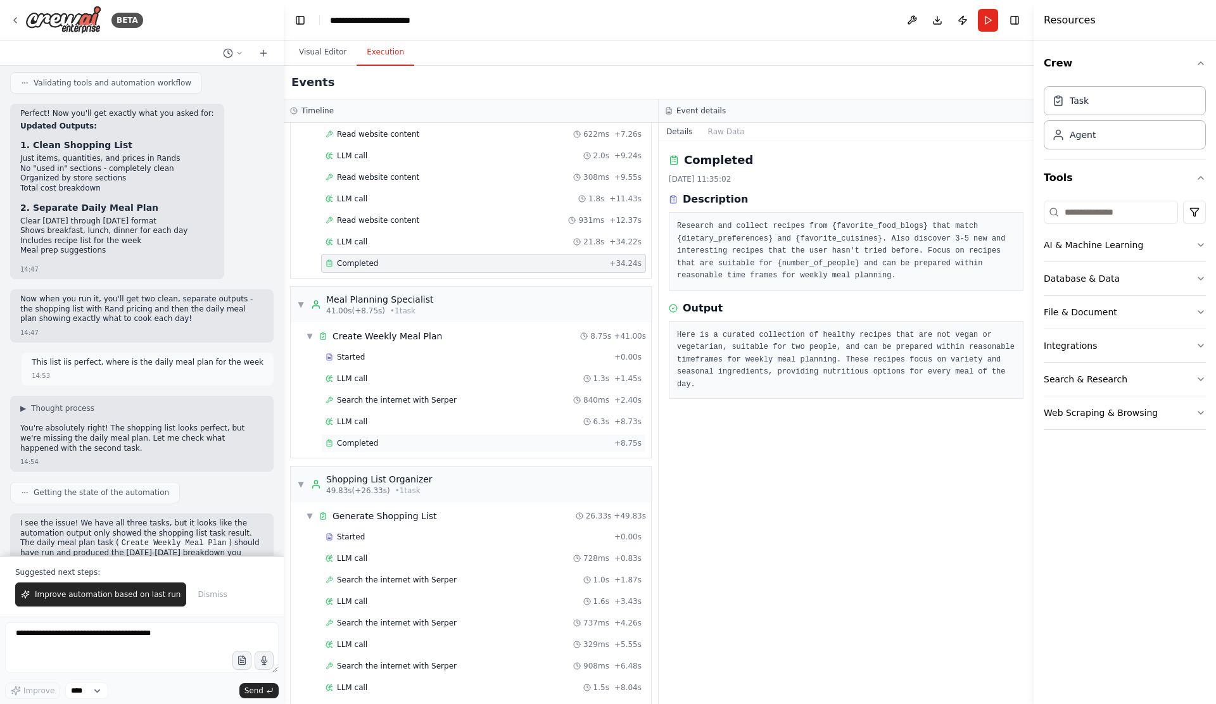
click at [388, 449] on div "Completed + 8.75s" at bounding box center [483, 443] width 325 height 19
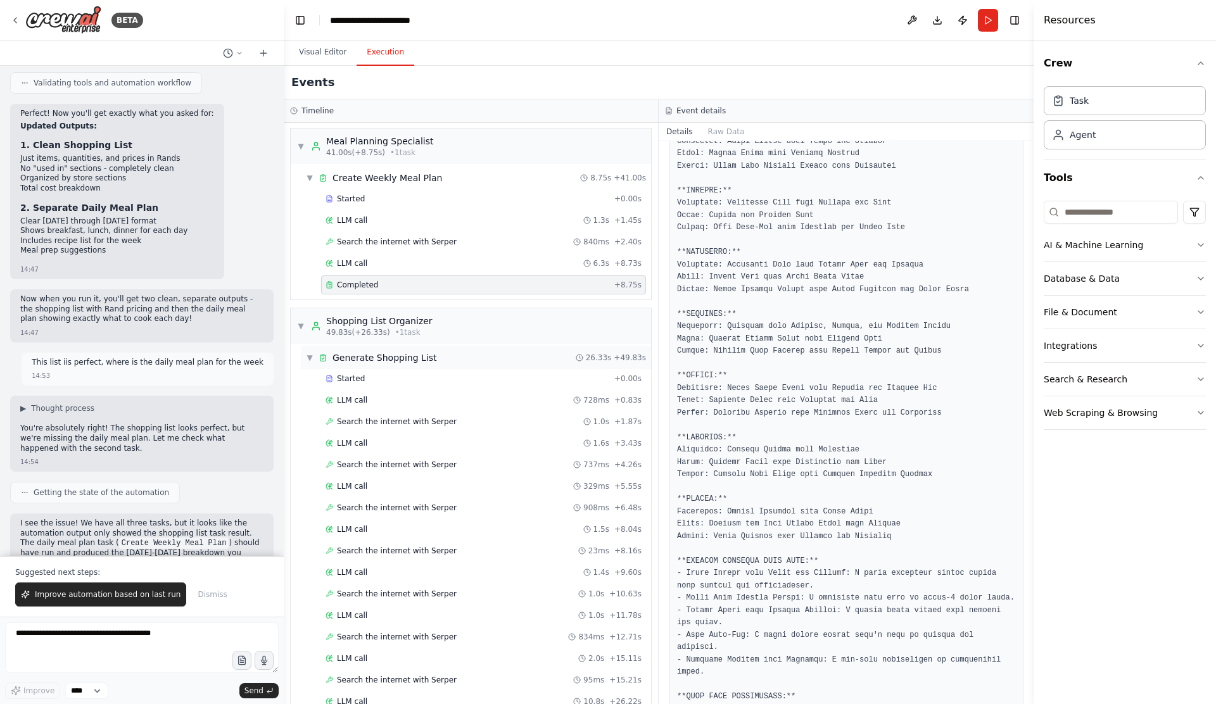
scroll to position [402, 0]
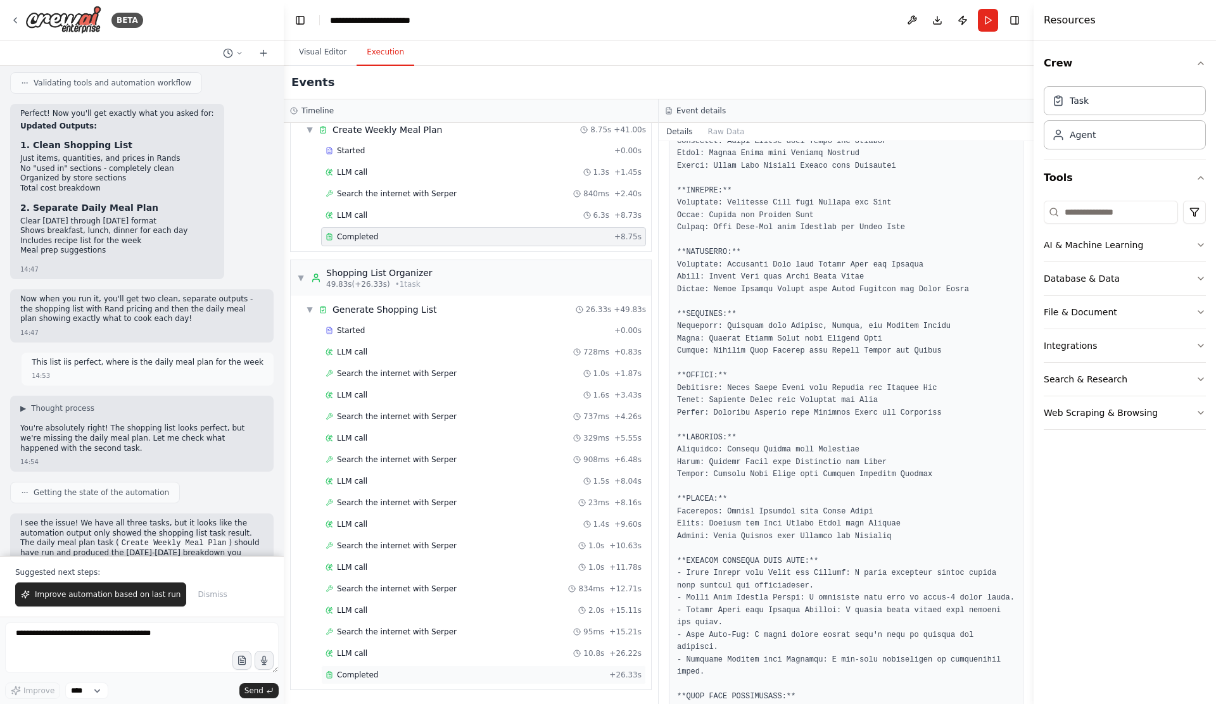
click at [351, 673] on span "Completed" at bounding box center [357, 675] width 41 height 10
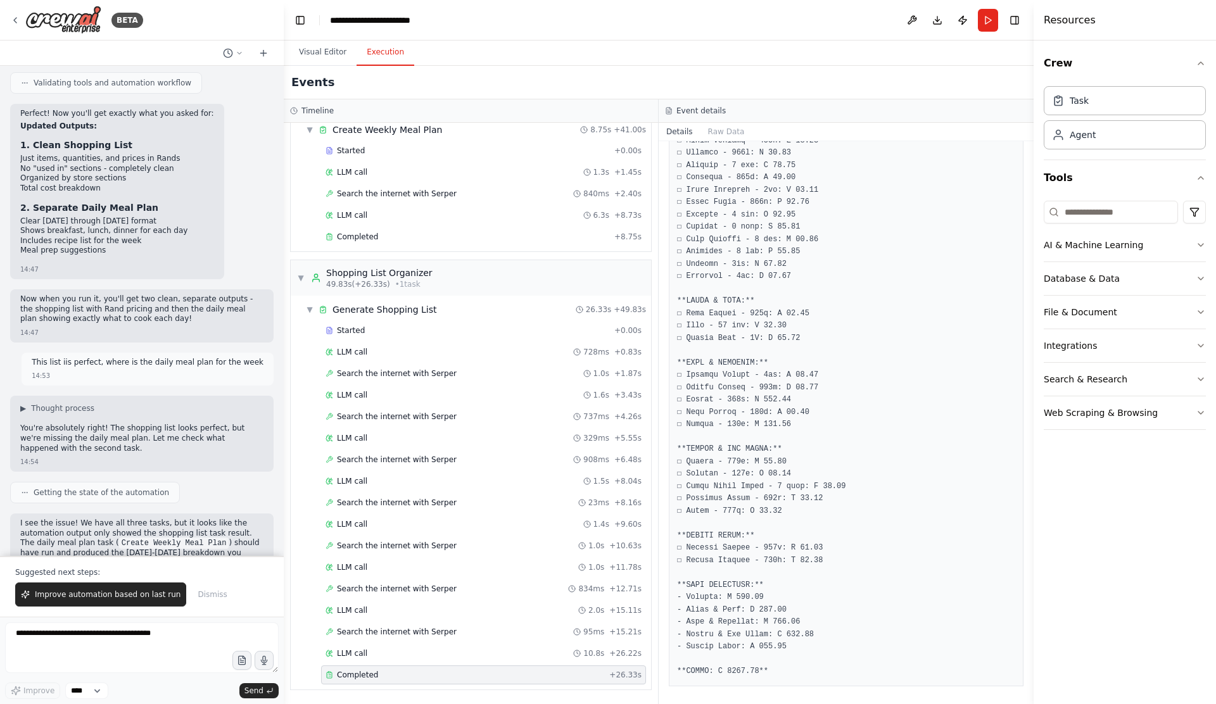
scroll to position [271, 0]
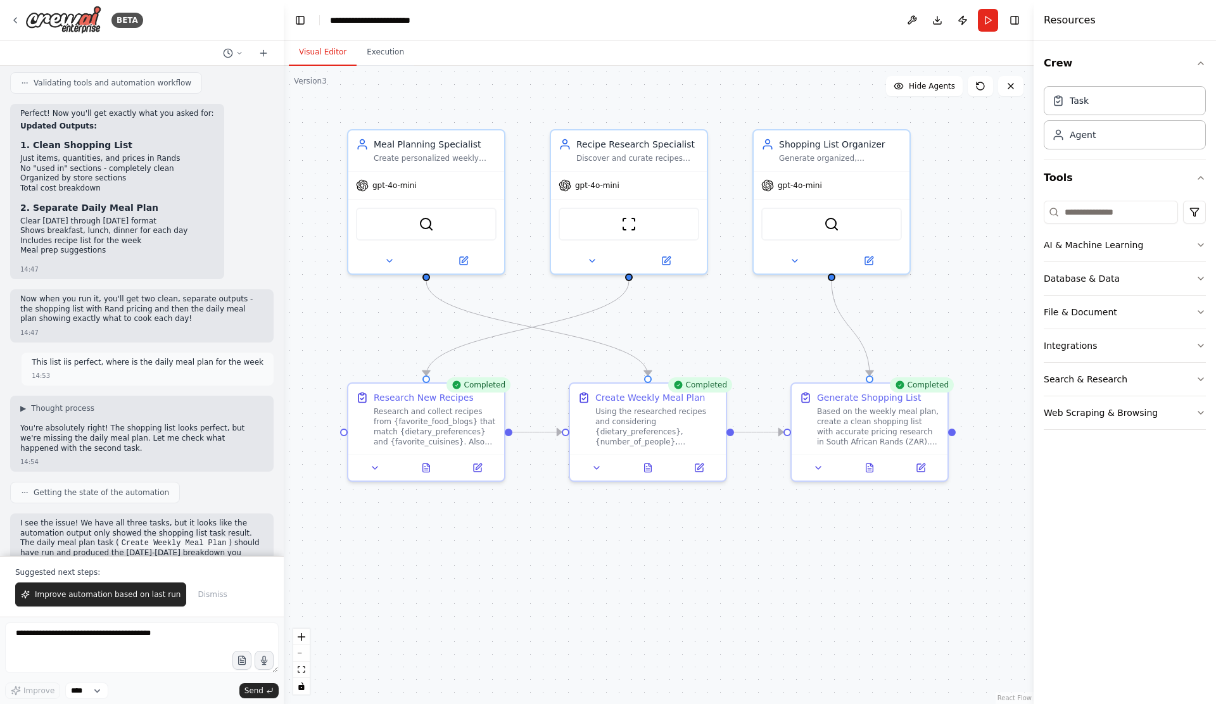
click at [310, 59] on button "Visual Editor" at bounding box center [323, 52] width 68 height 27
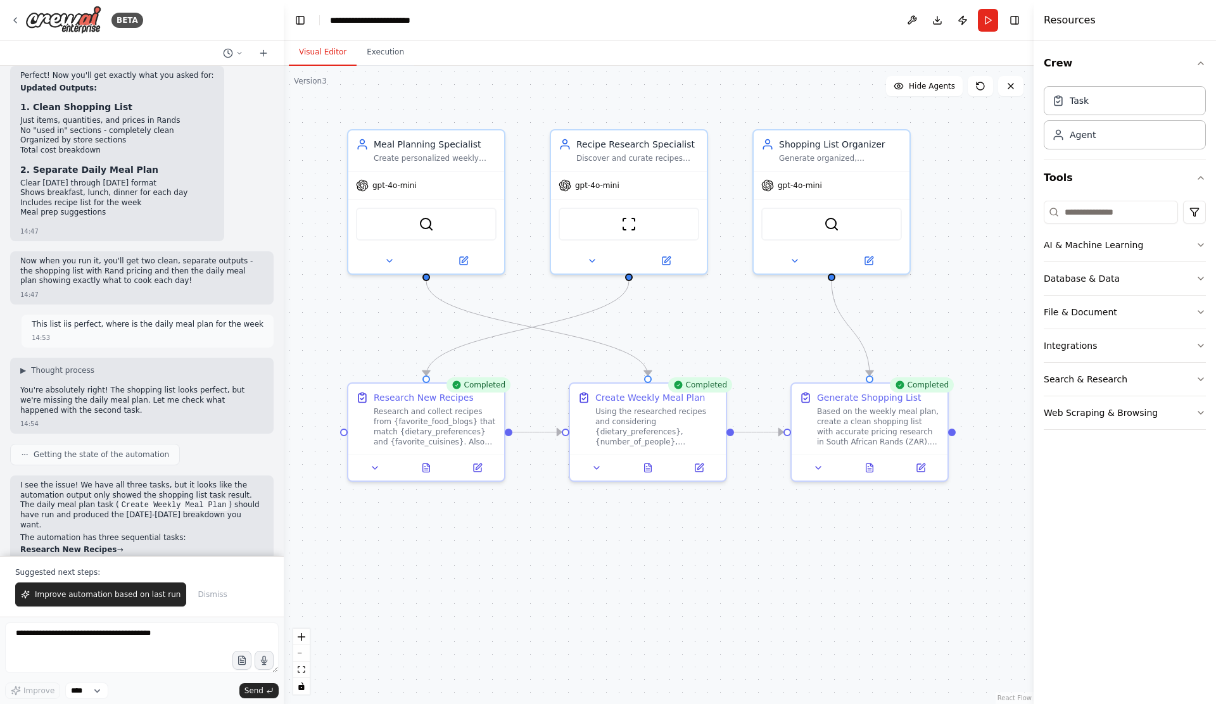
scroll to position [7081, 0]
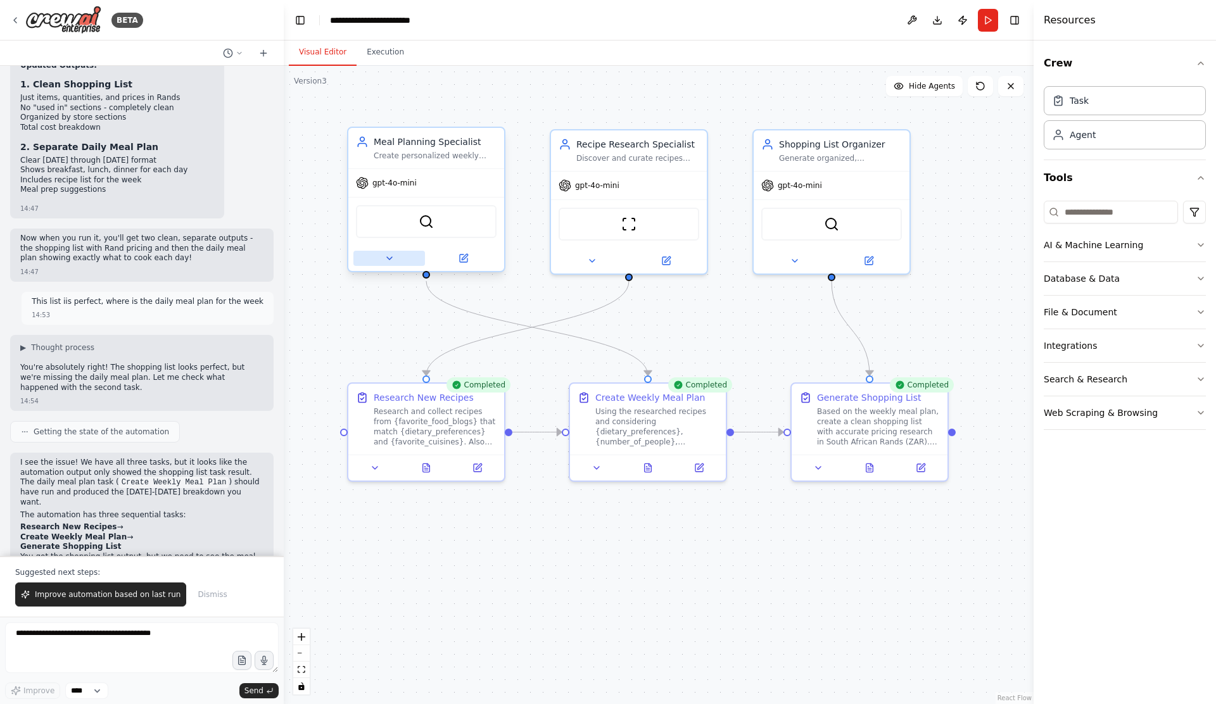
click at [380, 261] on button at bounding box center [389, 258] width 72 height 15
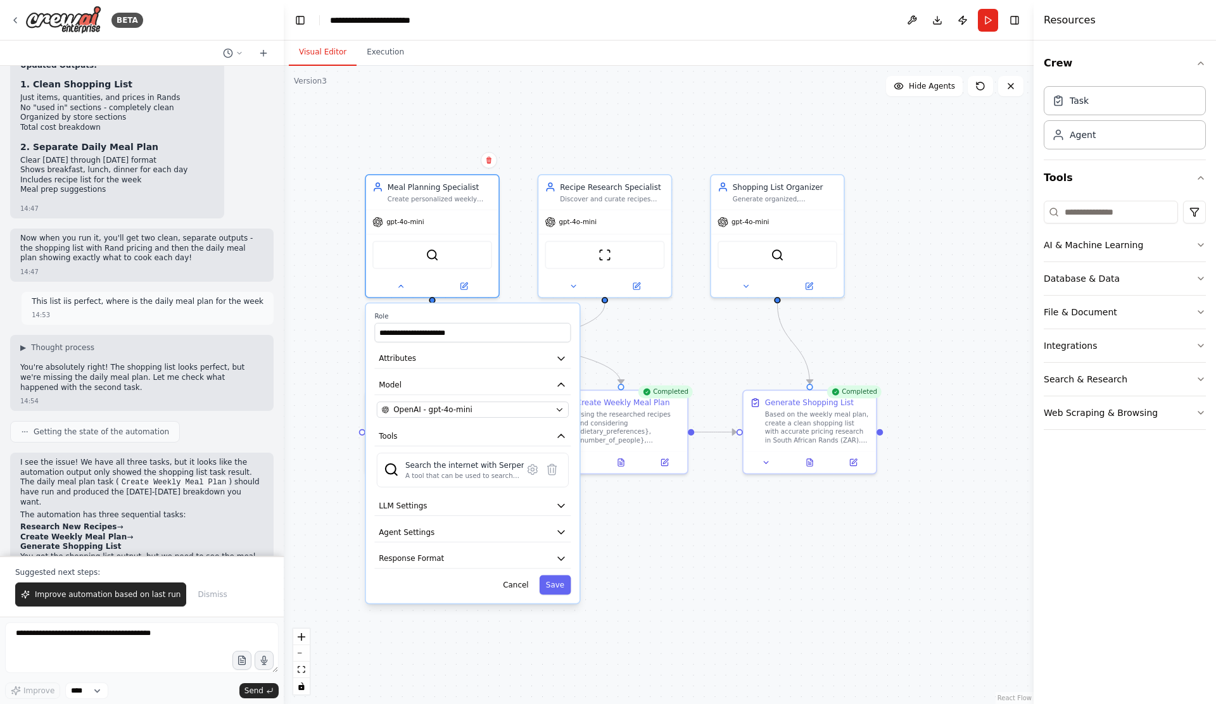
click at [673, 561] on div ".deletable-edge-delete-btn { width: 20px; height: 20px; border: 0px solid #ffff…" at bounding box center [659, 385] width 750 height 639
click at [513, 587] on button "Cancel" at bounding box center [516, 585] width 39 height 20
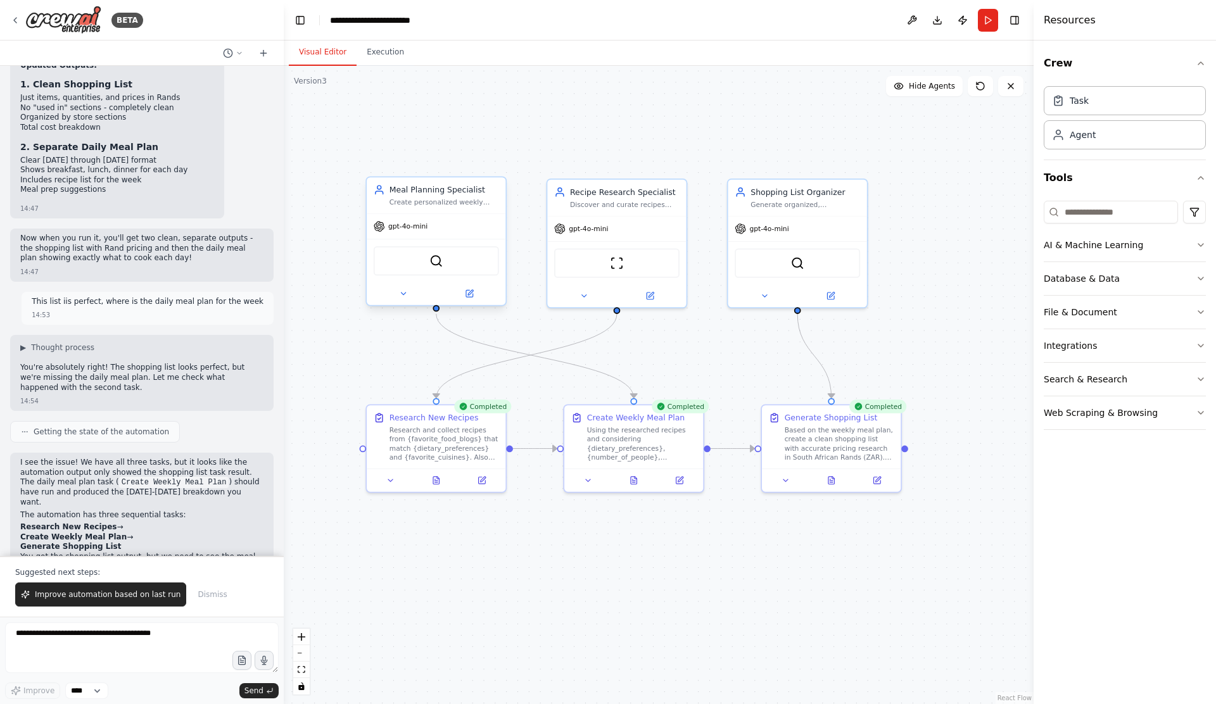
click at [407, 300] on div at bounding box center [436, 294] width 139 height 23
click at [403, 298] on icon at bounding box center [402, 294] width 9 height 9
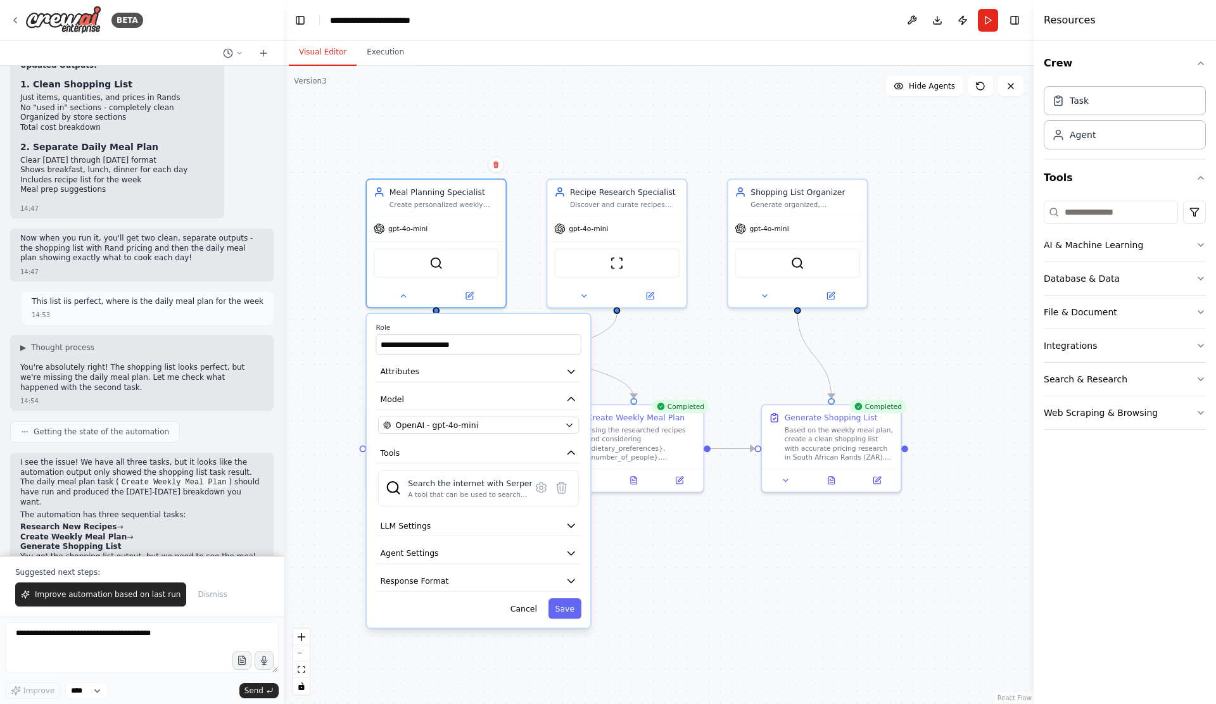
click at [516, 116] on div ".deletable-edge-delete-btn { width: 20px; height: 20px; border: 0px solid #ffff…" at bounding box center [659, 385] width 750 height 639
click at [524, 608] on button "Cancel" at bounding box center [524, 609] width 41 height 20
